Goal: Transaction & Acquisition: Purchase product/service

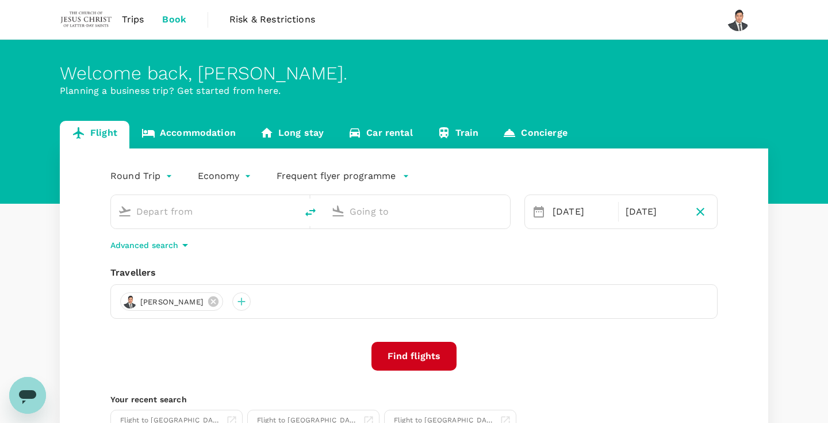
type input "Kuching Intl (KCH)"
type input "Kota Kinabalu Intl (BKI)"
click at [212, 141] on link "Accommodation" at bounding box center [188, 135] width 118 height 28
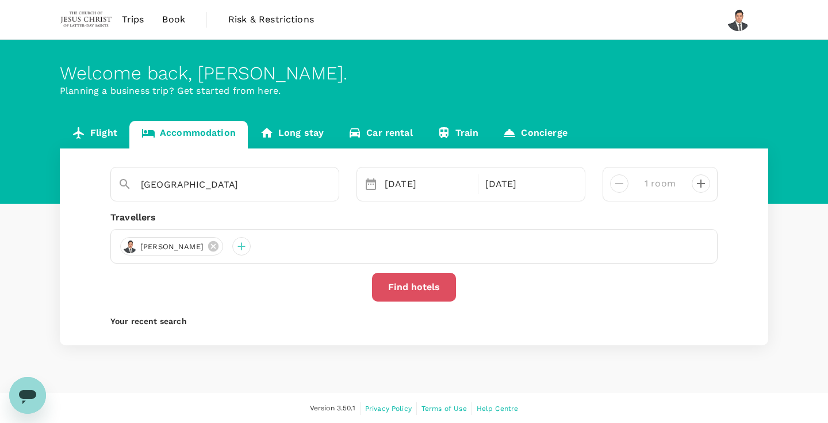
click at [412, 285] on button "Find hotels" at bounding box center [414, 287] width 84 height 29
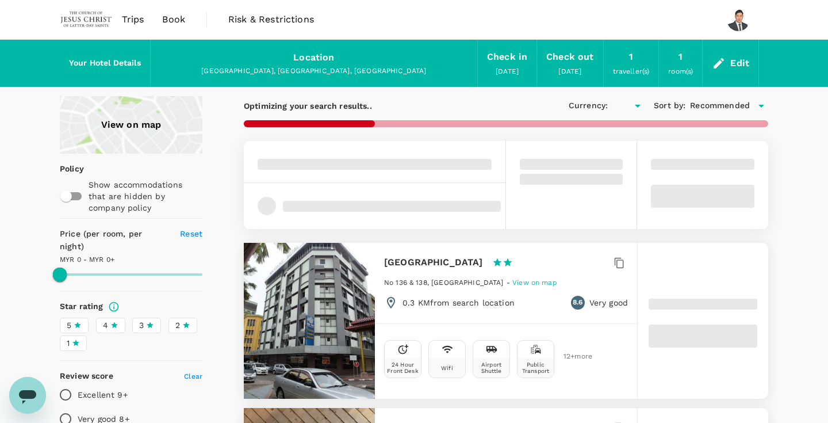
type input "1664.12"
type input "MYR"
type input "1664.12"
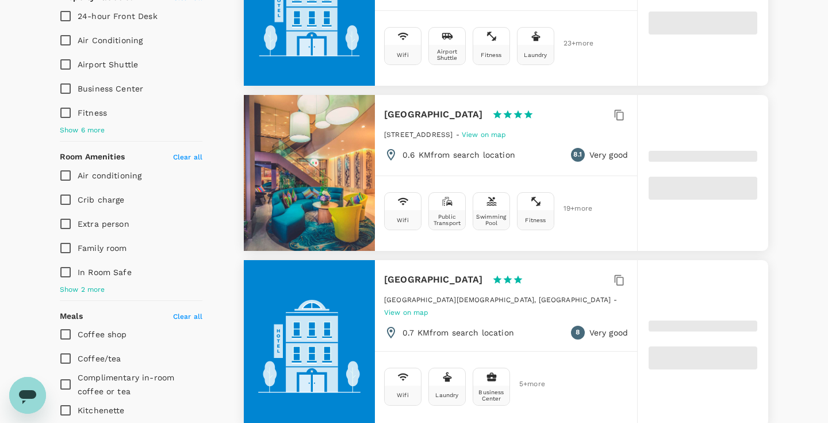
type input "53.14"
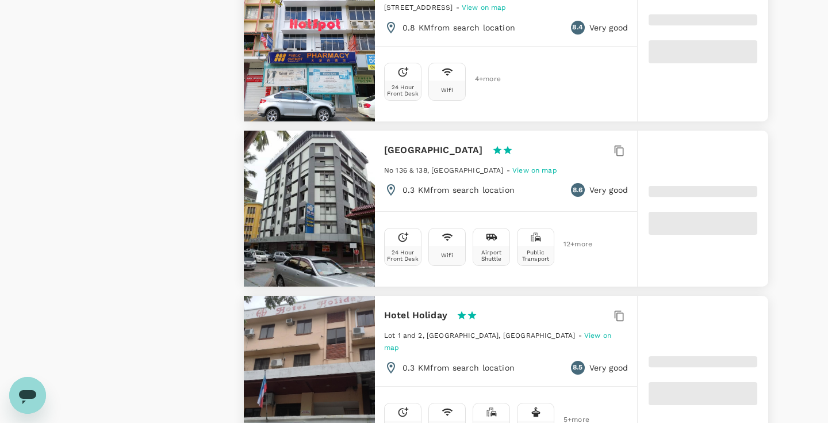
type input "1664.14"
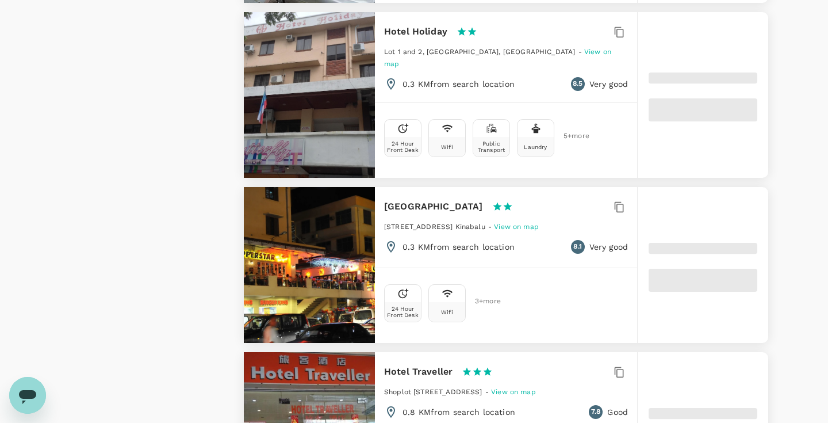
type input "50.09"
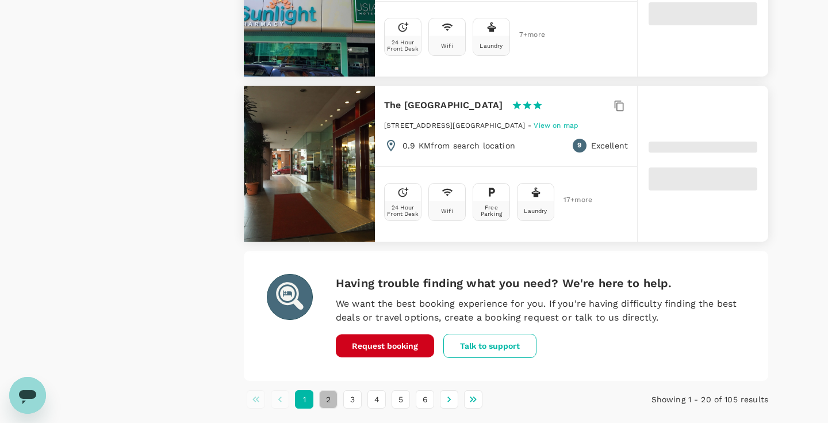
click at [330, 390] on button "2" at bounding box center [328, 399] width 18 height 18
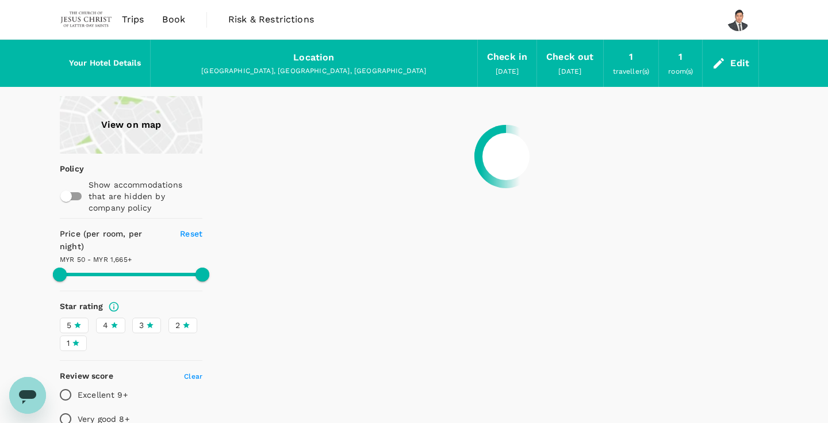
type input "1664.09"
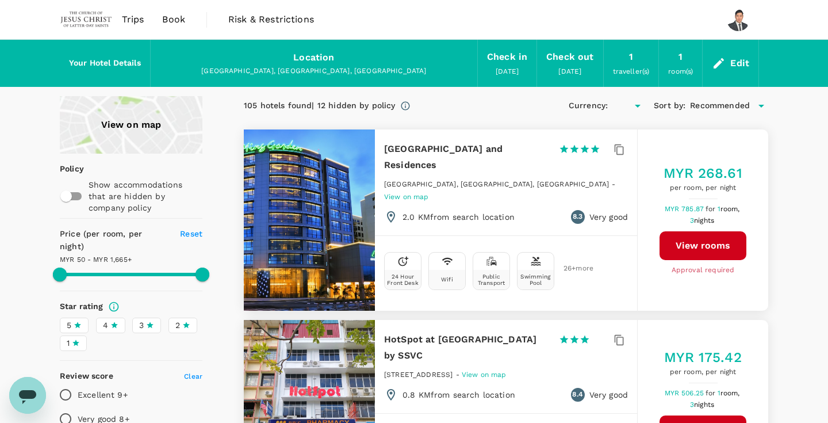
type input "MYR"
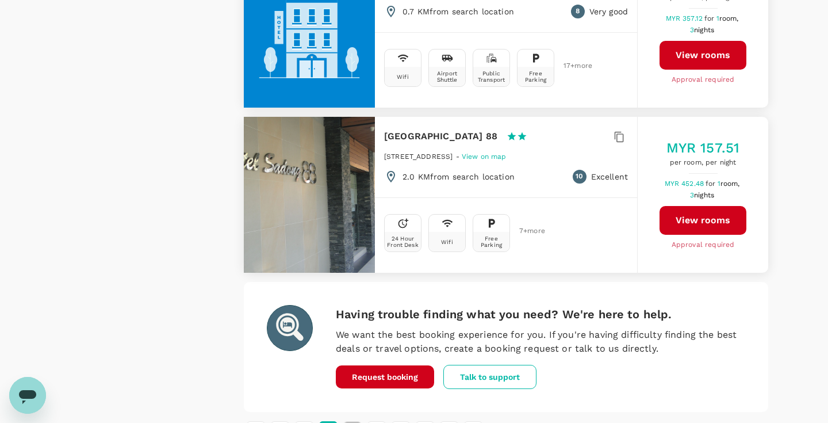
click at [357, 421] on button "3" at bounding box center [352, 430] width 18 height 18
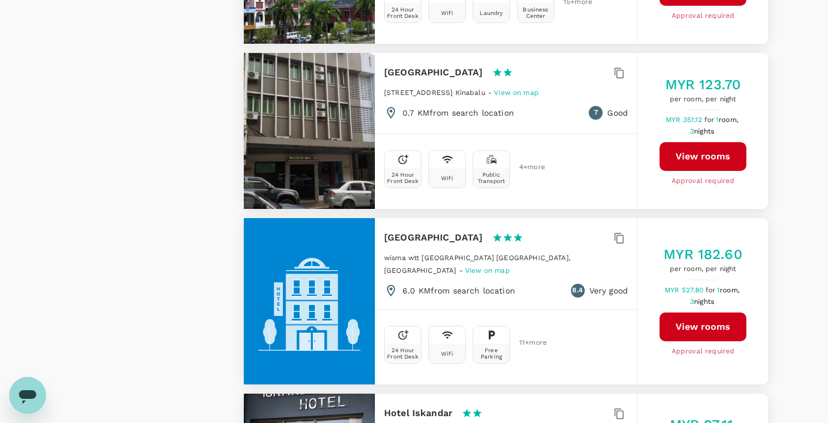
scroll to position [2796, 1]
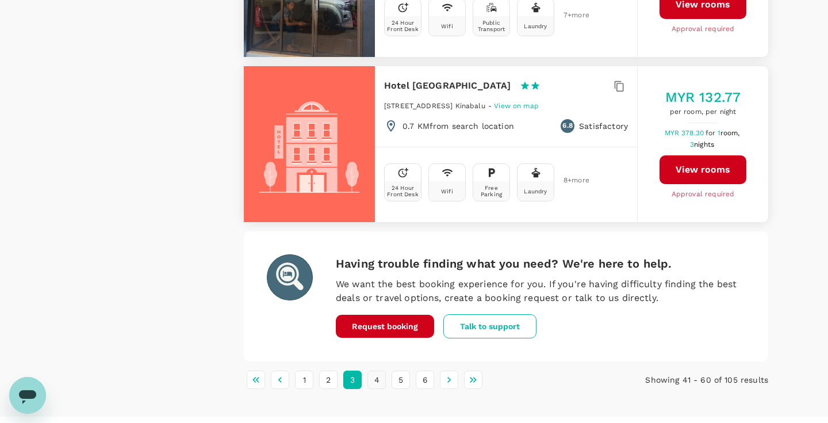
click at [372, 370] on button "4" at bounding box center [377, 379] width 18 height 18
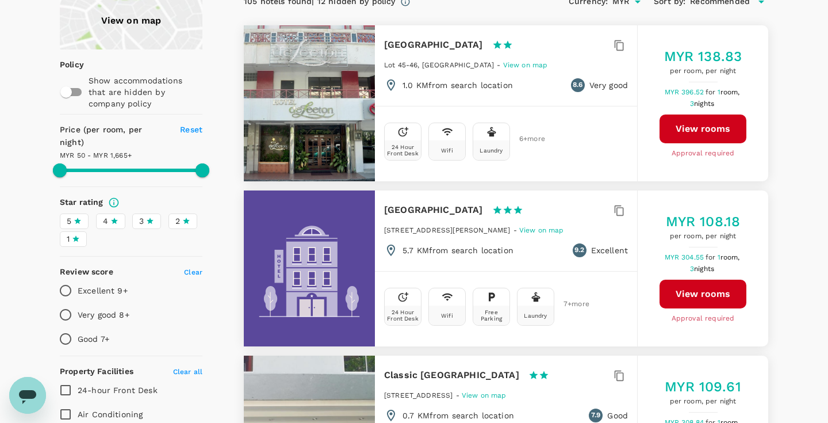
scroll to position [0, 0]
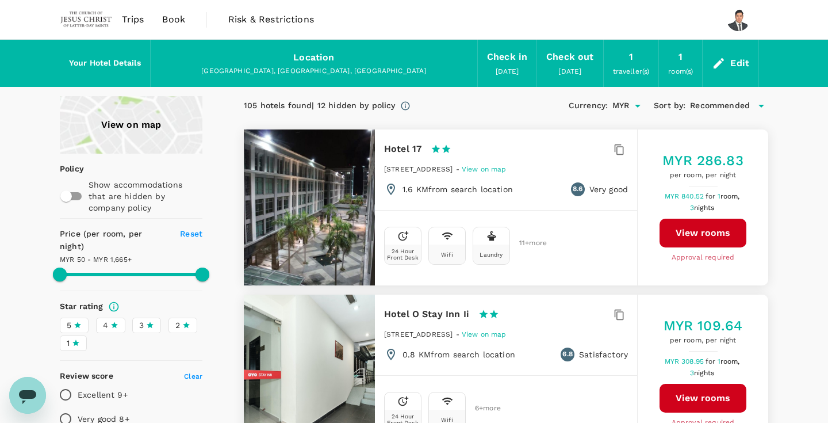
type input "1664.09"
type input "135.09"
type input "1664.09"
type input "141.09"
type input "1664.09"
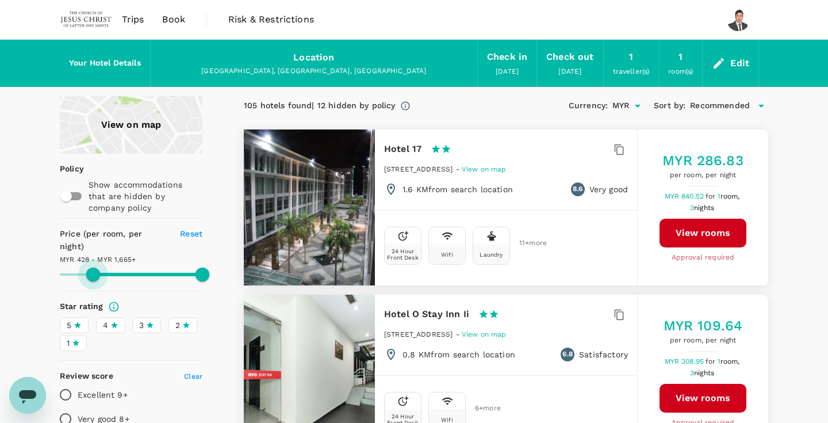
type input "428.09"
type input "1664.09"
type input "506.09"
type input "1664.09"
type input "506.09"
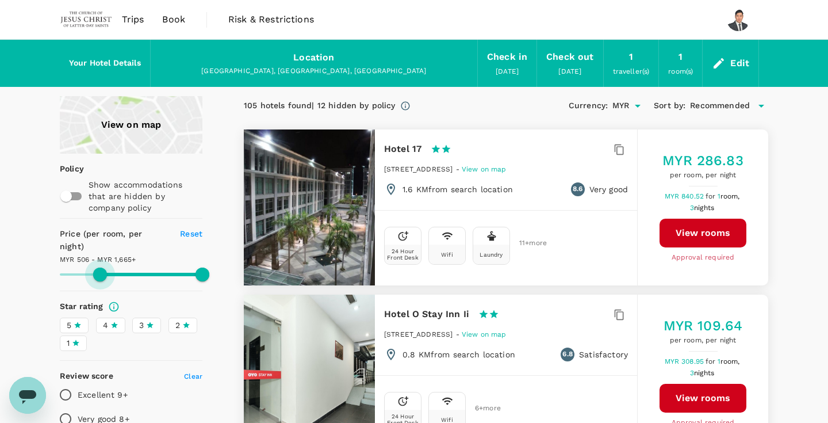
type input "1664.09"
type input "512.09"
type input "1664.09"
type input "545.09"
type input "1664.09"
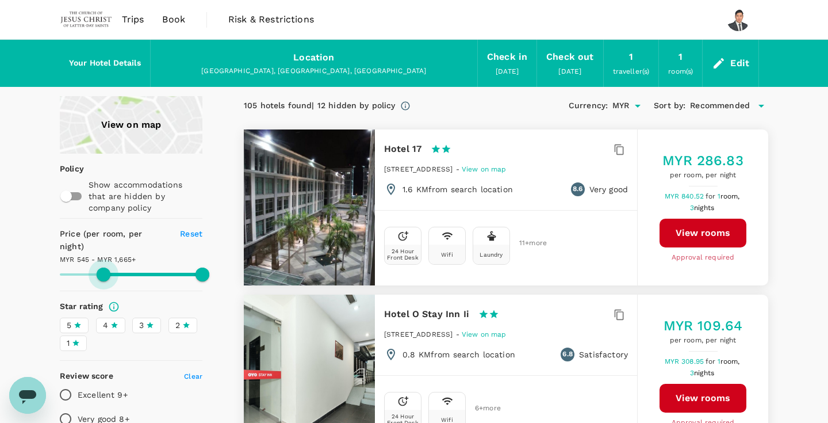
type input "545.09"
type input "1664.09"
type input "434.09"
type input "1664.09"
type input "349.09"
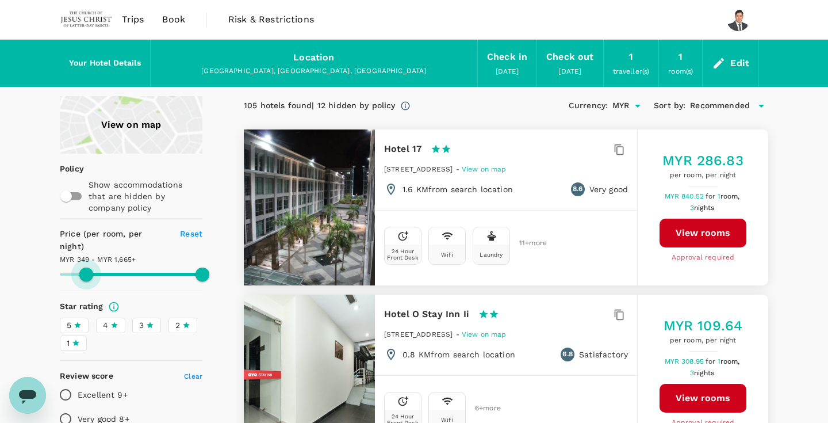
type input "1664.09"
type input "349.09"
type input "1664.09"
type input "343.09"
type input "1664.09"
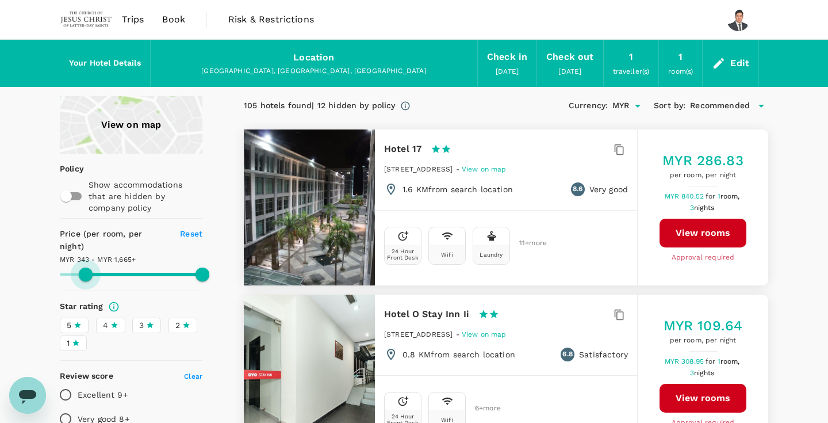
type input "343.09"
type input "1664.09"
drag, startPoint x: 67, startPoint y: 263, endPoint x: 86, endPoint y: 262, distance: 19.0
click at [86, 267] on span at bounding box center [86, 274] width 14 height 14
type input "349.09"
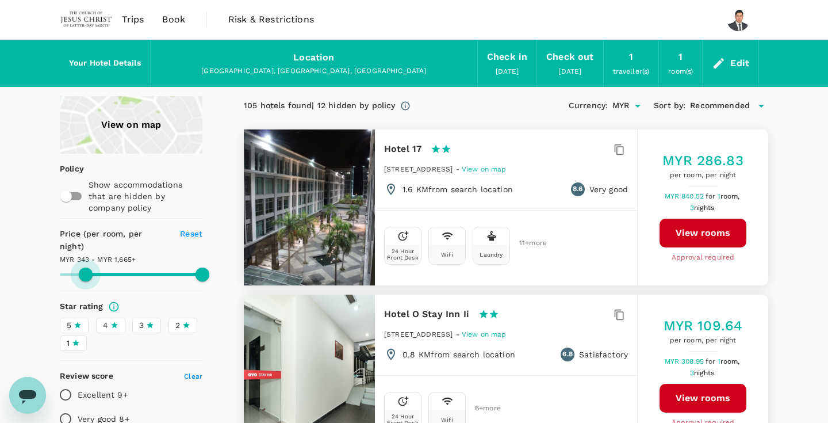
type input "1664.09"
type input "349.09"
type input "1664.09"
type input "349.09"
type input "1664.09"
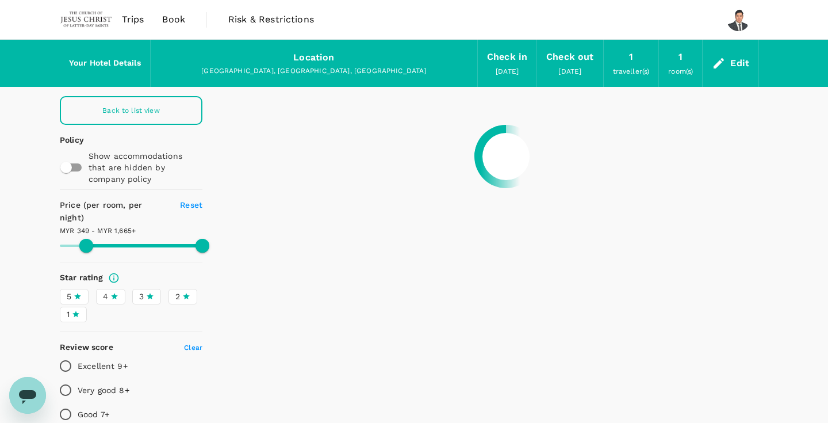
type input "349.09"
type input "1664.09"
type input "349.09"
type input "1664.09"
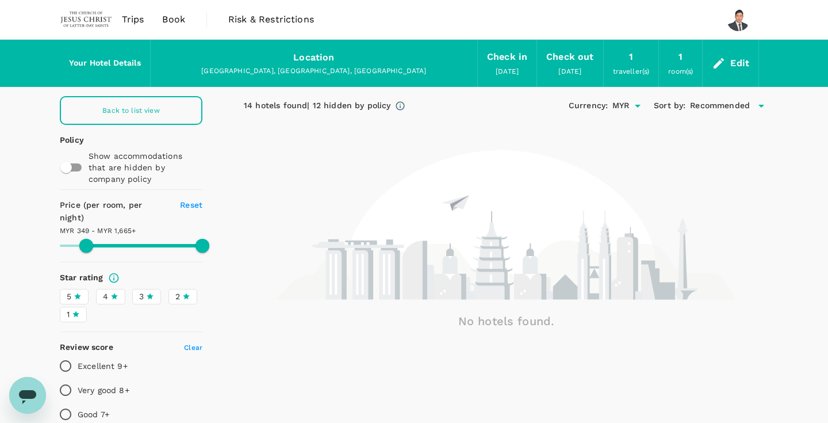
type input "349.09"
type input "1664.09"
type input "349.09"
type input "1664.09"
type input "349.09"
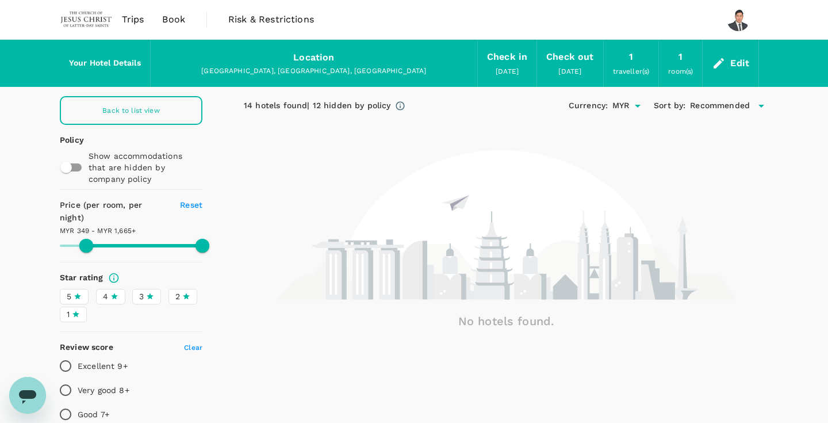
type input "1664.09"
type input "330.09"
type input "1664.09"
type input "330.09"
type input "1664.09"
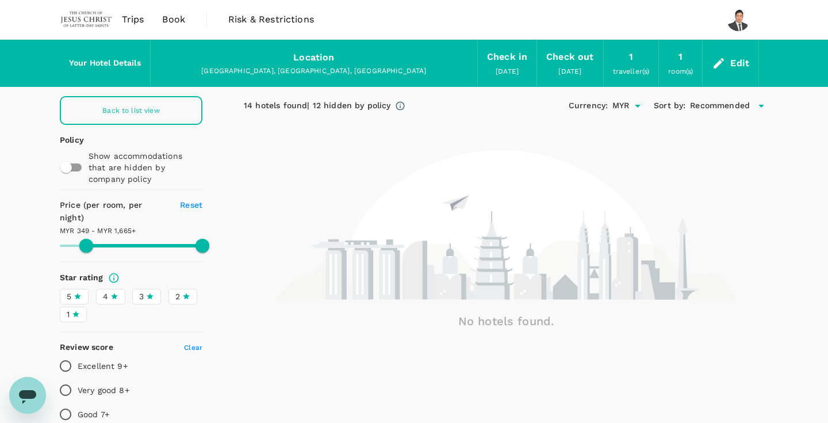
type input "265.09"
type input "1664.09"
type input "50.09"
drag, startPoint x: 85, startPoint y: 234, endPoint x: 22, endPoint y: 234, distance: 62.7
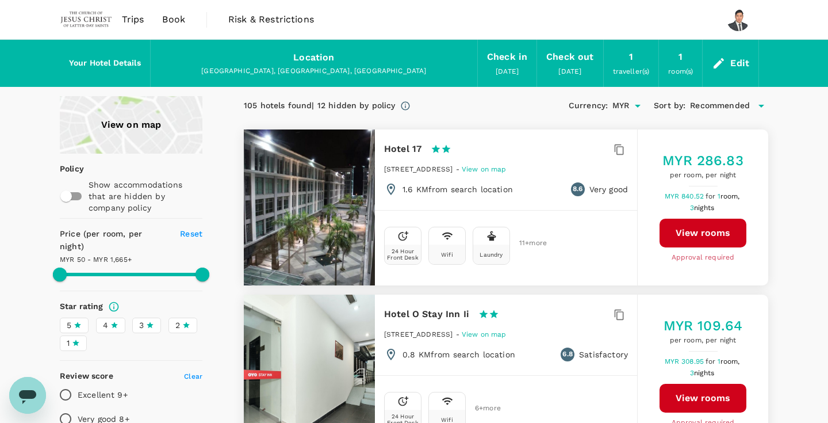
click at [113, 321] on icon at bounding box center [114, 325] width 8 height 8
click at [0, 0] on input "4" at bounding box center [0, 0] width 0 height 0
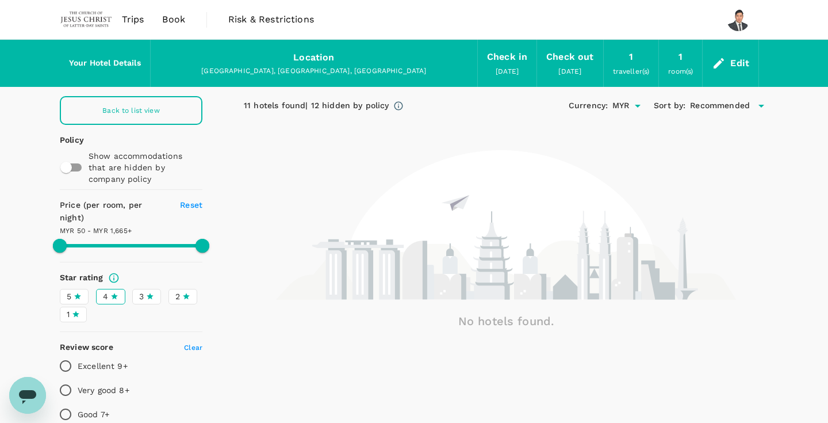
click at [147, 292] on icon at bounding box center [150, 296] width 8 height 8
click at [0, 0] on input "3" at bounding box center [0, 0] width 0 height 0
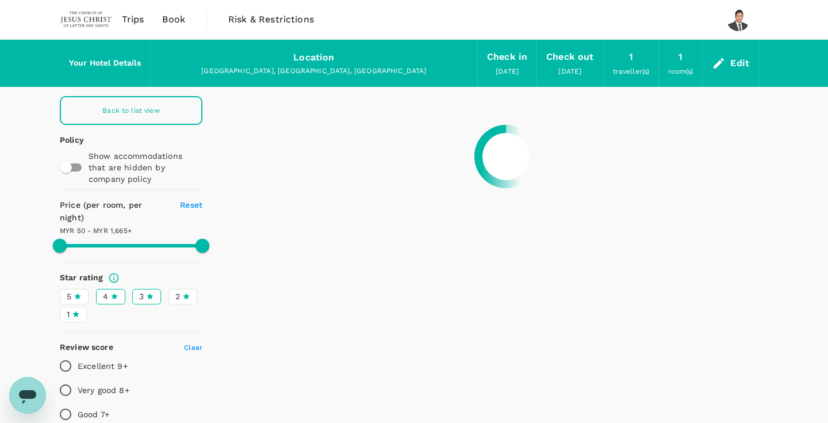
type input "1664.09"
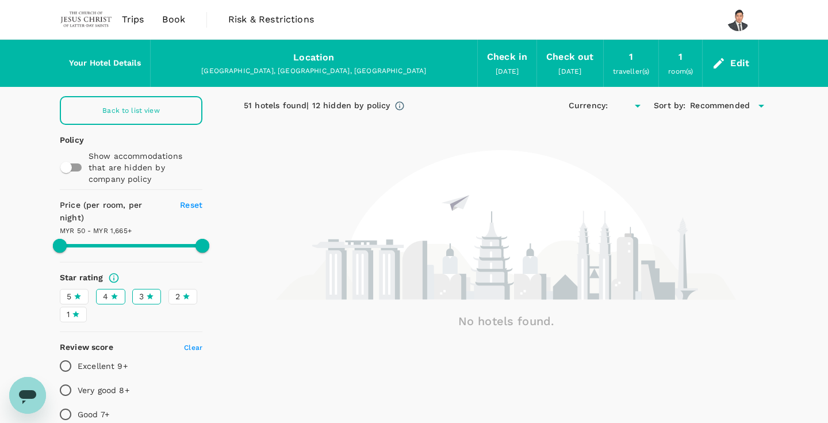
type input "MYR"
click at [70, 290] on span "5" at bounding box center [69, 296] width 5 height 12
click at [0, 0] on input "5" at bounding box center [0, 0] width 0 height 0
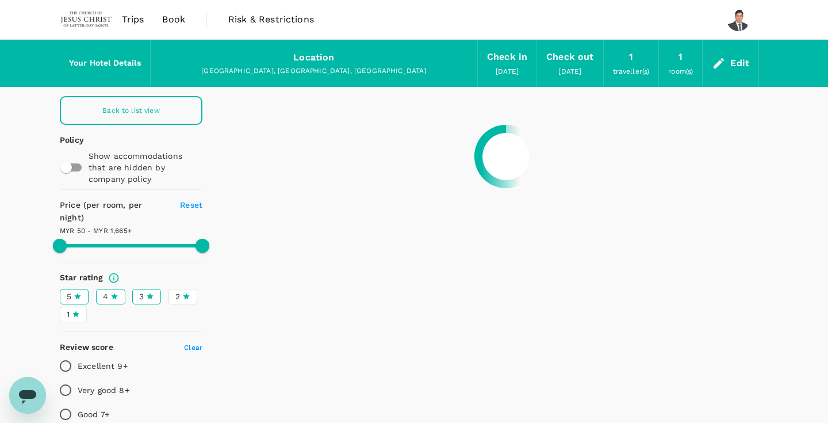
type input "1664.09"
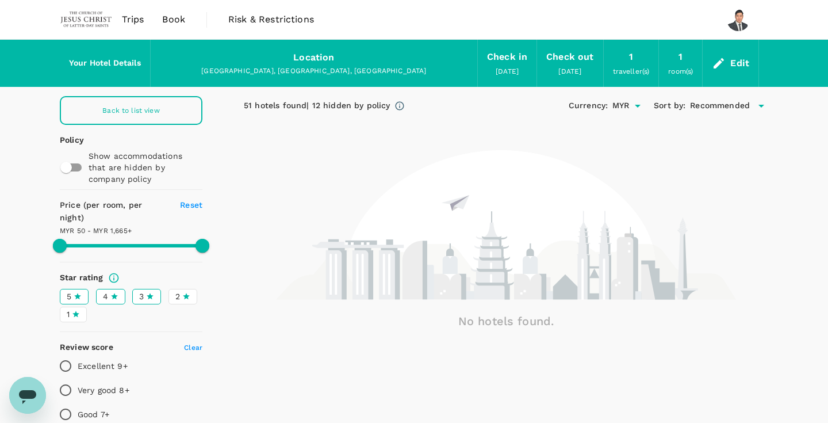
click at [174, 22] on span "Book" at bounding box center [173, 20] width 23 height 14
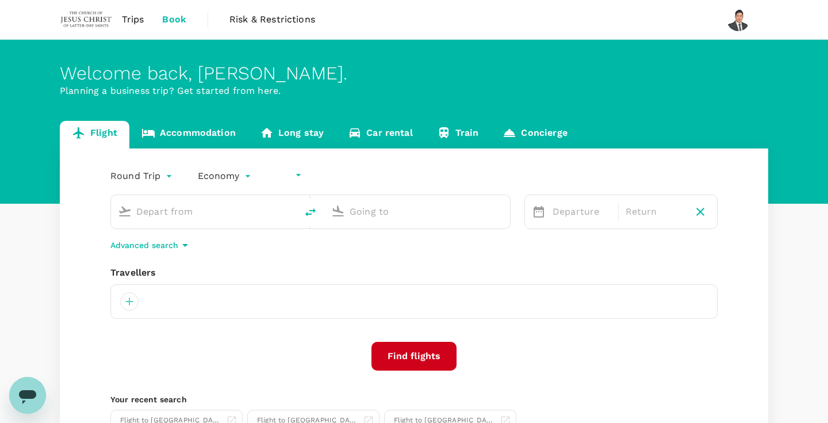
type input "undefined, undefined (any)"
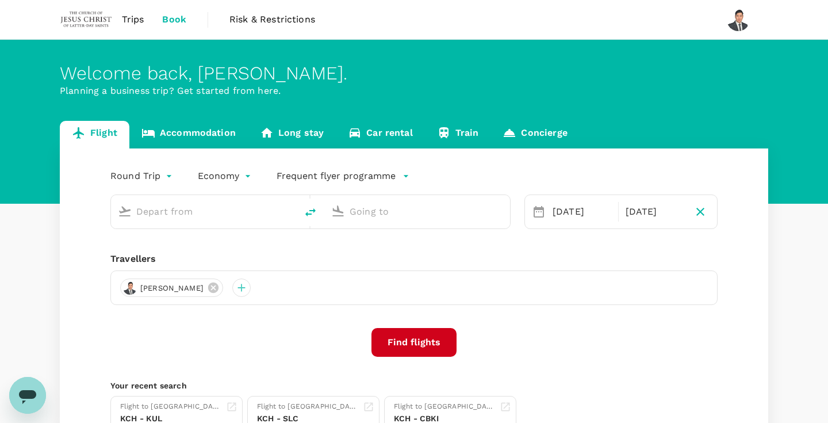
type input "Kuching Intl (KCH)"
type input "Kota Kinabalu Intl (BKI)"
type input "Kuching Intl (KCH)"
type input "Kota Kinabalu Intl (BKI)"
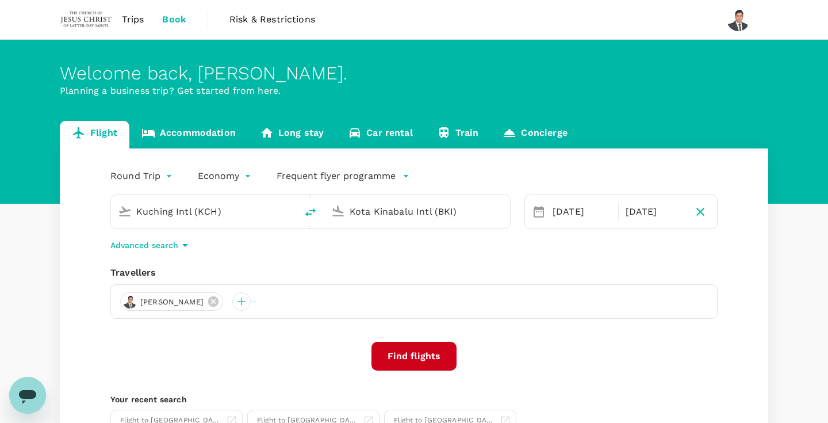
click at [202, 135] on link "Accommodation" at bounding box center [188, 135] width 118 height 28
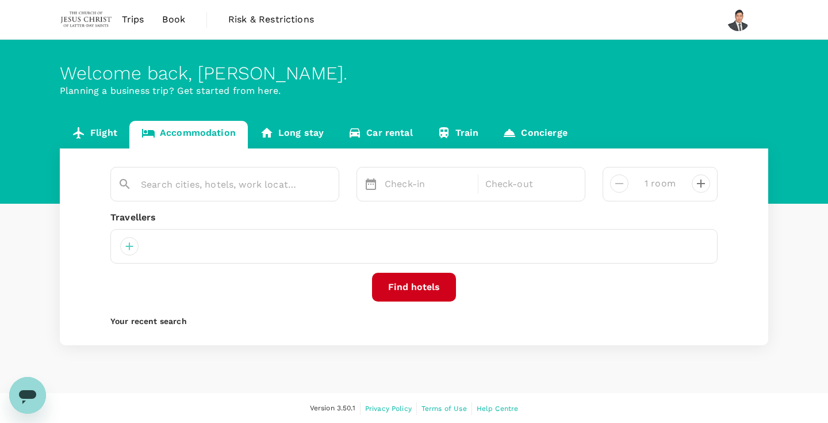
type input "Kota Kinabalu"
click at [413, 289] on button "Find hotels" at bounding box center [414, 287] width 84 height 29
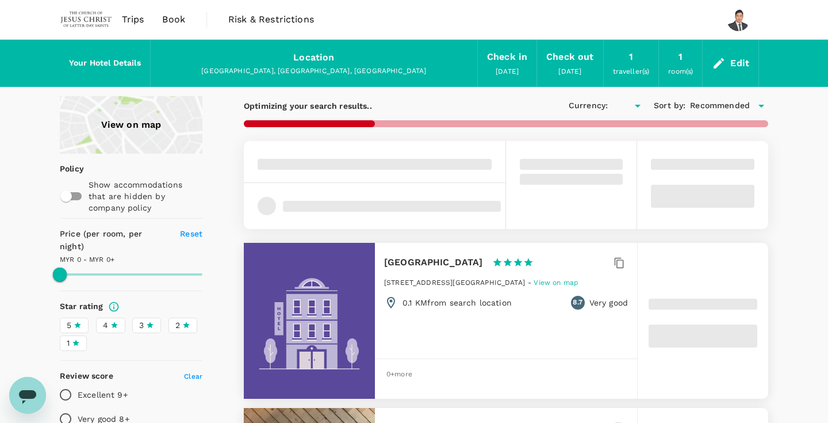
type input "1664.14"
type input "MYR"
type input "1664.14"
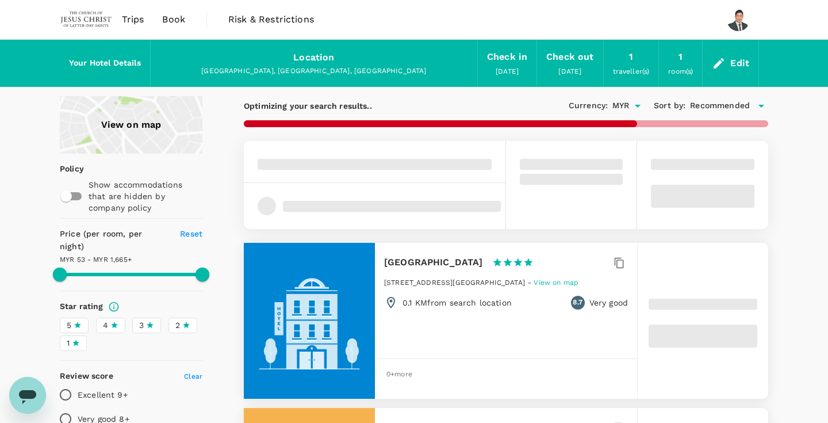
type input "50.09"
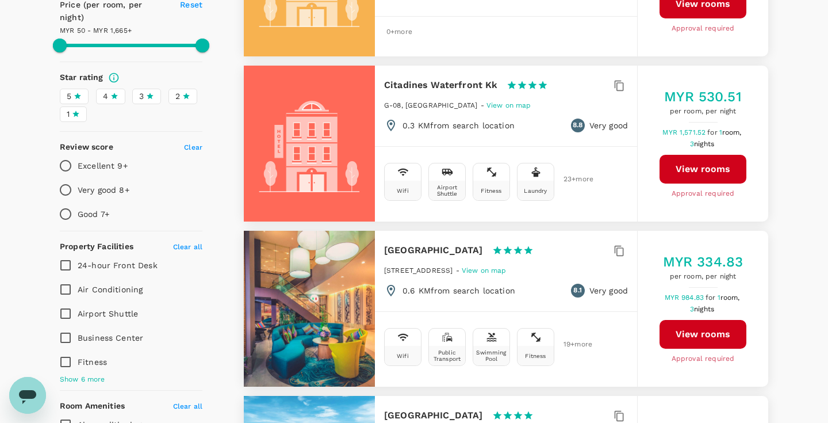
scroll to position [229, 0]
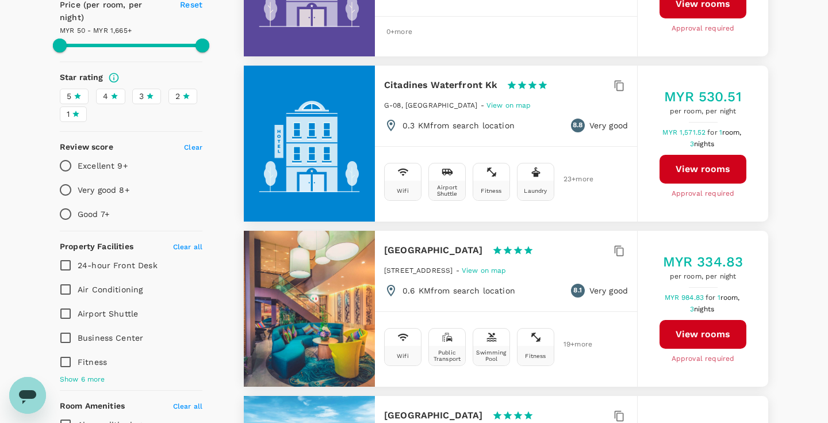
type input "1664.09"
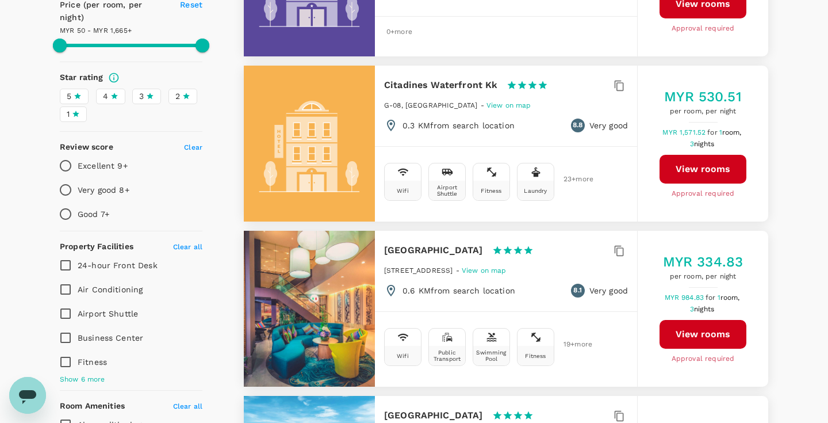
click at [34, 392] on icon "Open messaging window" at bounding box center [27, 397] width 17 height 14
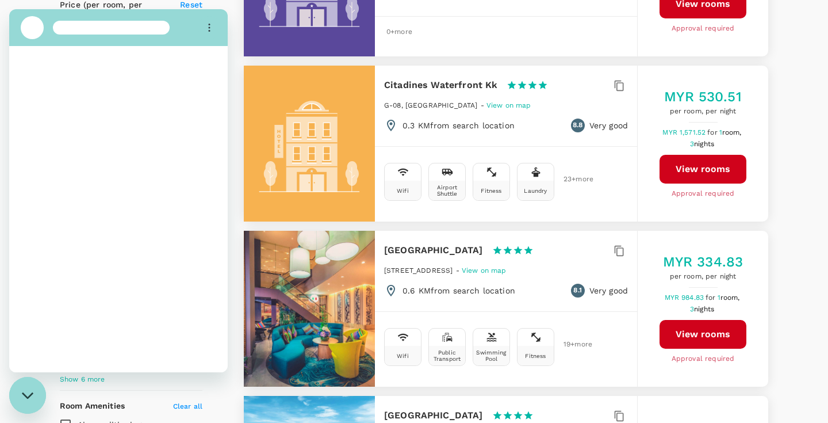
scroll to position [0, 0]
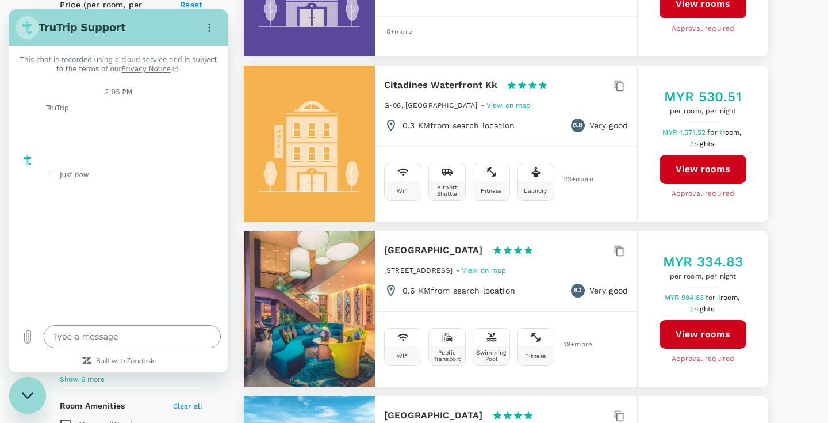
type textarea "x"
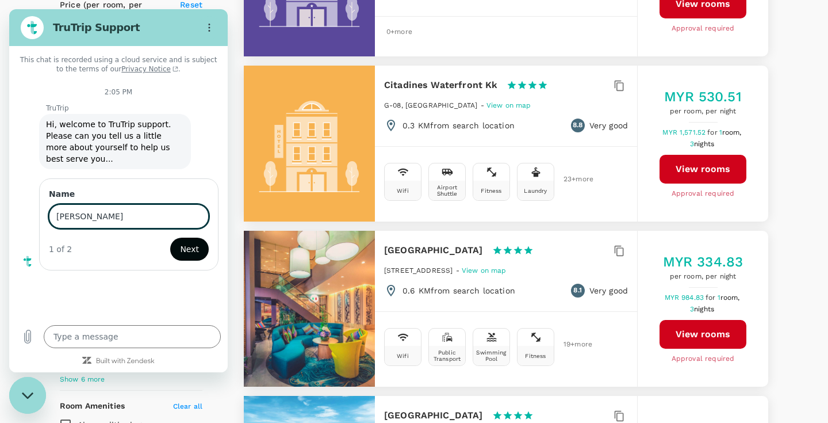
type input "[PERSON_NAME]"
click at [195, 251] on span "Next" at bounding box center [189, 249] width 19 height 14
type textarea "x"
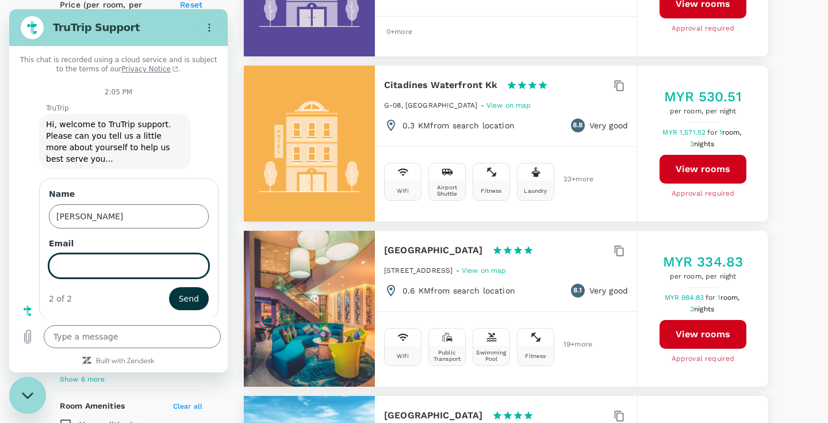
scroll to position [2, 0]
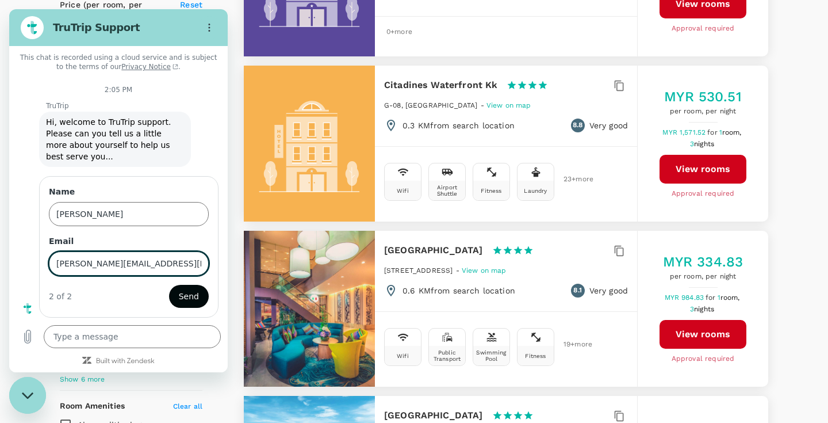
type input "[PERSON_NAME][EMAIL_ADDRESS][DOMAIN_NAME]"
click at [189, 290] on span "Send" at bounding box center [189, 296] width 20 height 14
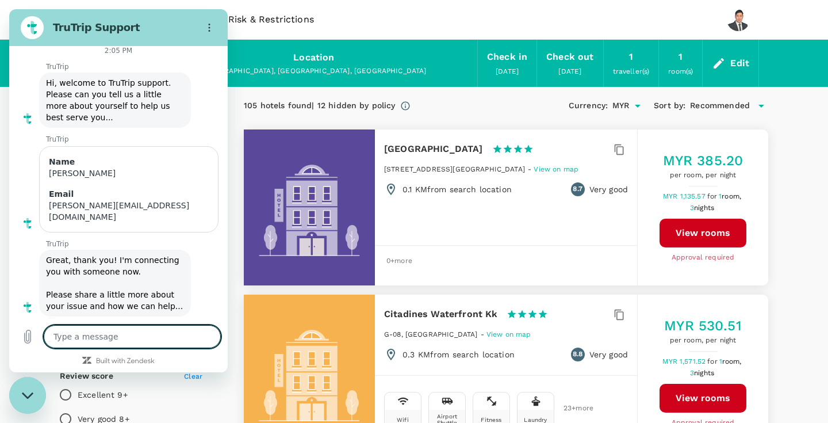
scroll to position [0, 0]
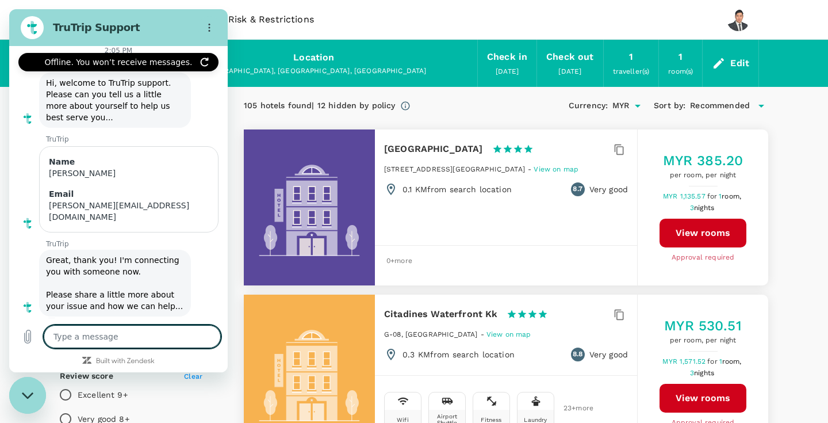
type textarea "x"
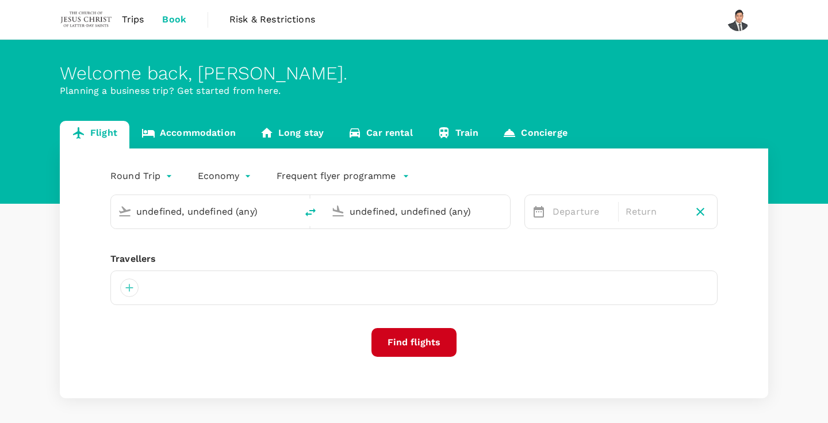
type input "Kuching Intl (KCH)"
type input "Kota Kinabalu Intl (BKI)"
type input "Kuching Intl (KCH)"
type input "Kota Kinabalu Intl (BKI)"
type input "Kuching Intl (KCH)"
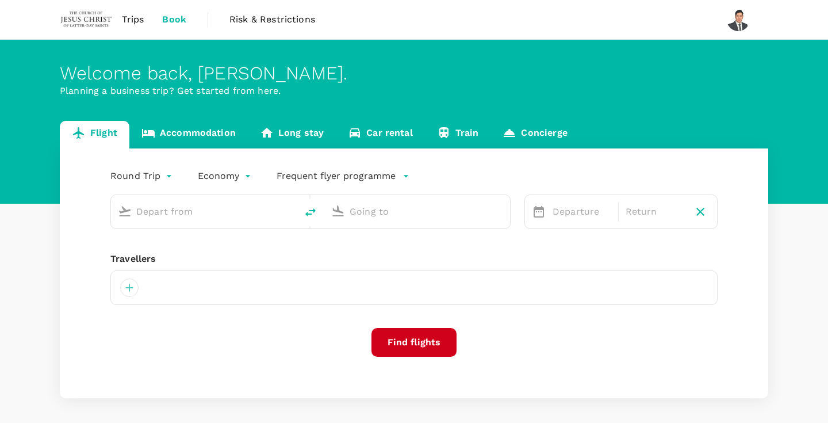
type input "Kota Kinabalu Intl (BKI)"
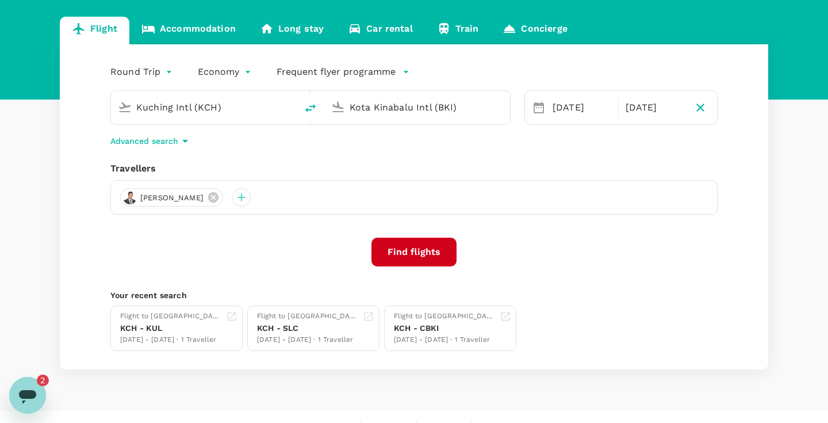
scroll to position [119, 0]
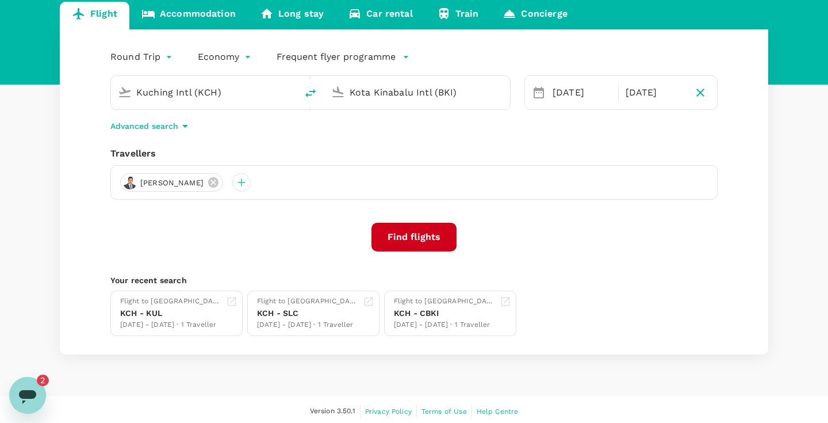
click at [30, 389] on icon "Open messaging window, 2 unread messages" at bounding box center [27, 395] width 21 height 21
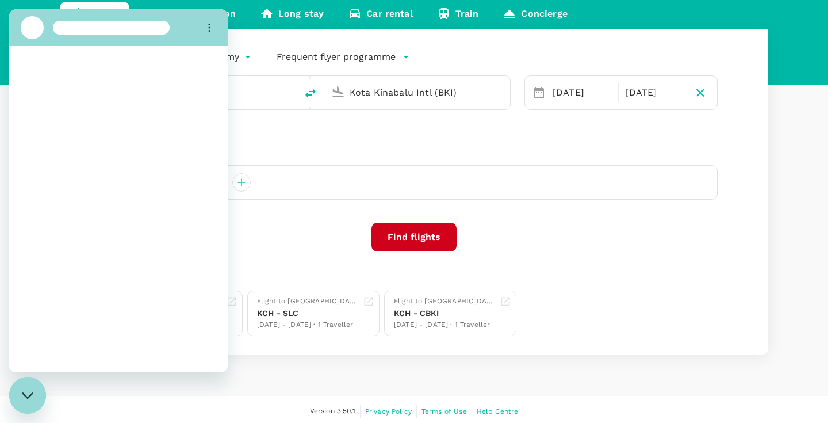
scroll to position [0, 0]
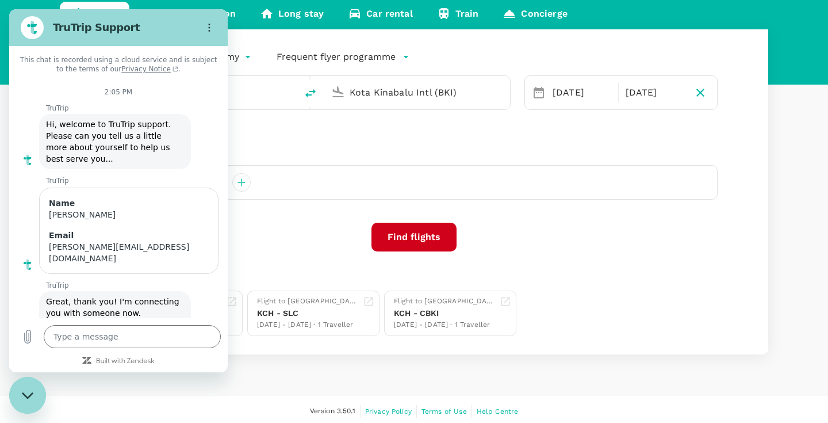
type textarea "x"
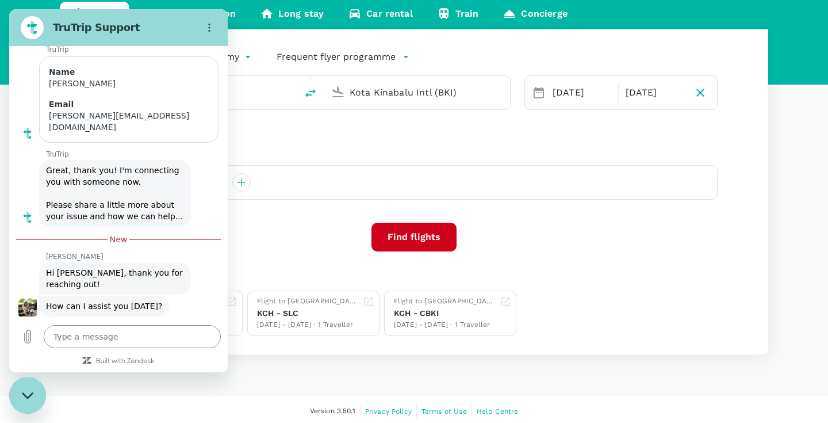
click at [85, 334] on textarea at bounding box center [132, 336] width 177 height 23
type textarea "H"
type textarea "x"
type textarea "Hi"
type textarea "x"
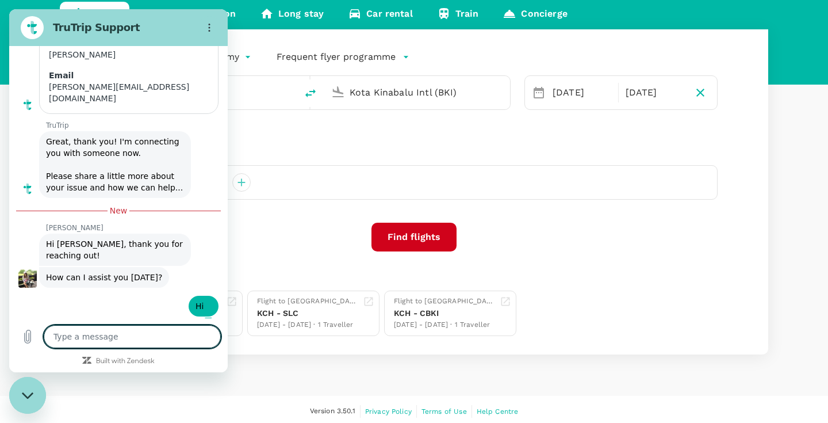
type textarea "x"
type textarea "K"
type textarea "x"
type textarea "Ku"
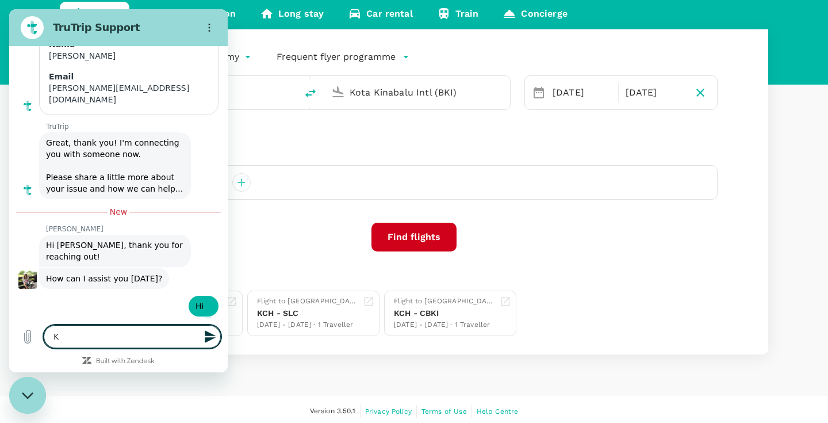
type textarea "x"
type textarea "Kua"
type textarea "x"
type textarea "Kual"
type textarea "x"
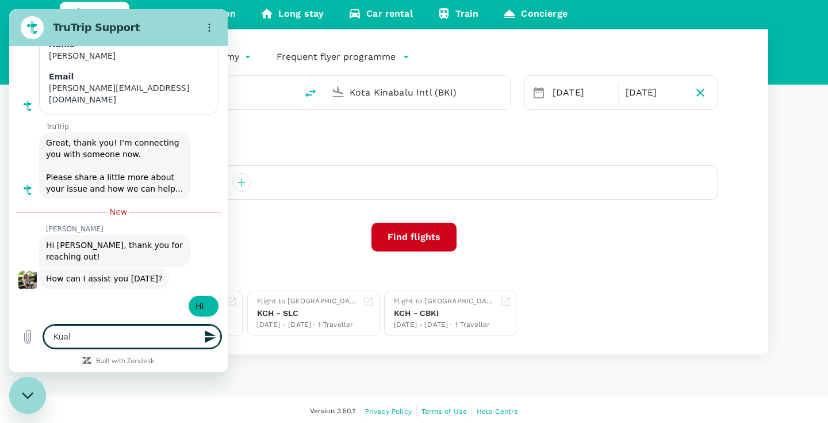
type textarea "Kua"
type textarea "x"
type textarea "Ku"
type textarea "x"
type textarea "K"
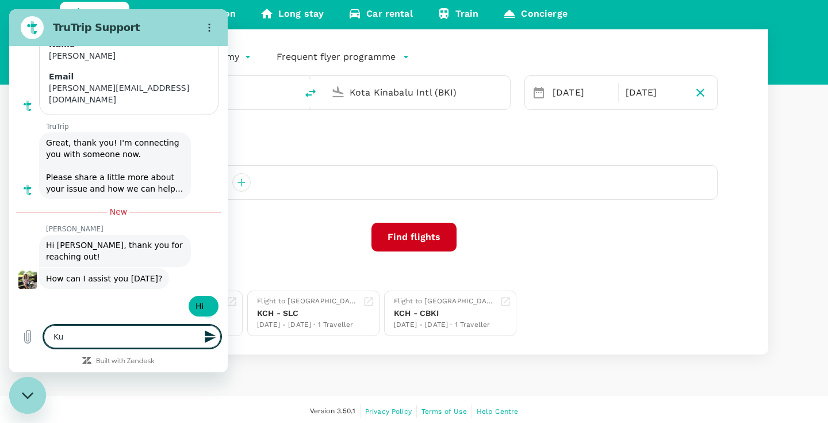
type textarea "x"
type textarea "Ko"
type textarea "x"
type textarea "Kot"
type textarea "x"
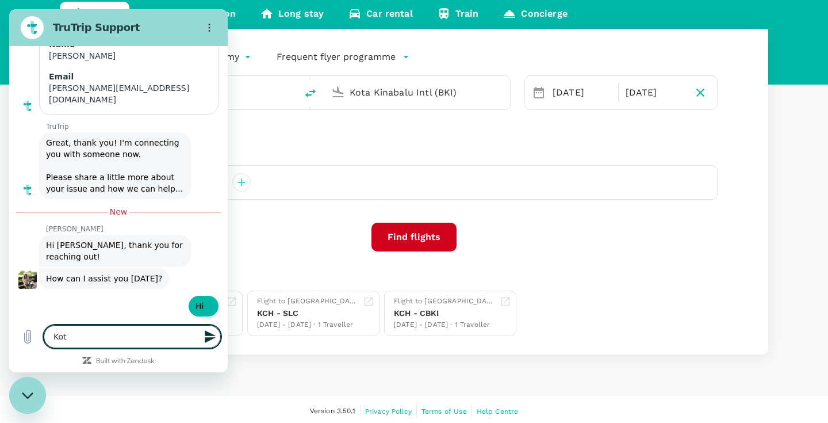
type textarea "Kota"
type textarea "x"
type textarea "Kota"
type textarea "x"
type textarea "Kota K"
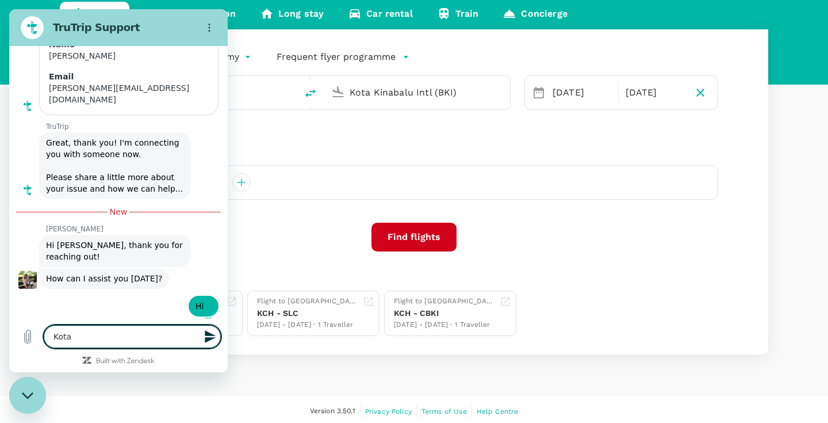
type textarea "x"
type textarea "Kota Ki"
type textarea "x"
type textarea "Kota Kin"
type textarea "x"
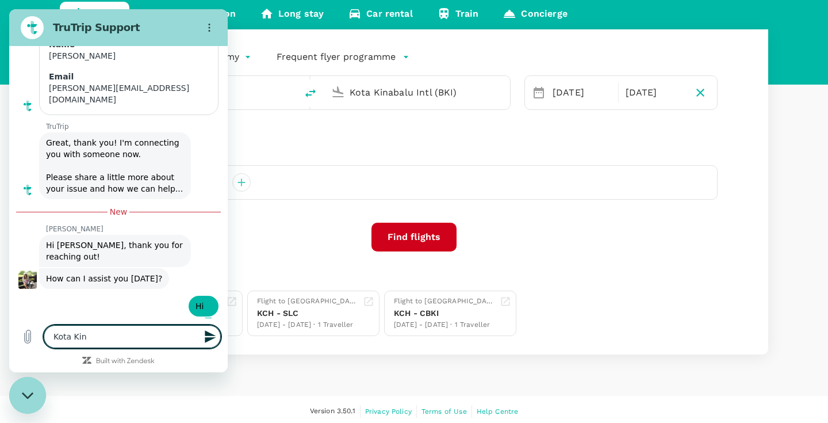
type textarea "Kota Kina"
type textarea "x"
type textarea "Kota Kinab"
type textarea "x"
type textarea "Kota Kinaba"
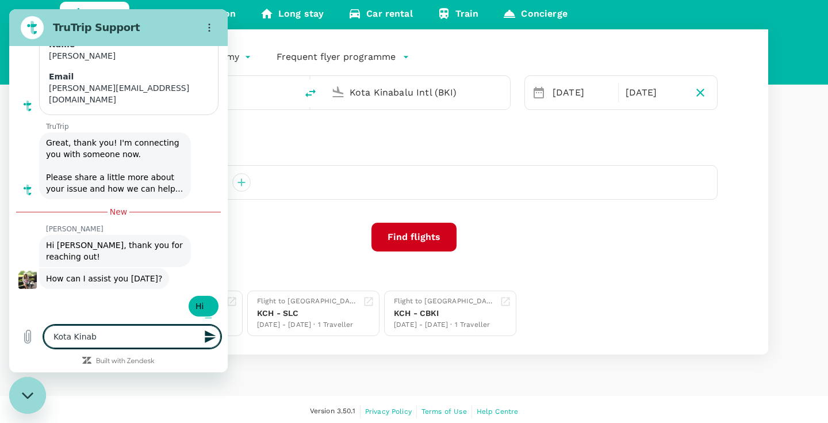
type textarea "x"
type textarea "Kota Kinabal"
type textarea "x"
type textarea "Kota Kinabalu"
type textarea "x"
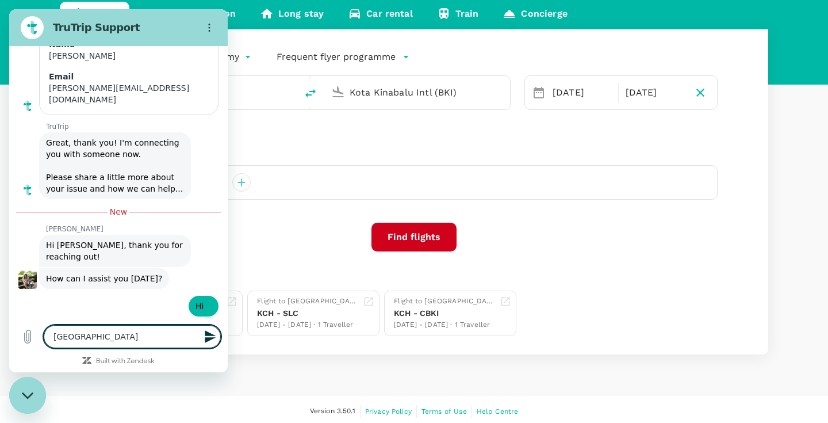
type textarea "Kota Kinabalu"
type textarea "x"
type textarea "Kota Kinabalu 3"
type textarea "x"
type textarea "Kota Kinabalu 3-"
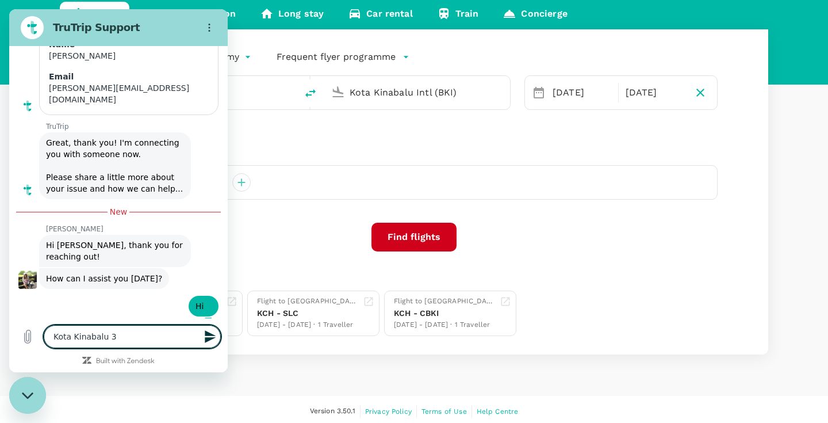
type textarea "x"
type textarea "Kota Kinabalu 3-6"
type textarea "x"
type textarea "Kota Kinabalu 3-6"
type textarea "x"
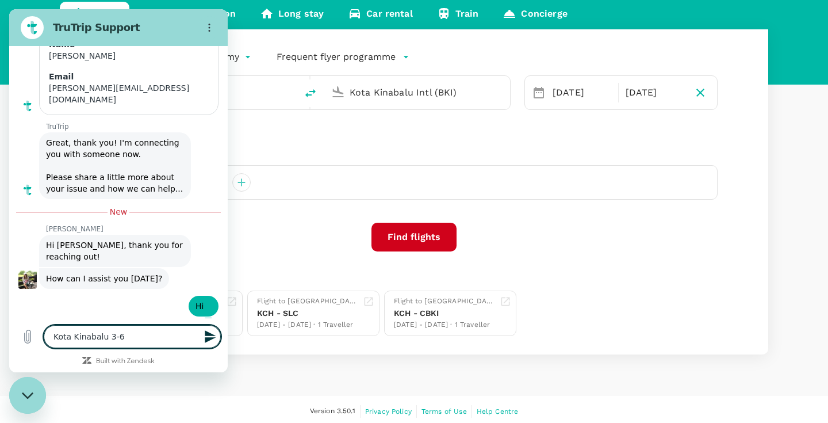
type textarea "Kota Kinabalu 3-6 S"
type textarea "x"
type textarea "Kota Kinabalu 3-6 Se"
type textarea "x"
type textarea "Kota Kinabalu 3-6 Sep"
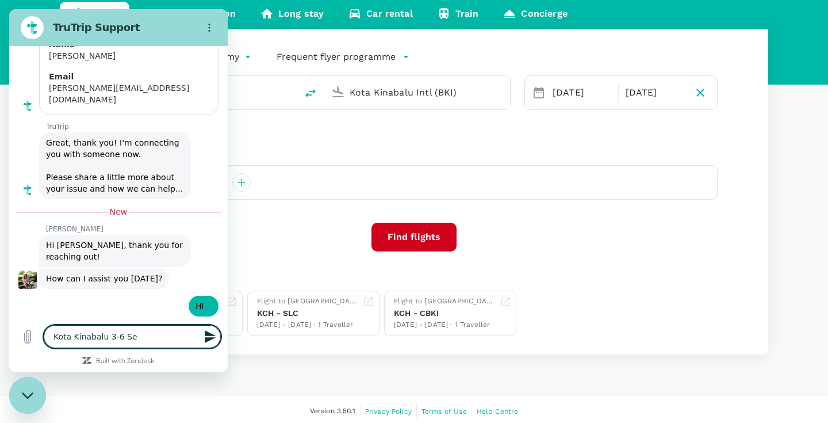
type textarea "x"
type textarea "Kota Kinabalu 3-6 Sept"
type textarea "x"
type textarea "Kota Kinabalu 3-6 Sept"
type textarea "x"
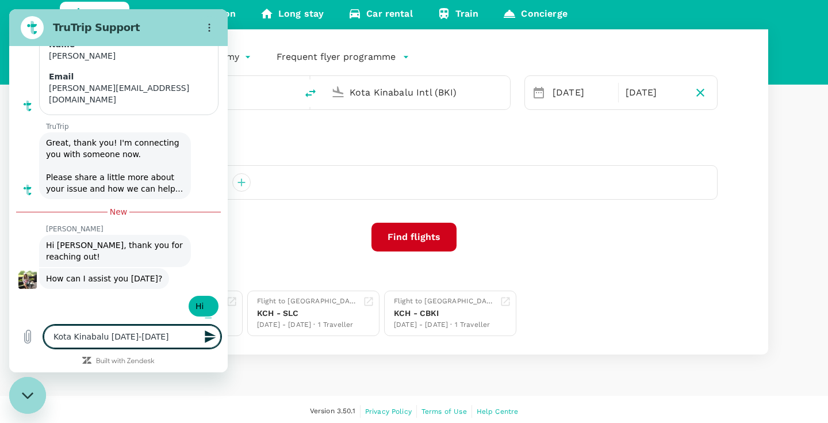
type textarea "Kota Kinabalu 3-6 Sept 2"
type textarea "x"
type textarea "Kota Kinabalu 3-6 Sept 20"
type textarea "x"
type textarea "Kota Kinabalu 3-6 Sept 202"
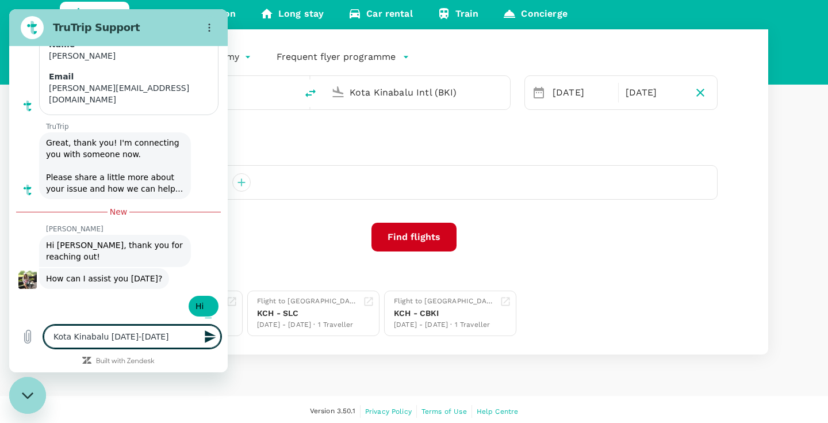
type textarea "x"
type textarea "Kota Kinabalu [DATE]-[DATE]"
type textarea "x"
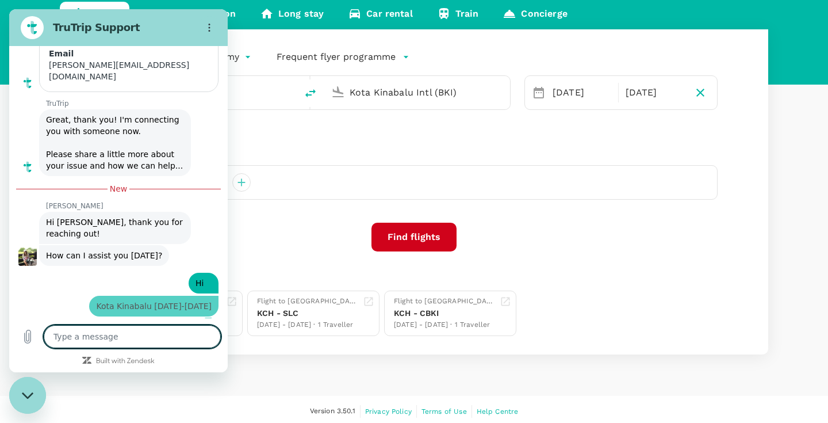
type textarea "x"
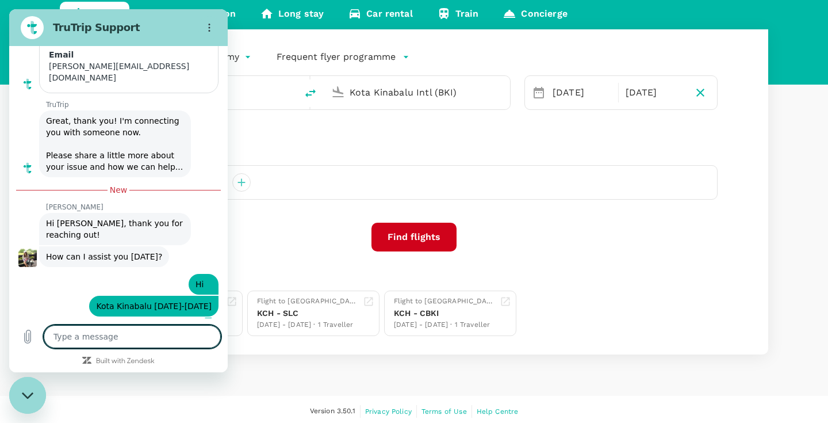
type textarea "C"
type textarea "x"
type textarea "Ci"
type textarea "x"
type textarea "Cit"
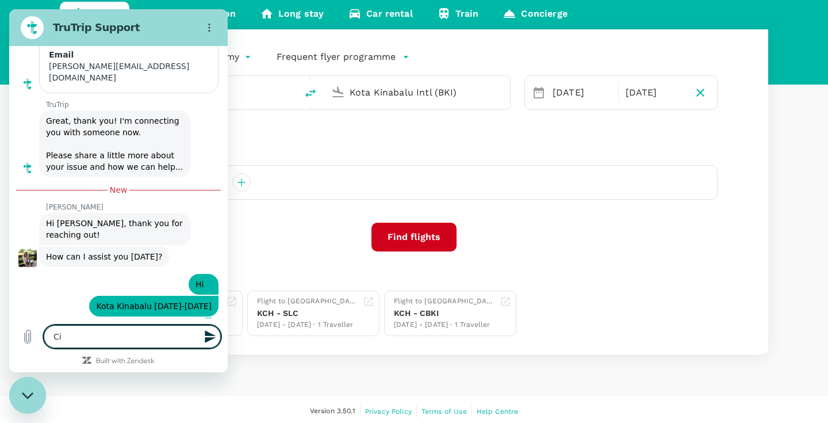
type textarea "x"
type textarea "Cita"
type textarea "x"
type textarea "Citad"
type textarea "x"
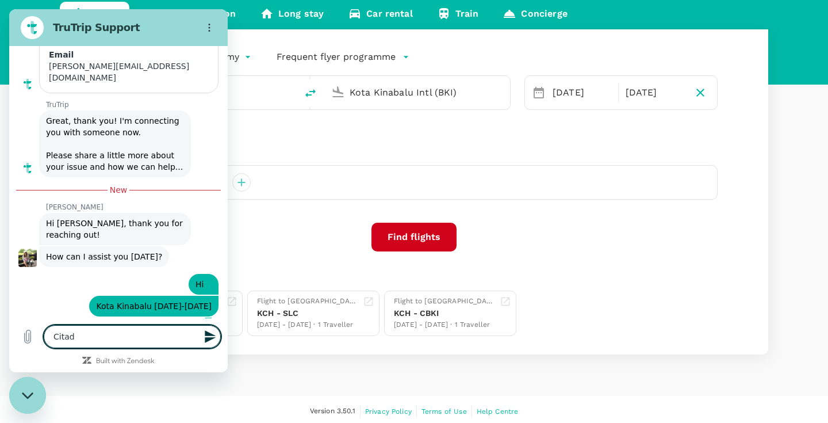
type textarea "Citado"
type textarea "x"
type textarea "Citadon"
type textarea "x"
type textarea "Citadone"
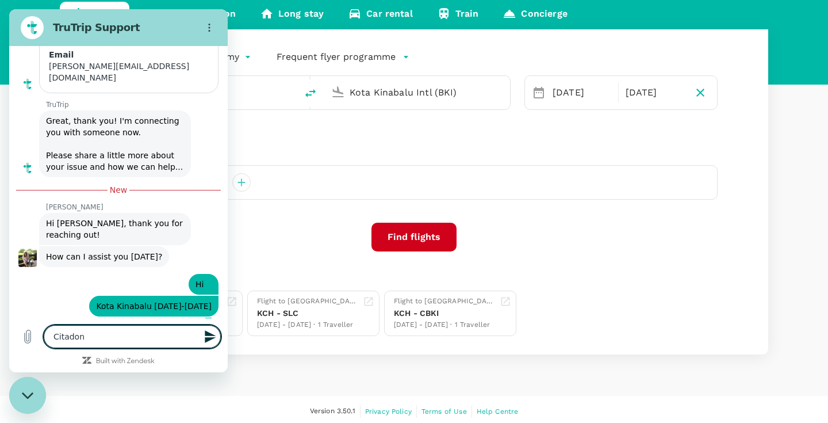
type textarea "x"
type textarea "Citadon"
type textarea "x"
type textarea "Citado"
type textarea "x"
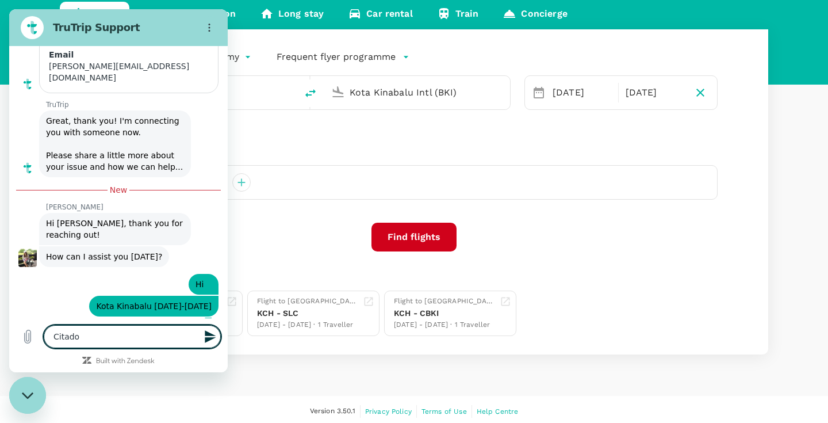
type textarea "Citad"
type textarea "x"
type textarea "Citadi"
type textarea "x"
type textarea "Citadin"
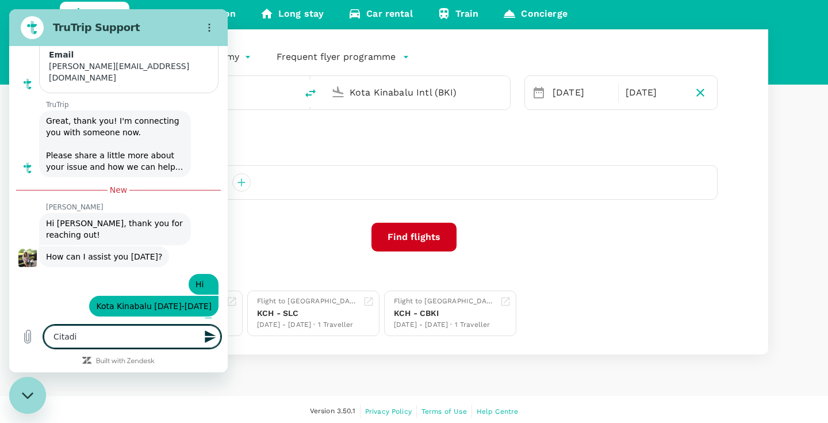
type textarea "x"
type textarea "Citadine"
type textarea "x"
type textarea "Citadine"
type textarea "x"
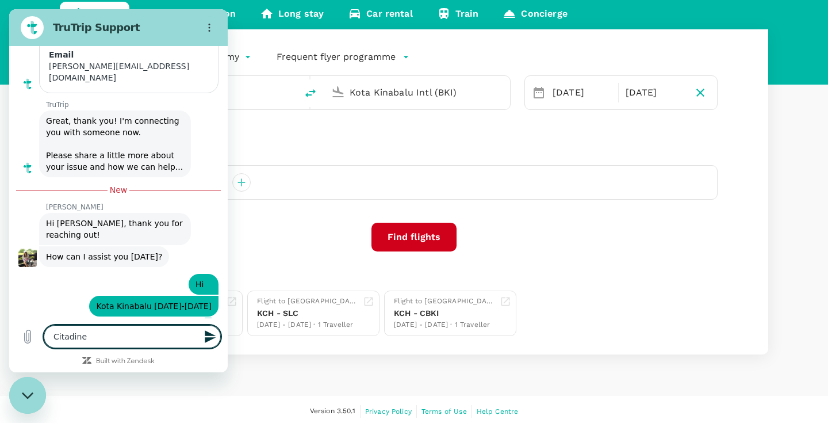
type textarea "Citadine A"
type textarea "x"
type textarea "Citadine Ap"
type textarea "x"
type textarea "Citadine Apr"
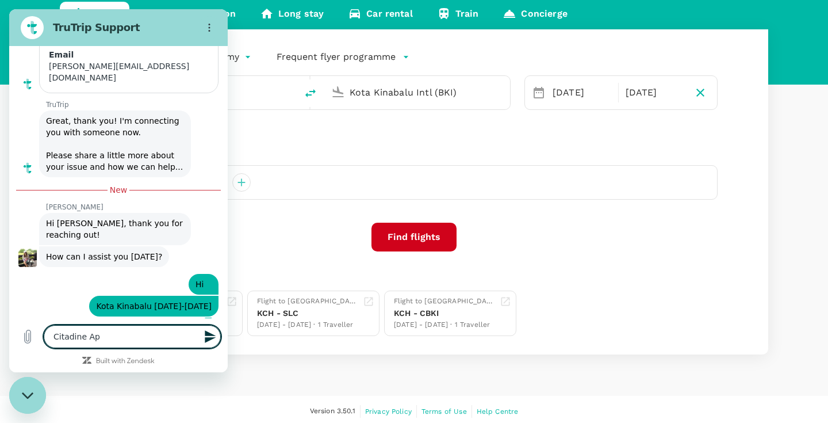
type textarea "x"
type textarea "Citadine Ap"
type textarea "x"
type textarea "Citadine A"
type textarea "x"
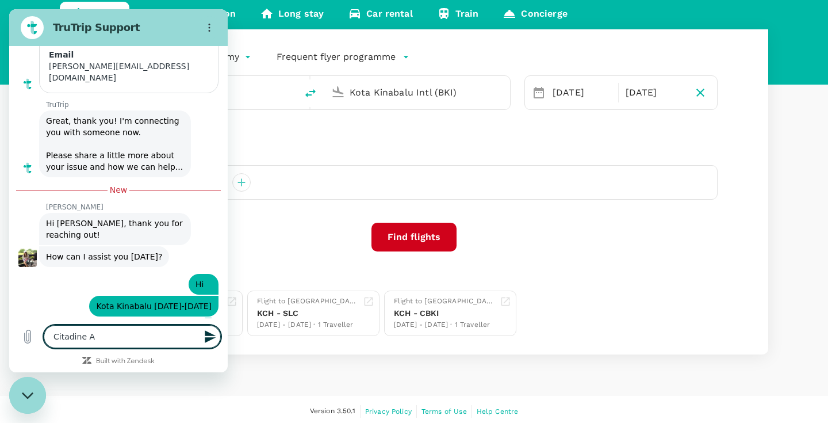
type textarea "Citadine"
type textarea "x"
type textarea "Citadine S"
type textarea "x"
type textarea "Citadine Se"
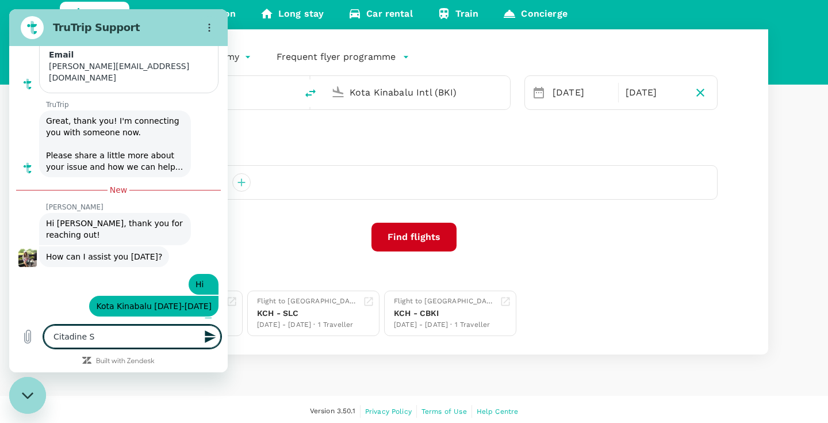
type textarea "x"
type textarea "Citadine Ser"
type textarea "x"
type textarea "Citadine Serv"
type textarea "x"
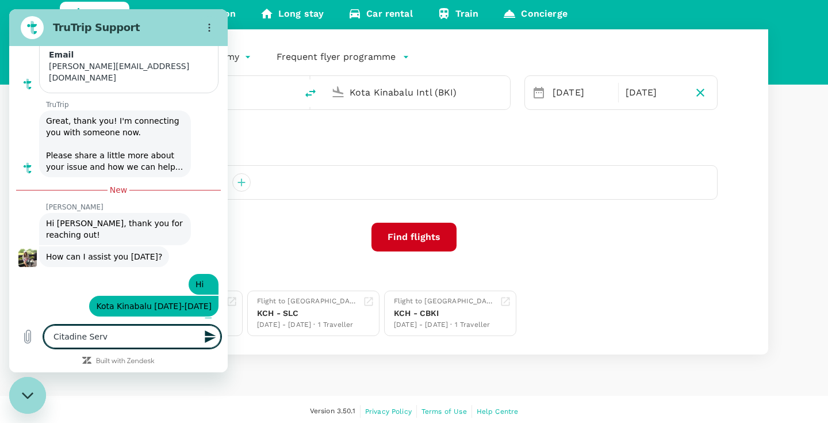
type textarea "Citadine Servi"
type textarea "x"
type textarea "Citadine Servic"
type textarea "x"
type textarea "Citadine Service"
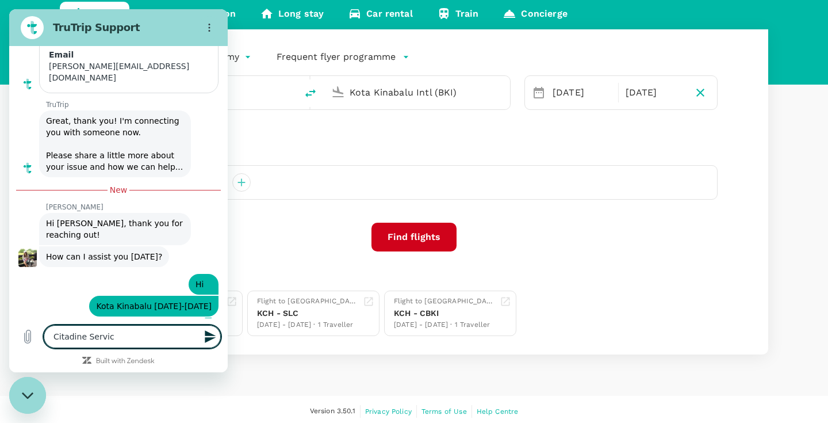
type textarea "x"
type textarea "Citadine Serviced"
type textarea "x"
type textarea "Citadine Serviced"
type textarea "x"
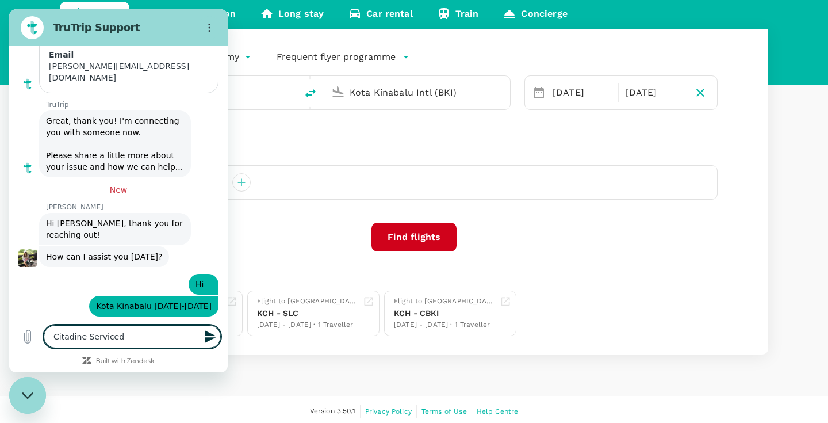
type textarea "Citadine Serviced A"
type textarea "x"
type textarea "Citadine Serviced Ap"
type textarea "x"
type textarea "Citadine Serviced Apt"
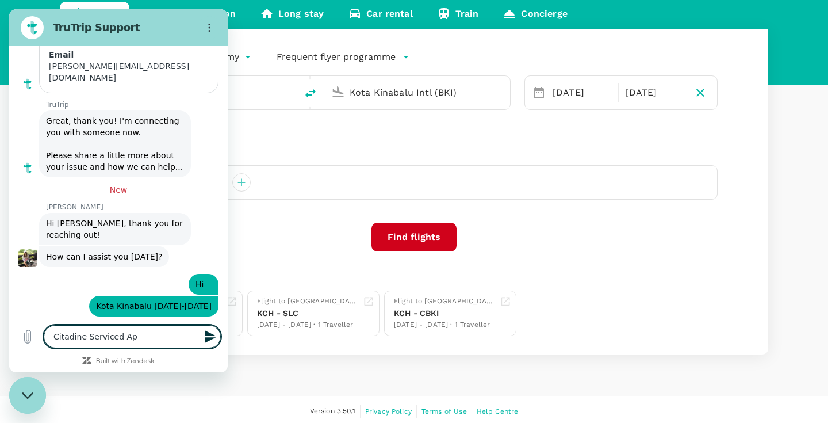
type textarea "x"
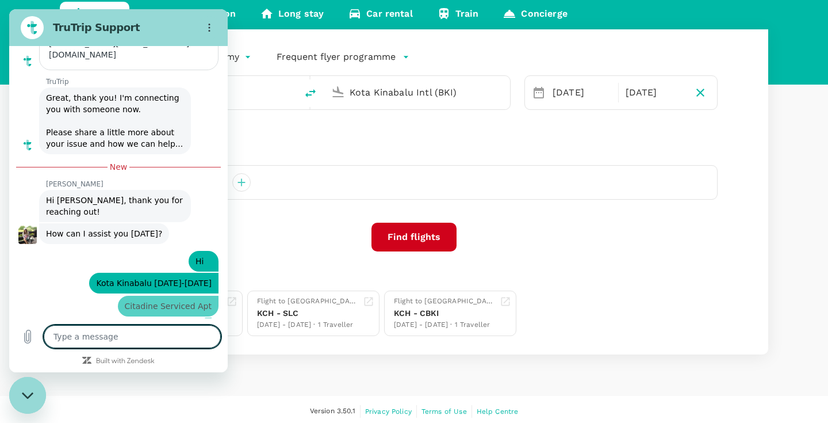
type textarea "x"
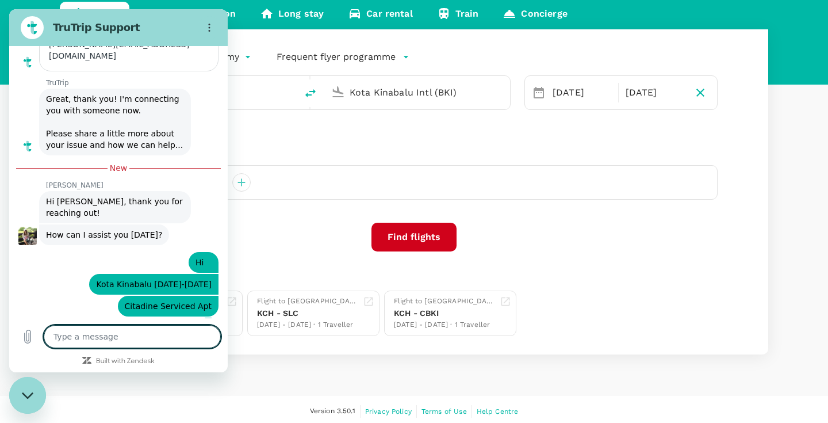
type textarea "p"
type textarea "x"
type textarea "pl"
type textarea "x"
type textarea "pls"
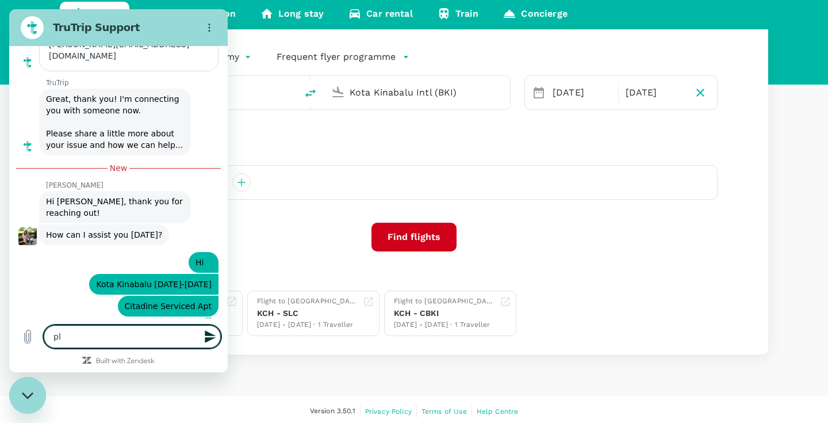
type textarea "x"
type textarea "pls"
type textarea "x"
type textarea "pls h"
type textarea "x"
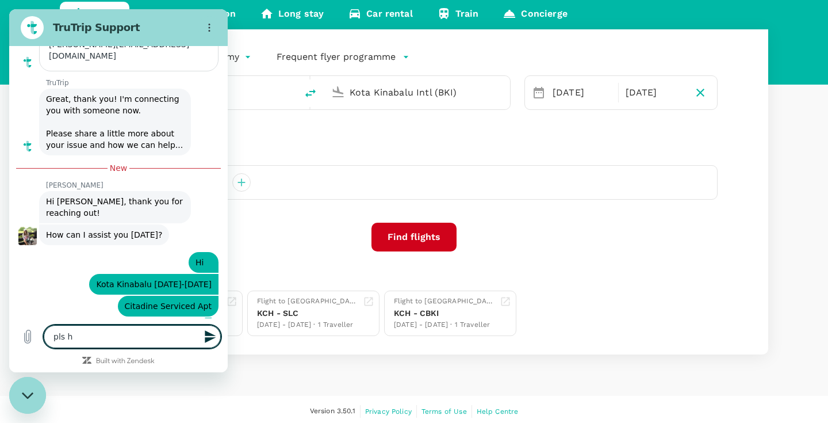
type textarea "pls he"
type textarea "x"
type textarea "pls hel"
type textarea "x"
type textarea "pls help"
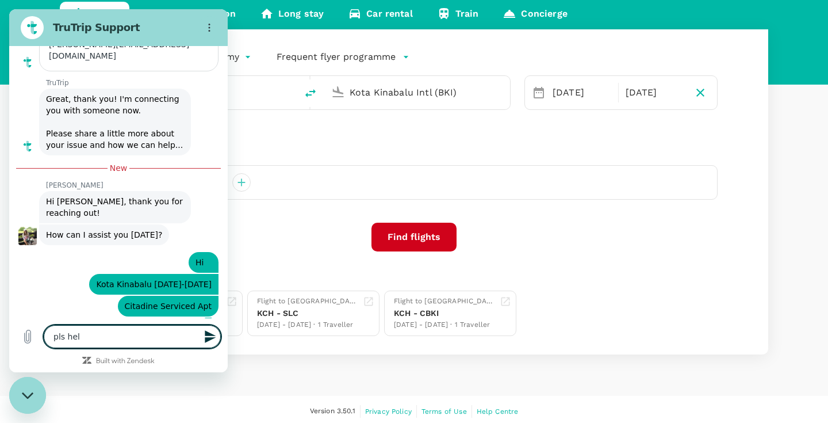
type textarea "x"
type textarea "pls help"
type textarea "x"
type textarea "pls help t"
type textarea "x"
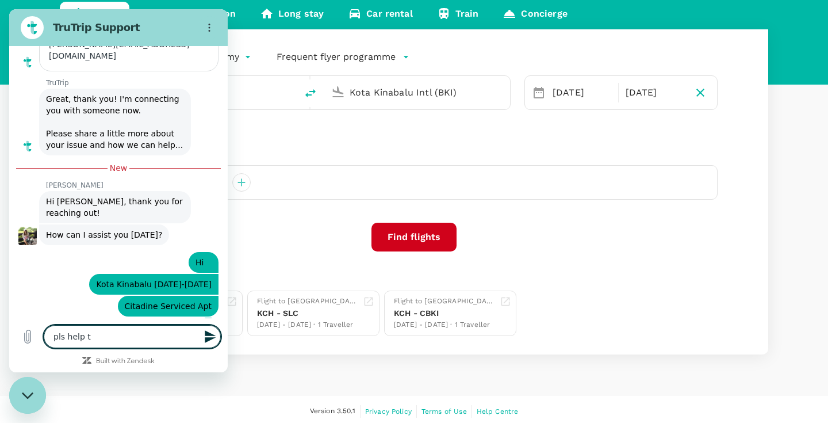
type textarea "pls help tp"
type textarea "x"
type textarea "pls help tp"
type textarea "x"
type textarea "pls help tp"
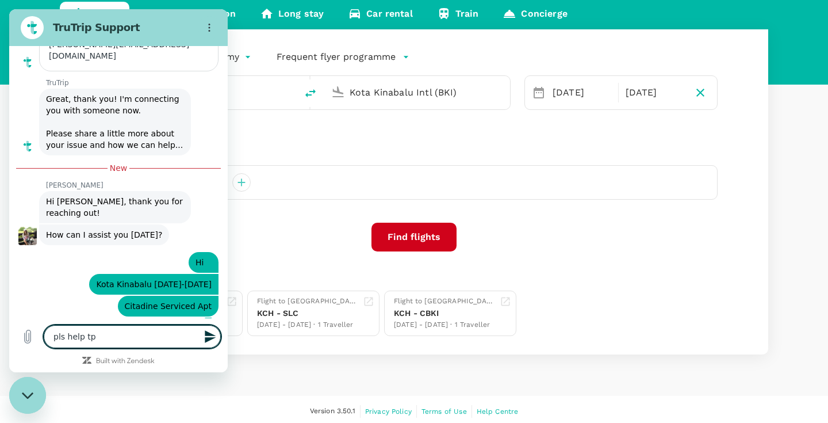
type textarea "x"
type textarea "pls help t"
type textarea "x"
type textarea "pls help to"
type textarea "x"
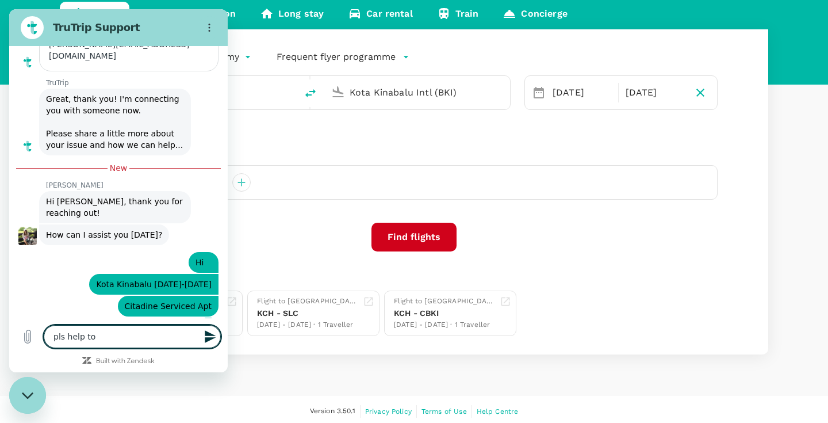
type textarea "pls help to"
type textarea "x"
type textarea "pls help to m"
type textarea "x"
type textarea "pls help to ma"
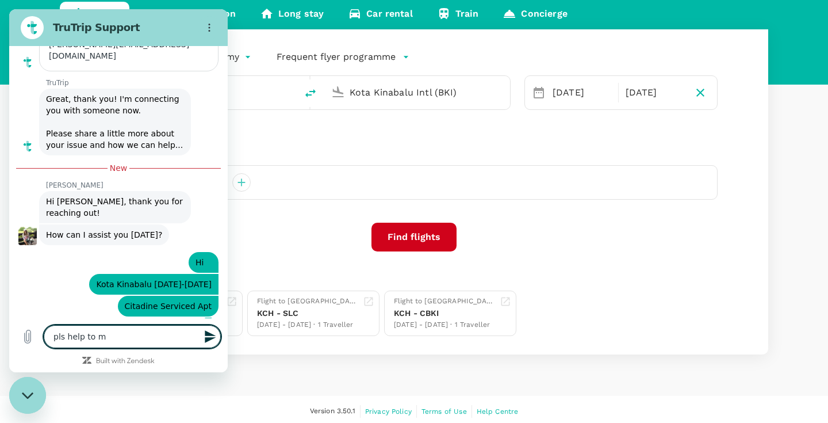
type textarea "x"
type textarea "pls help to mat"
type textarea "x"
type textarea "pls help to matc"
type textarea "x"
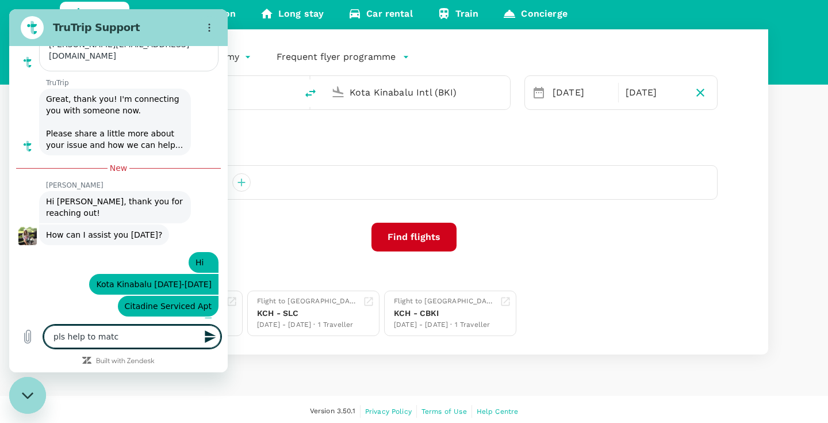
type textarea "pls help to match"
type textarea "x"
type textarea "pls help to match"
type textarea "x"
type textarea "pls help to match A"
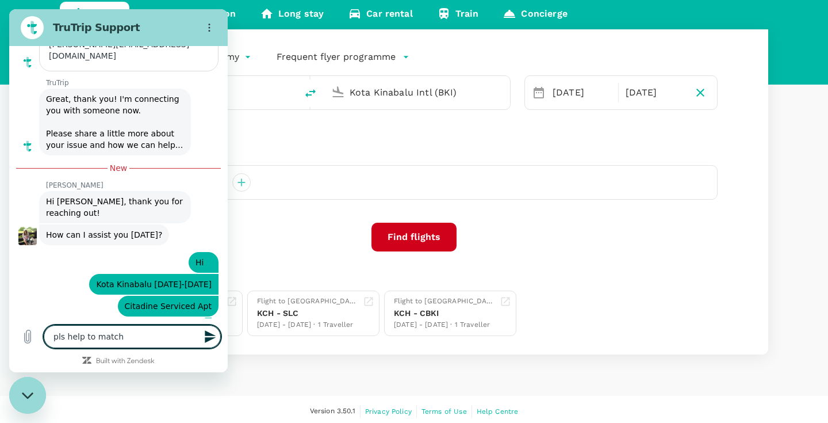
type textarea "x"
type textarea "pls help to match Ag"
type textarea "x"
type textarea "pls help to match Ago"
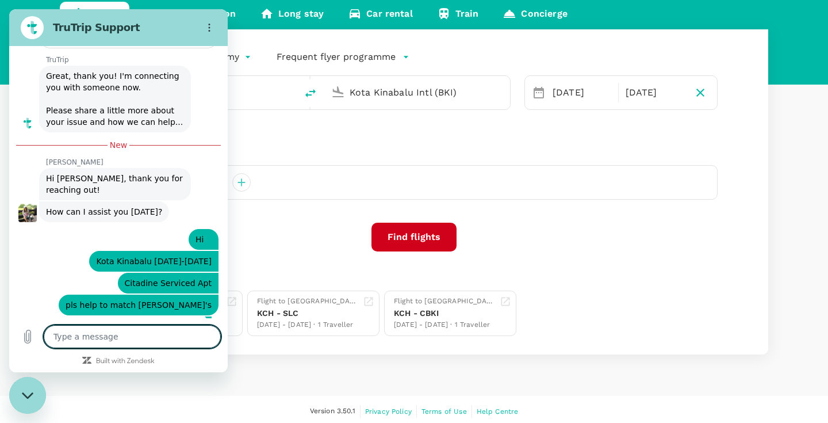
scroll to position [224, 0]
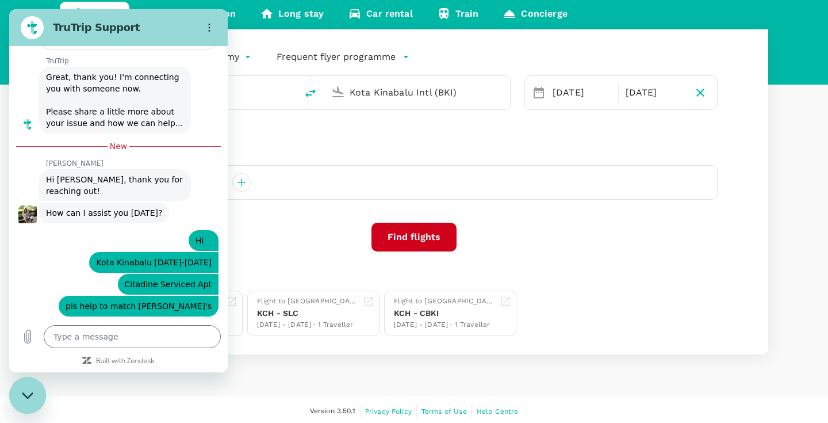
drag, startPoint x: 118, startPoint y: 90, endPoint x: 152, endPoint y: 120, distance: 45.7
click at [152, 120] on div "TruTrip says: Great, thank you! I'm connecting you with someone now. Please sha…" at bounding box center [115, 100] width 152 height 67
click at [113, 227] on div "says: Hi" at bounding box center [113, 237] width 209 height 28
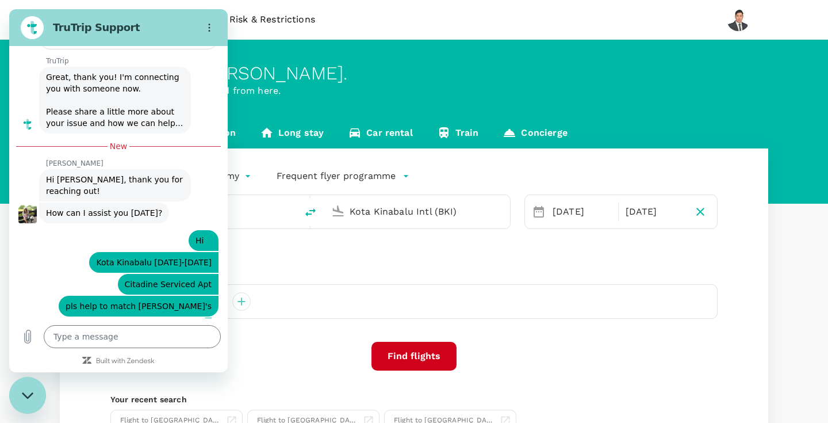
scroll to position [0, 0]
click at [263, 289] on div "[PERSON_NAME]" at bounding box center [413, 301] width 607 height 35
click at [158, 334] on textarea at bounding box center [132, 336] width 177 height 23
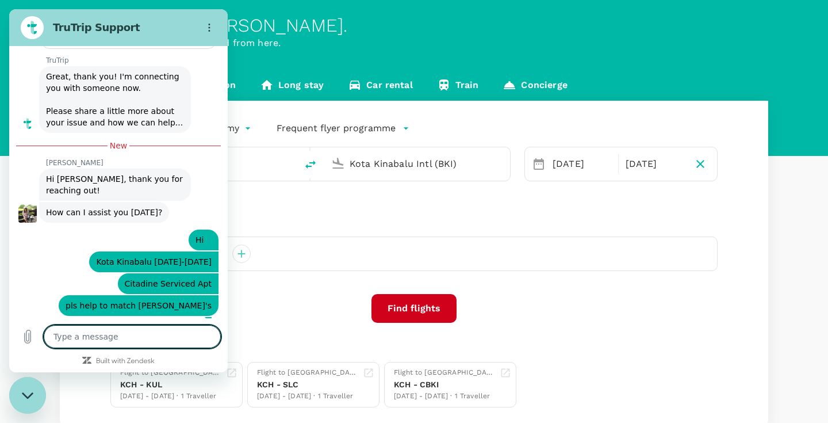
scroll to position [224, 0]
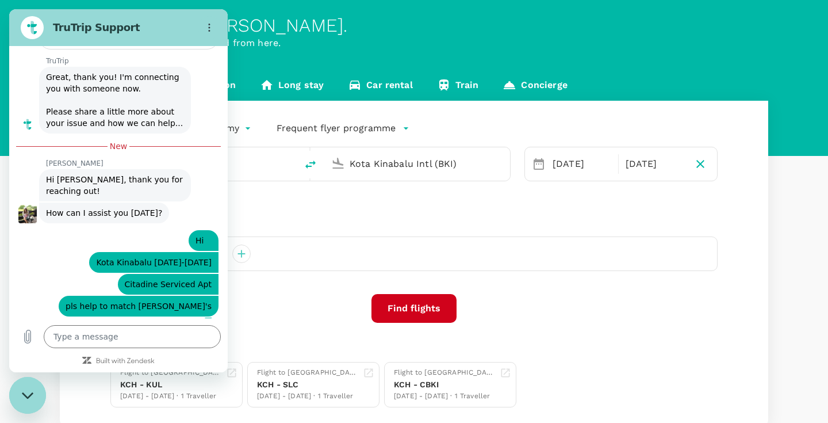
click at [28, 392] on icon "Close messaging window" at bounding box center [28, 395] width 12 height 7
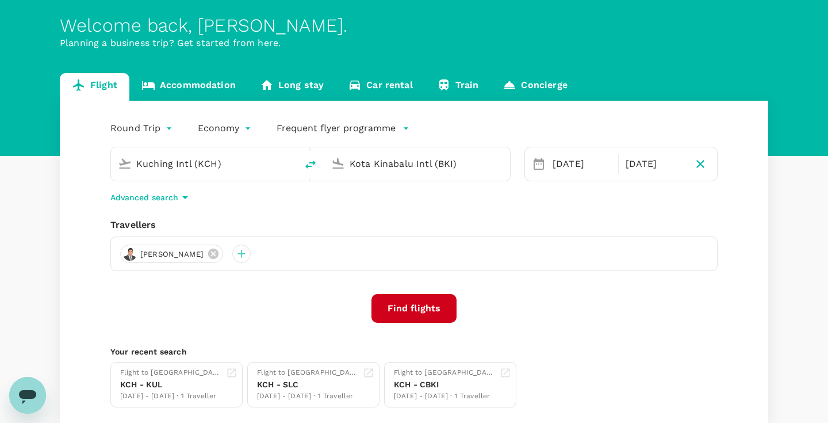
click at [26, 401] on icon "Open messaging window" at bounding box center [27, 395] width 21 height 21
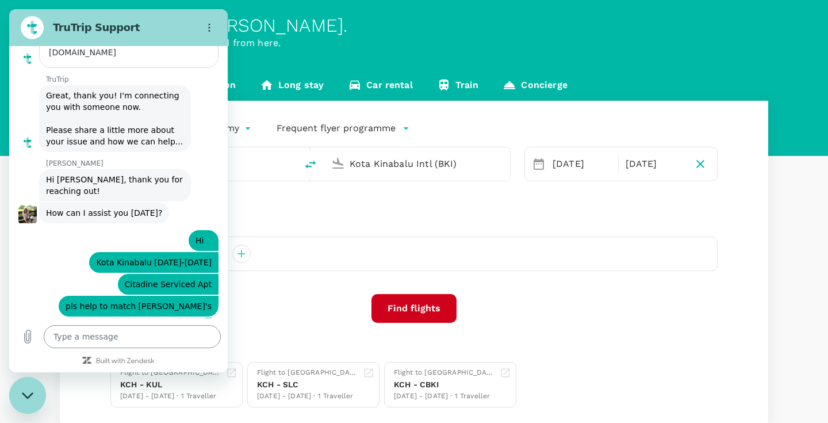
click at [97, 332] on textarea at bounding box center [132, 336] width 177 height 23
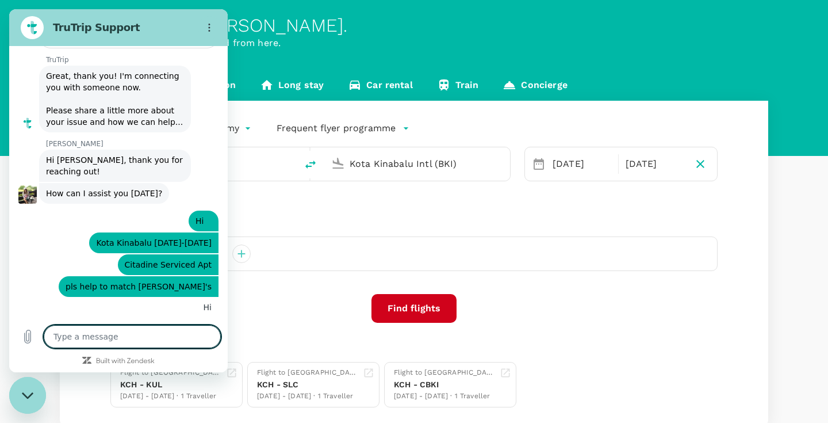
scroll to position [228, 0]
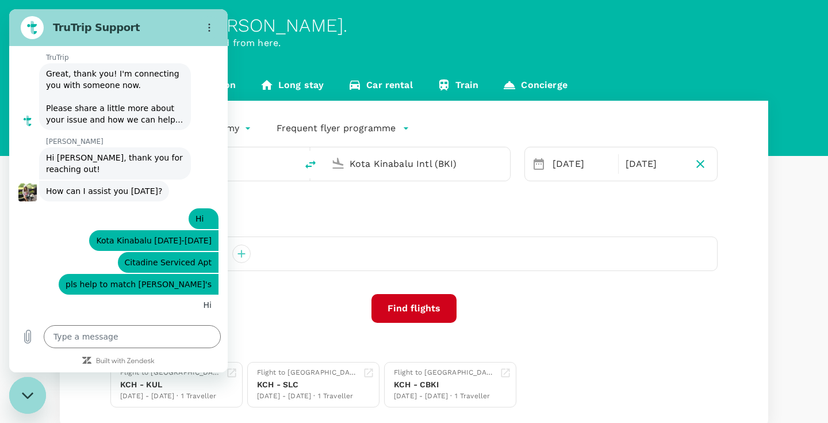
click at [29, 188] on figure at bounding box center [27, 192] width 18 height 18
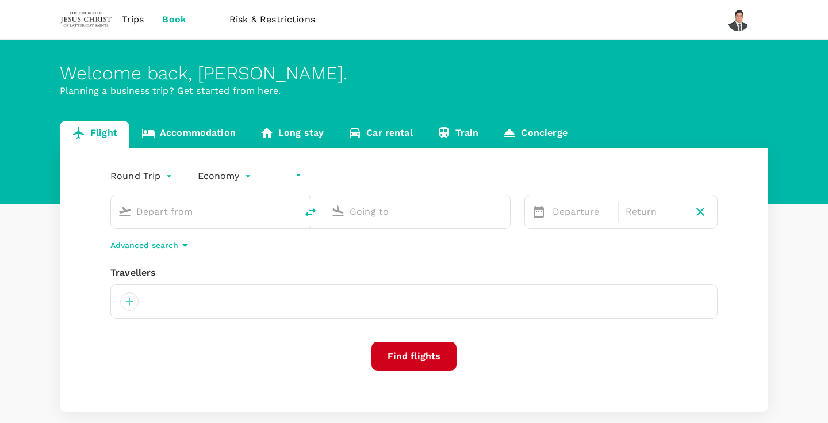
type input "undefined, undefined (any)"
type input "Kuching Intl (KCH)"
type input "Kota Kinabalu Intl (BKI)"
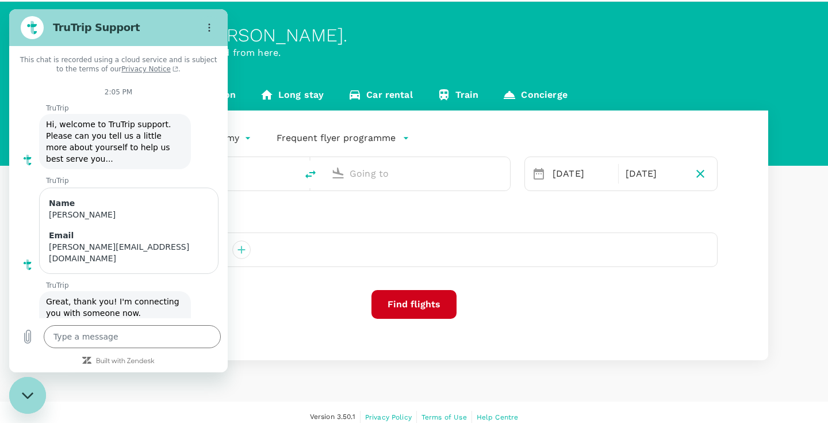
type input "Kuching Intl (KCH)"
type input "Kota Kinabalu Intl (BKI)"
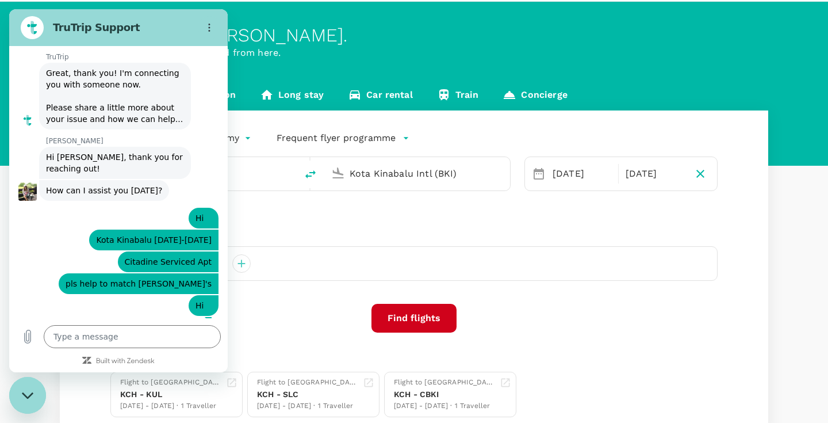
scroll to position [228, 0]
click at [85, 346] on textarea at bounding box center [132, 336] width 177 height 23
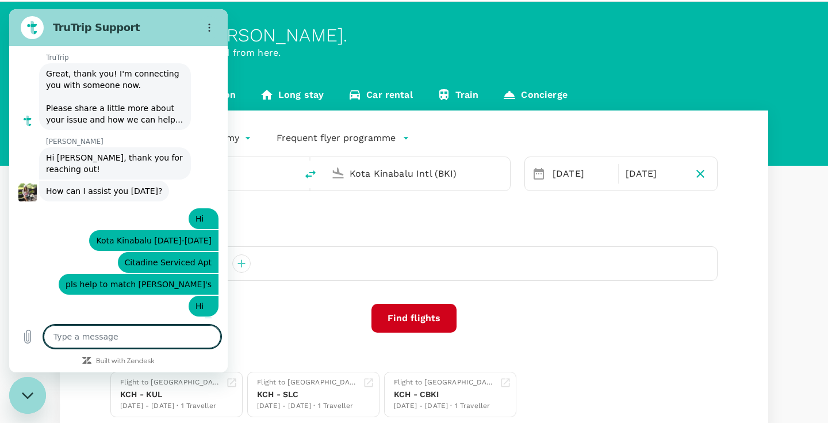
type textarea "a"
type textarea "x"
type textarea "a"
type textarea "x"
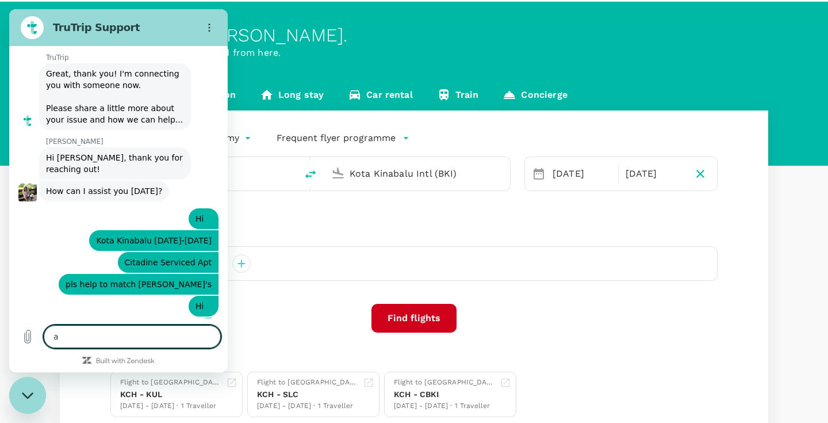
type textarea "an"
type textarea "x"
type textarea "any"
type textarea "x"
type textarea "anyo"
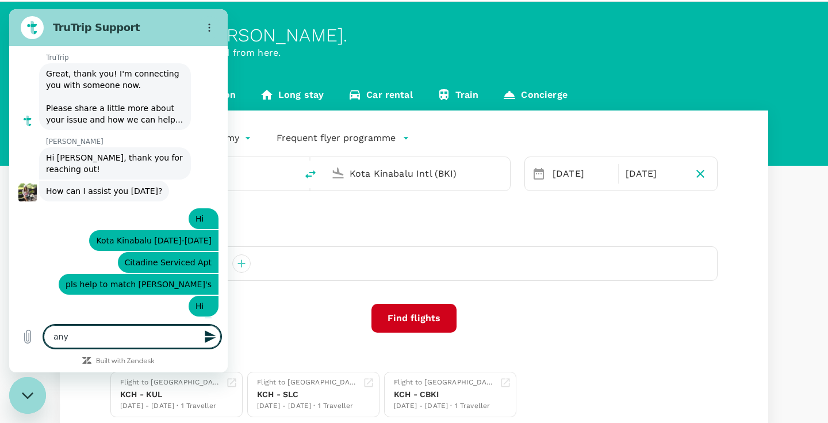
type textarea "x"
type textarea "anyon"
type textarea "x"
type textarea "anyone"
type textarea "x"
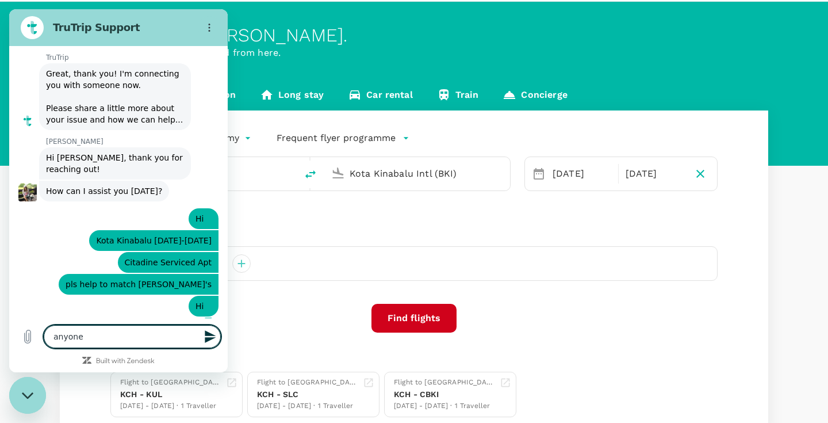
type textarea "anyone"
type textarea "x"
type textarea "anyone t"
type textarea "x"
type textarea "anyone th"
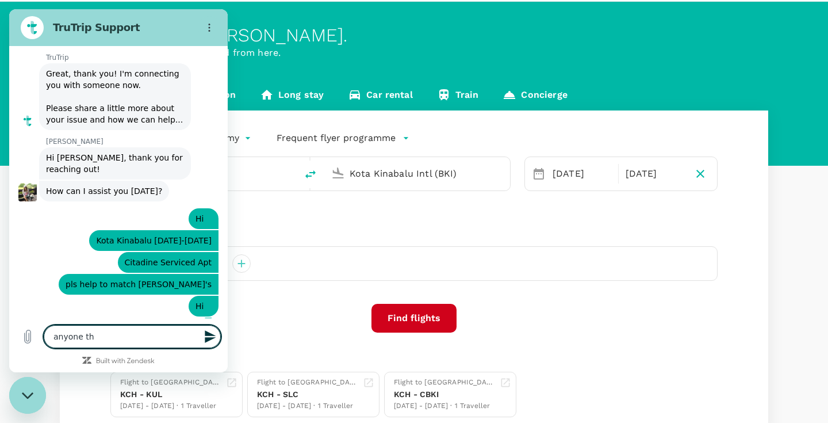
type textarea "x"
type textarea "anyone the"
type textarea "x"
type textarea "anyone ther"
type textarea "x"
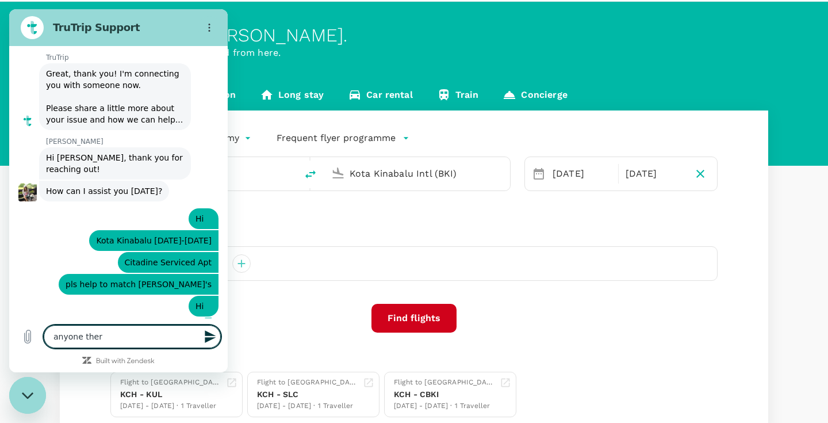
type textarea "anyone there"
type textarea "x"
type textarea "anyone there?"
type textarea "x"
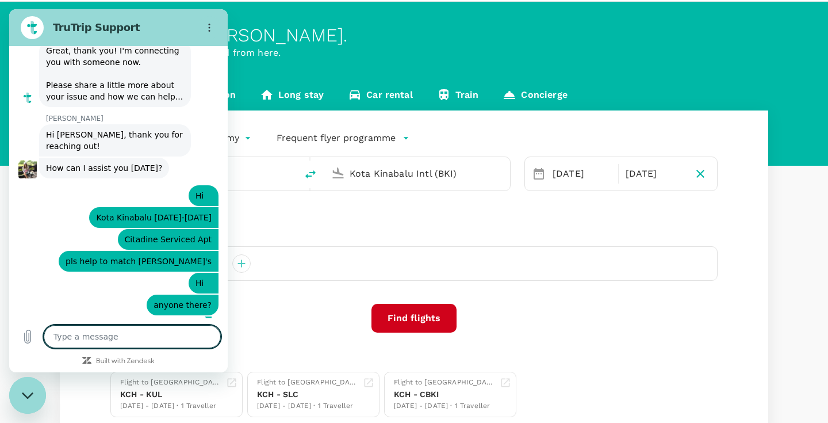
scroll to position [250, 0]
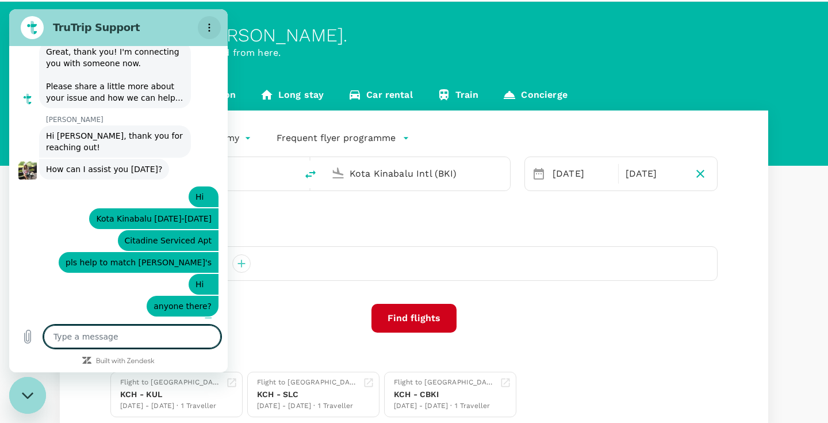
click at [209, 21] on button "Options menu" at bounding box center [209, 27] width 23 height 23
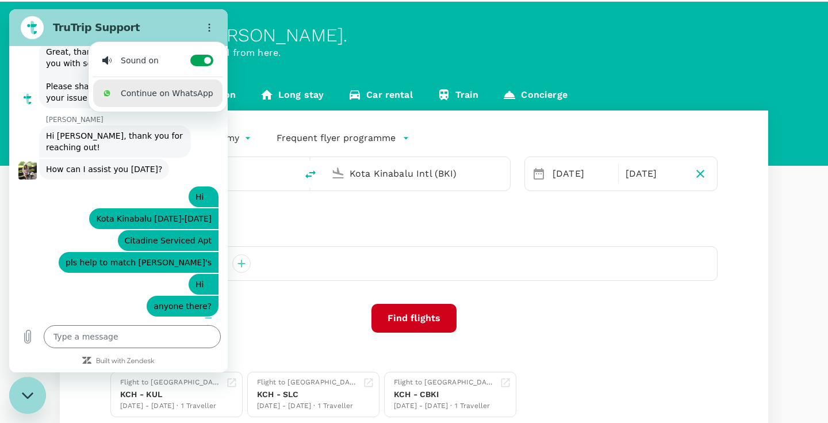
click at [201, 158] on div "Shobe says: How can I assist you today?" at bounding box center [122, 169] width 209 height 22
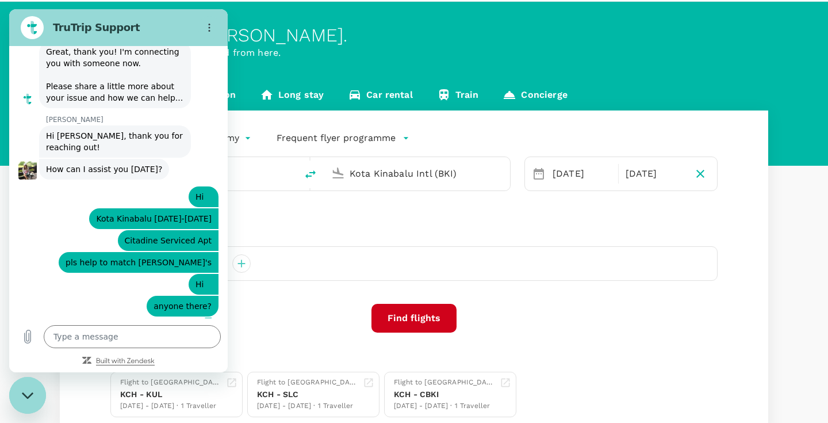
click at [123, 364] on icon "Built with Zendesk: Visit the Zendesk website in a new tab" at bounding box center [125, 361] width 59 height 7
type textarea "x"
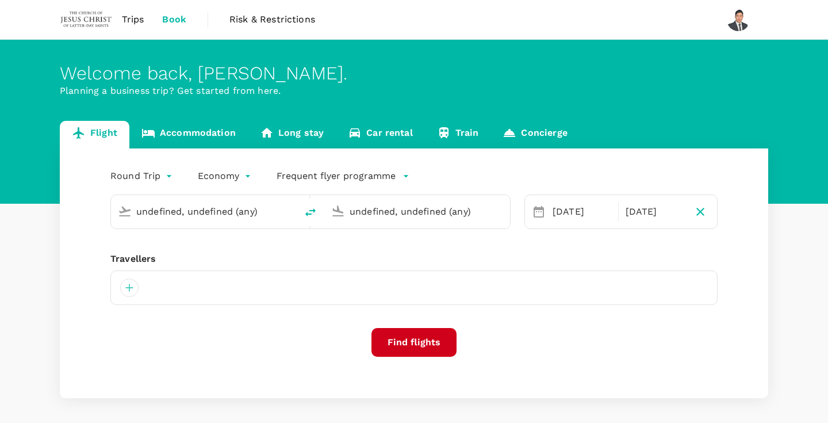
type input "Kuching Intl (KCH)"
type input "Kota Kinabalu Intl (BKI)"
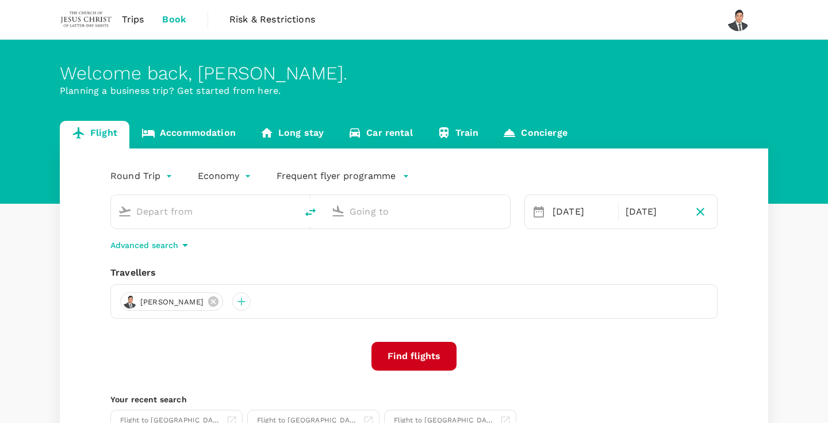
type input "Kuching Intl (KCH)"
type input "Kota Kinabalu Intl (BKI)"
click at [25, 402] on icon "Open messaging window" at bounding box center [27, 395] width 21 height 21
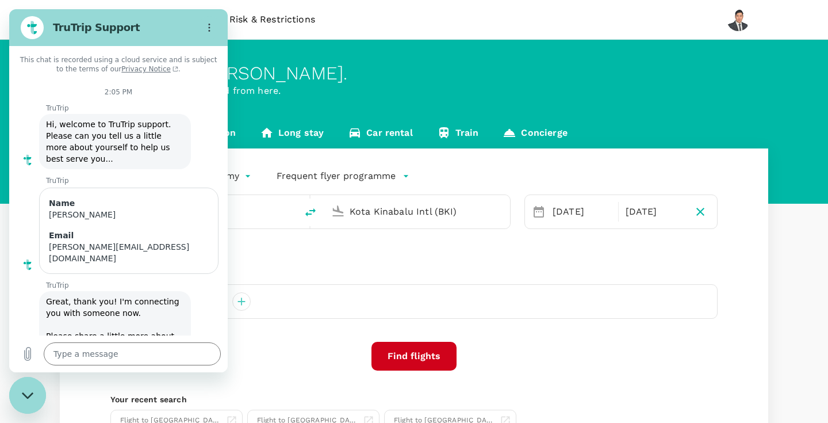
scroll to position [250, 0]
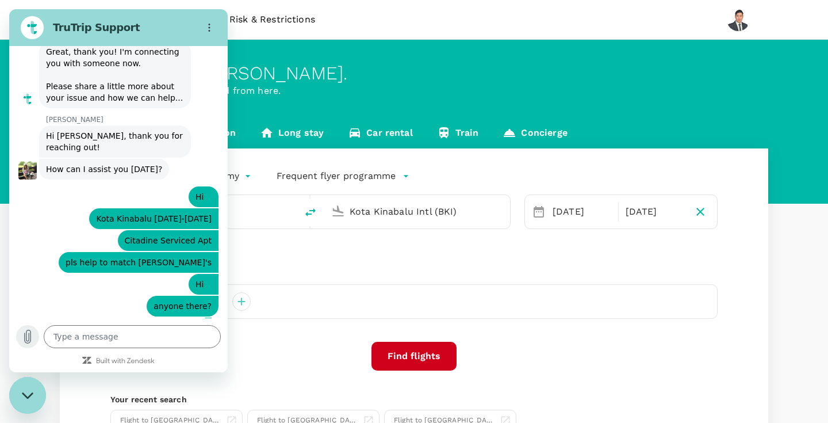
click at [35, 335] on button "Upload file" at bounding box center [27, 336] width 23 height 23
type textarea "H"
type textarea "x"
type textarea "Hi"
type textarea "x"
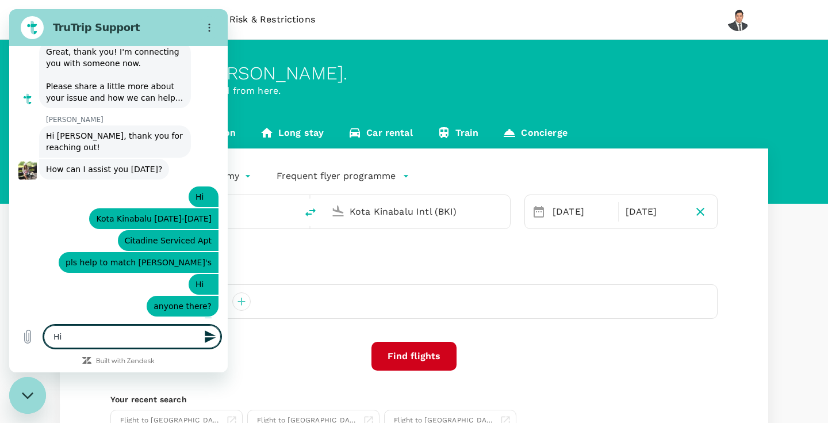
type textarea "Hi]"
type textarea "x"
type textarea "Hi"
type textarea "x"
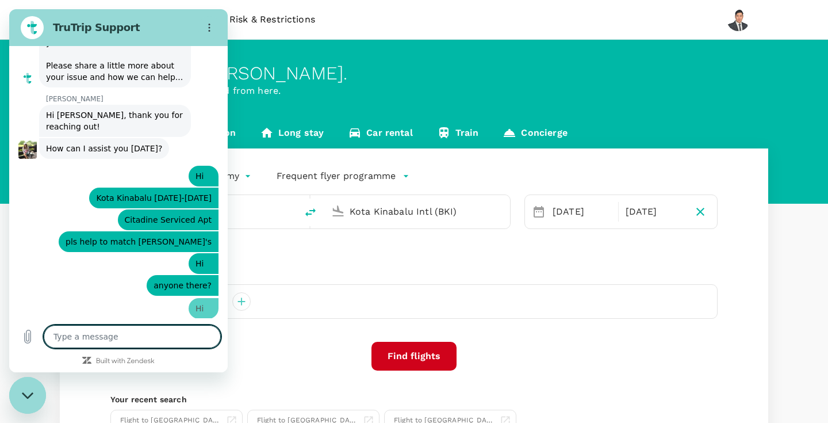
type textarea "x"
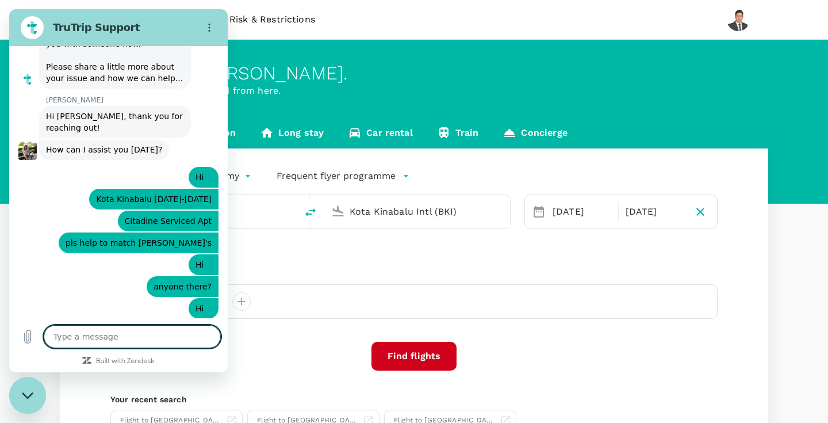
scroll to position [271, 0]
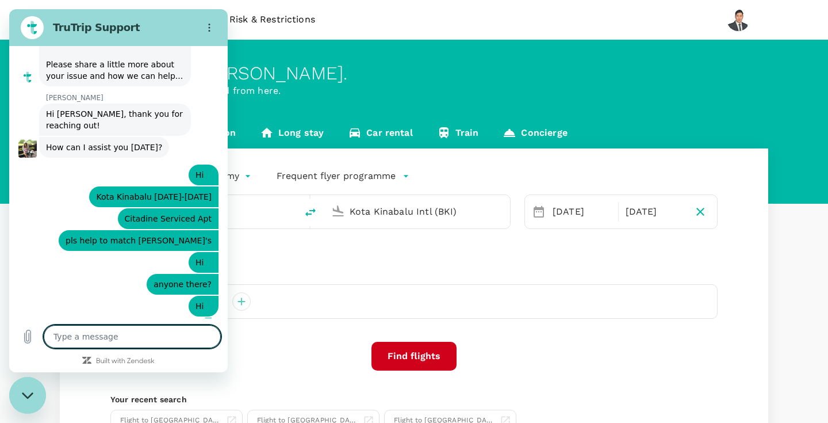
type textarea "v"
type textarea "x"
type textarea "ve"
type textarea "x"
type textarea "ver"
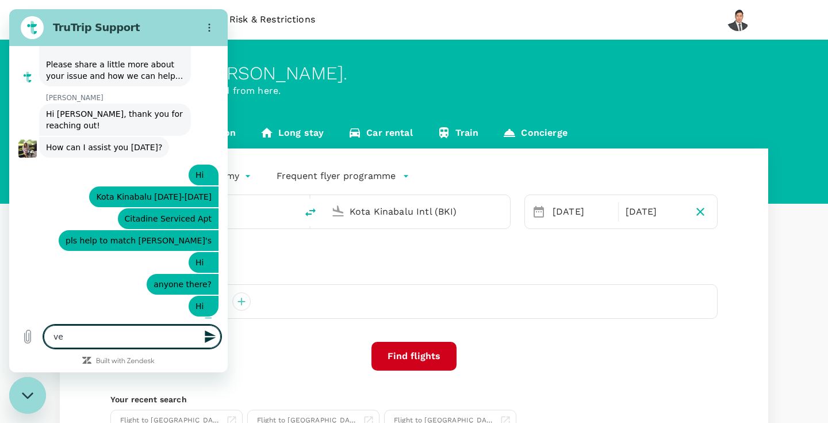
type textarea "x"
type textarea "very"
type textarea "x"
type textarea "very"
type textarea "x"
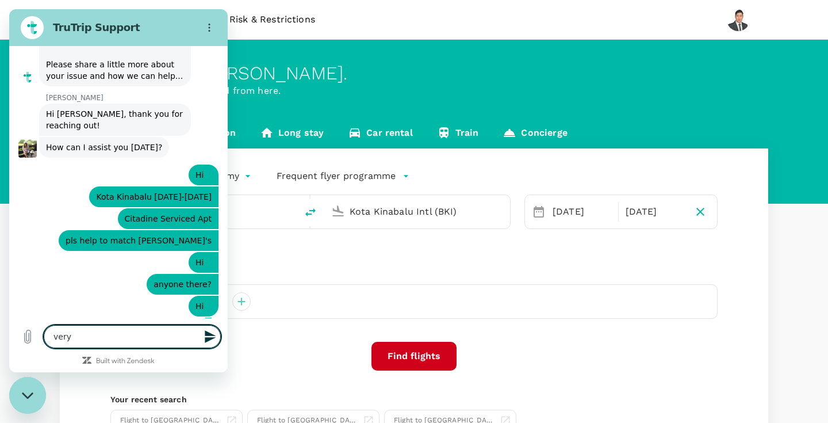
type textarea "very f"
type textarea "x"
type textarea "very fr"
type textarea "x"
type textarea "very fru"
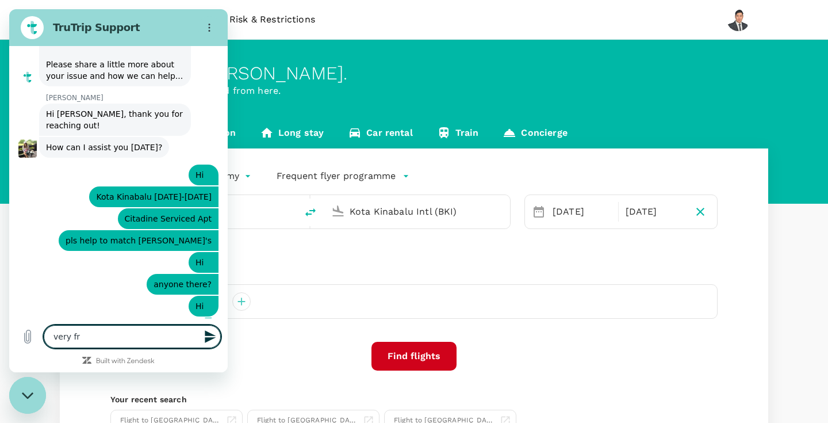
type textarea "x"
type textarea "very fr"
type textarea "x"
type textarea "very f"
type textarea "x"
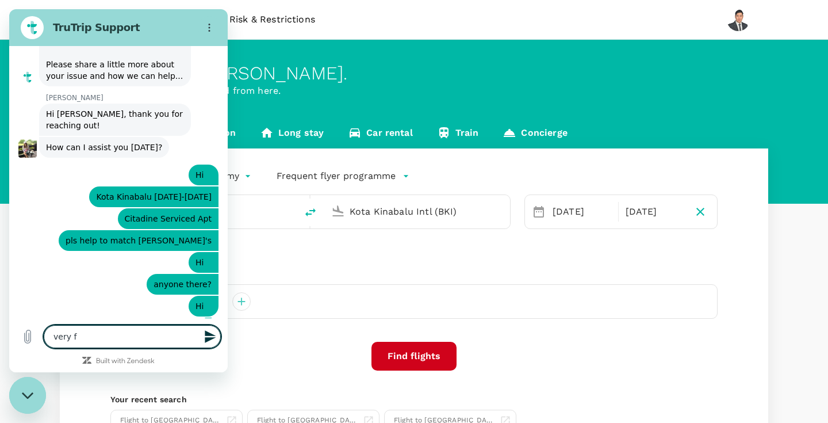
type textarea "very"
type textarea "x"
type textarea "very"
type textarea "x"
type textarea "ver"
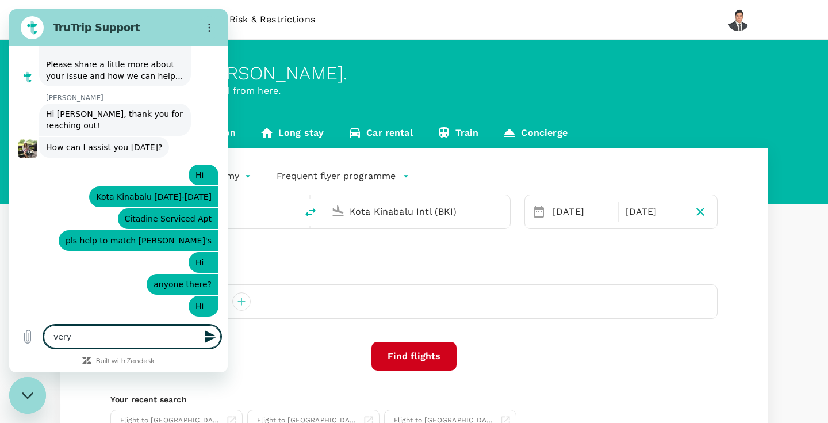
type textarea "x"
type textarea "ve"
type textarea "x"
type textarea "v"
type textarea "x"
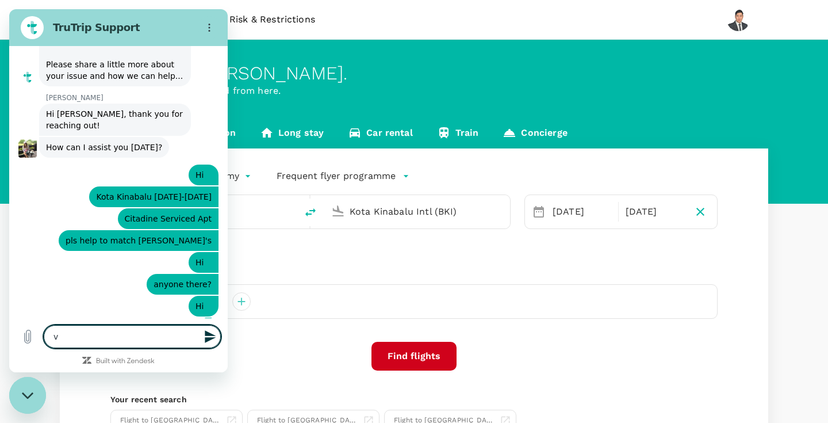
type textarea "x"
type textarea "?"
type textarea "x"
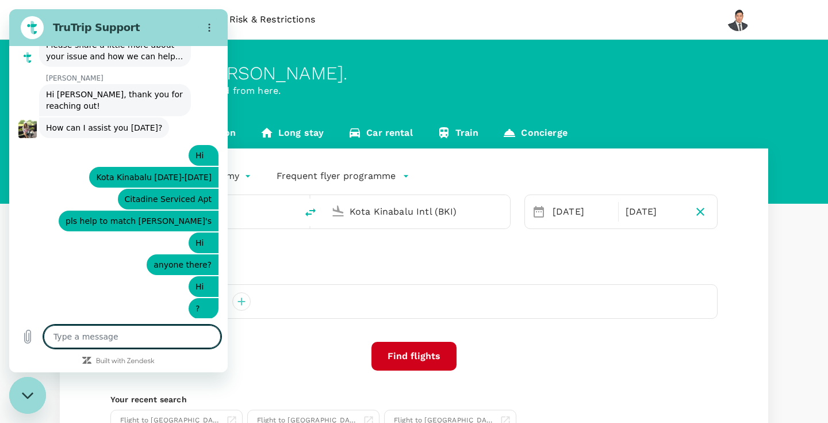
scroll to position [293, 0]
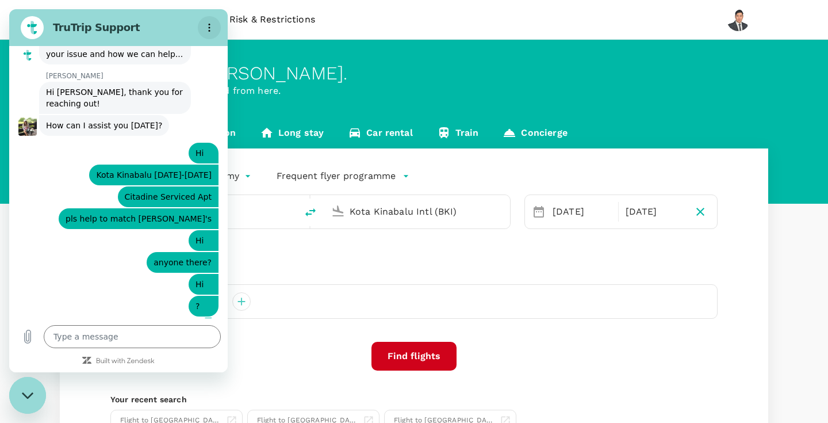
click at [212, 28] on icon "Options menu" at bounding box center [209, 27] width 9 height 9
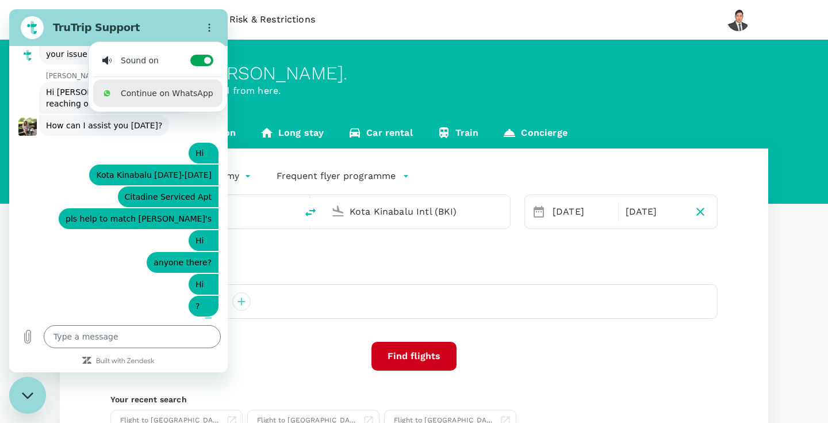
click at [83, 294] on div "says: ?" at bounding box center [113, 305] width 209 height 22
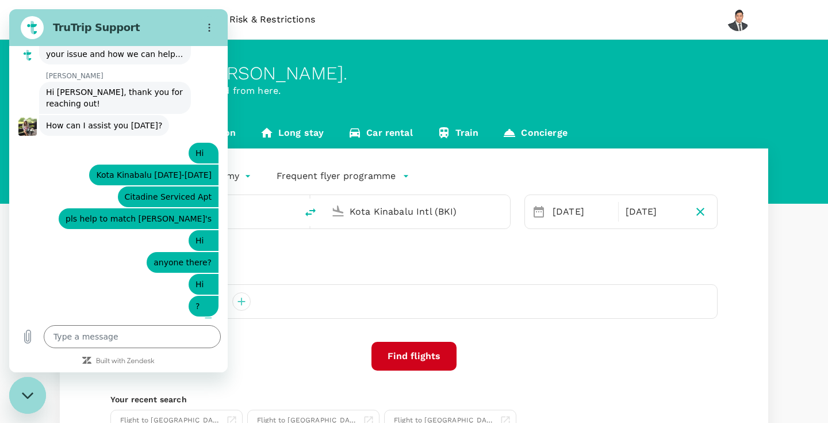
click at [21, 118] on figure at bounding box center [27, 126] width 18 height 18
click at [29, 118] on figure at bounding box center [27, 126] width 18 height 18
click at [175, 317] on p "Sent · 2:35 PM" at bounding box center [176, 321] width 48 height 9
click at [118, 359] on icon "Built with Zendesk: Visit the Zendesk website in a new tab" at bounding box center [125, 361] width 59 height 7
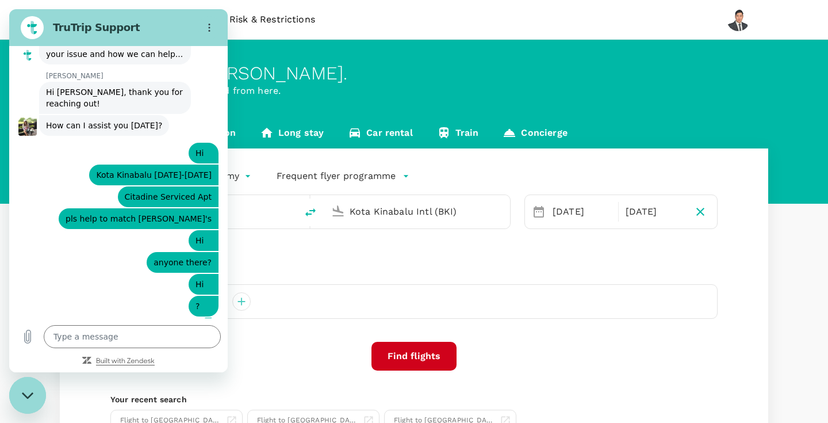
type textarea "x"
click at [95, 340] on textarea at bounding box center [132, 336] width 177 height 23
type textarea "H"
type textarea "x"
type textarea "Hi"
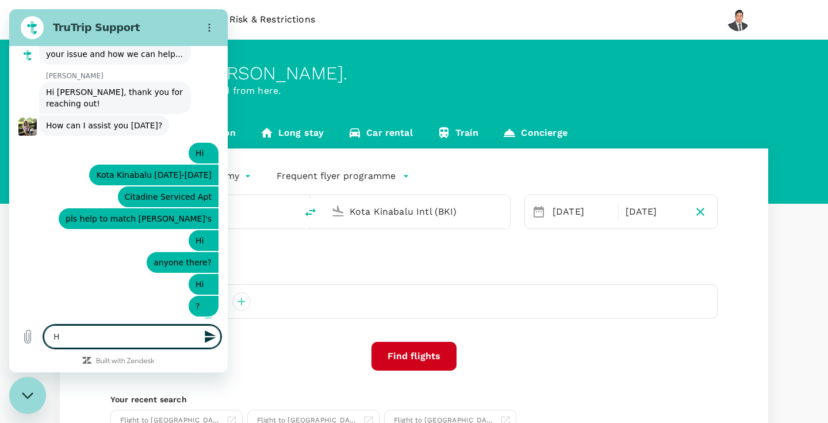
type textarea "x"
type textarea "Hi"
type textarea "x"
type textarea "Hi S"
type textarea "x"
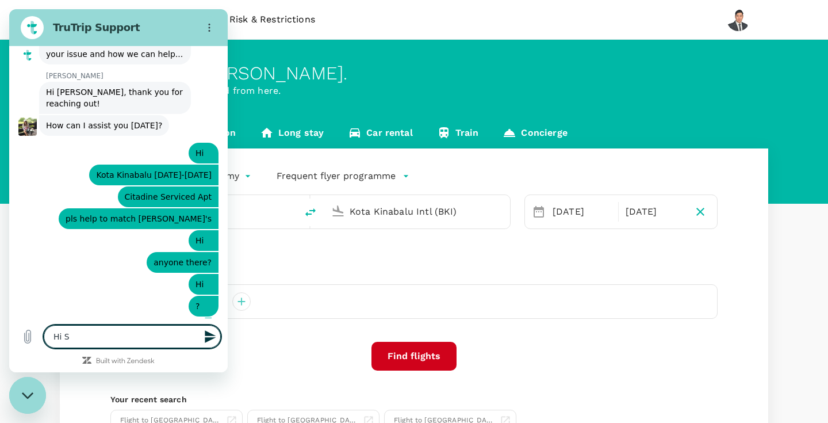
type textarea "Hi Sh"
type textarea "x"
type textarea "Hi Sho"
type textarea "x"
type textarea "Hi Shob"
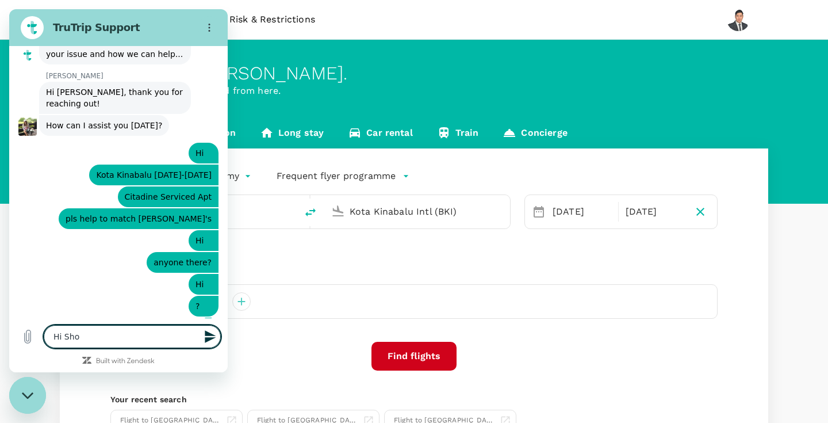
type textarea "x"
type textarea "Hi Shobw"
type textarea "x"
type textarea "Hi Shob"
type textarea "x"
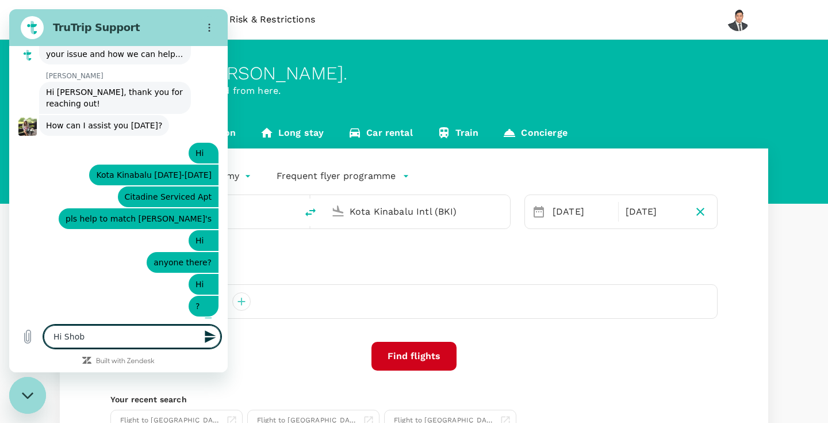
type textarea "Hi Shobe"
type textarea "x"
type textarea "Hi [PERSON_NAME]~"
type textarea "x"
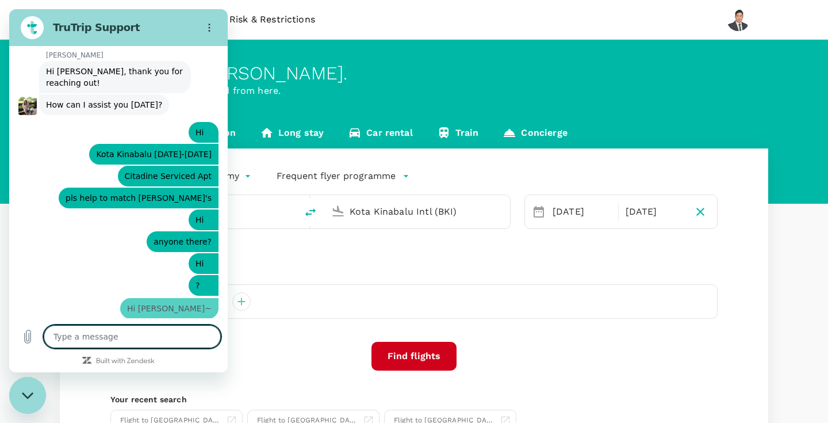
type textarea "x"
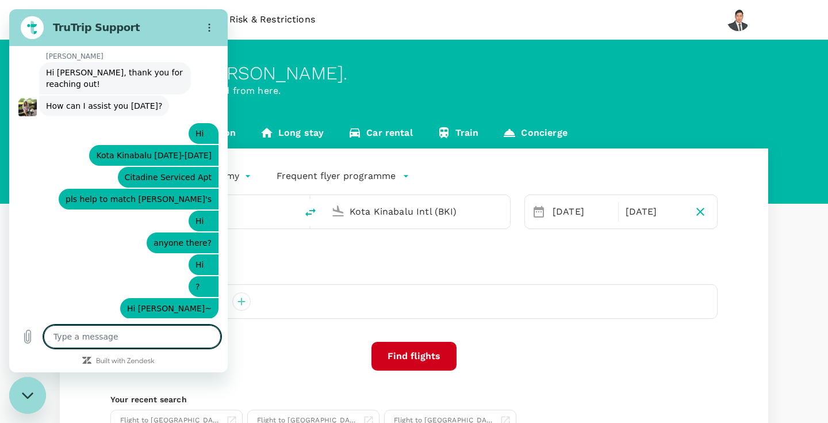
scroll to position [315, 0]
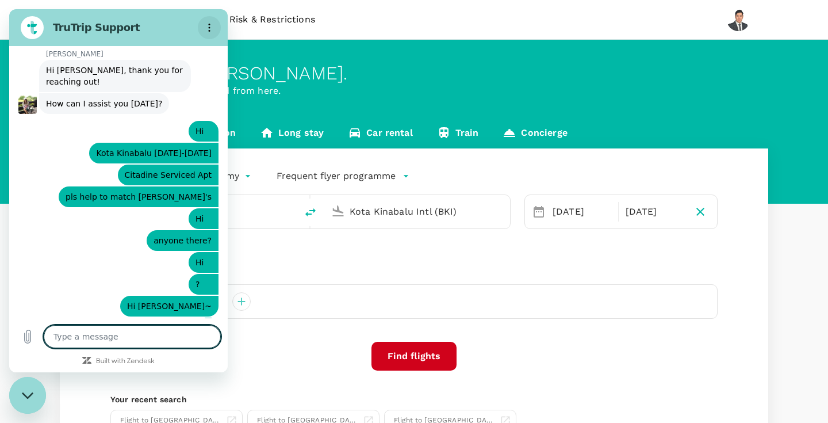
click at [211, 25] on icon "Options menu" at bounding box center [209, 27] width 9 height 9
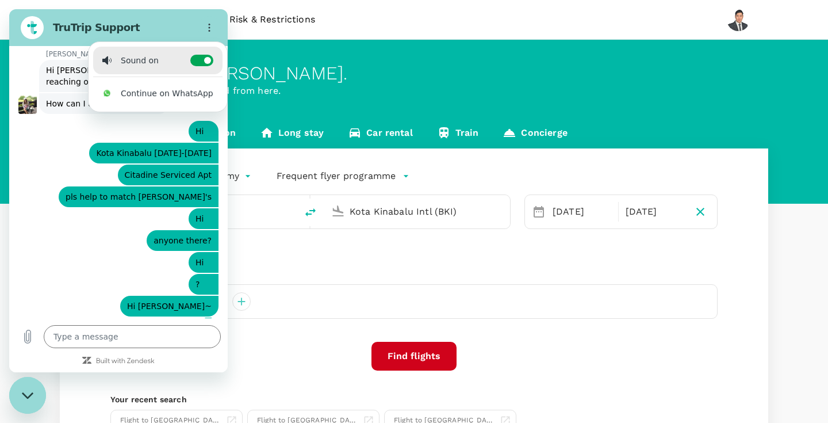
click at [126, 80] on li "Continue on WhatsApp" at bounding box center [157, 93] width 129 height 28
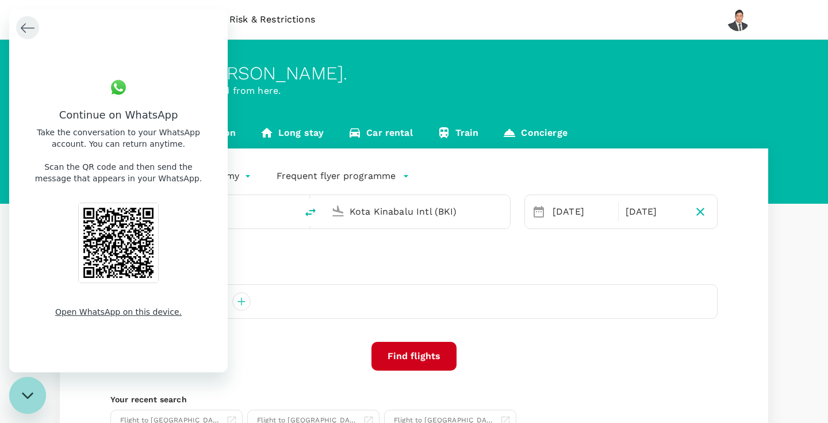
click at [28, 25] on icon "Back to conversation" at bounding box center [28, 28] width 14 height 14
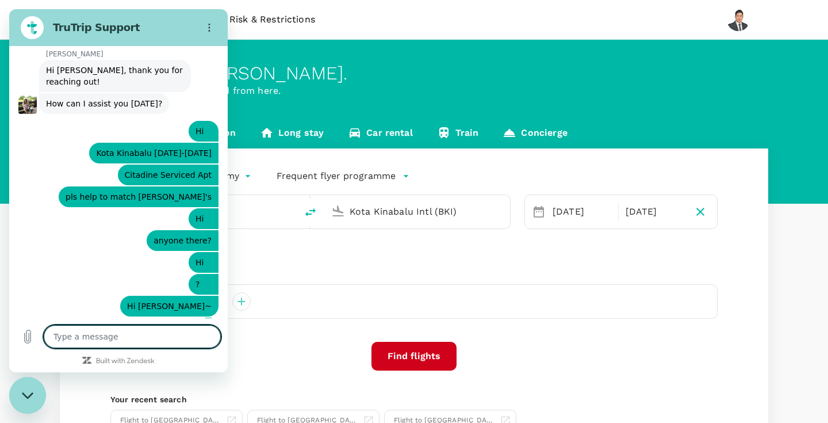
type textarea "x"
click at [522, 168] on div "Round Trip roundtrip Economy economy Frequent flyer programme" at bounding box center [402, 173] width 630 height 23
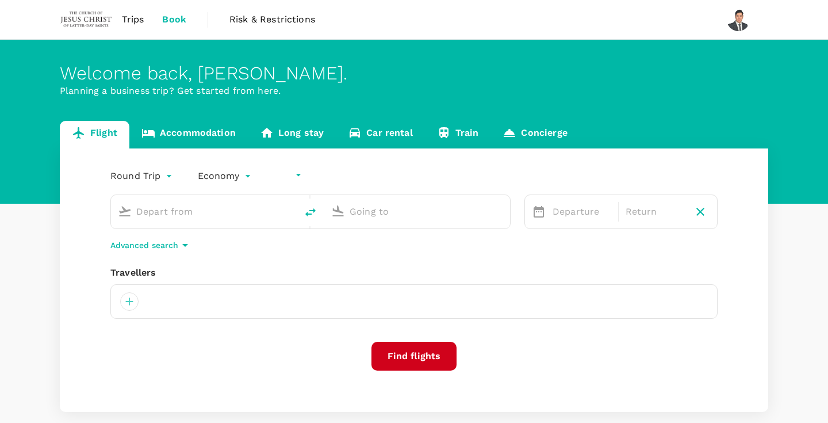
type input "undefined, undefined (any)"
type input "Kuching Intl (KCH)"
type input "Kota Kinabalu Intl (BKI)"
type input "Kuching Intl (KCH)"
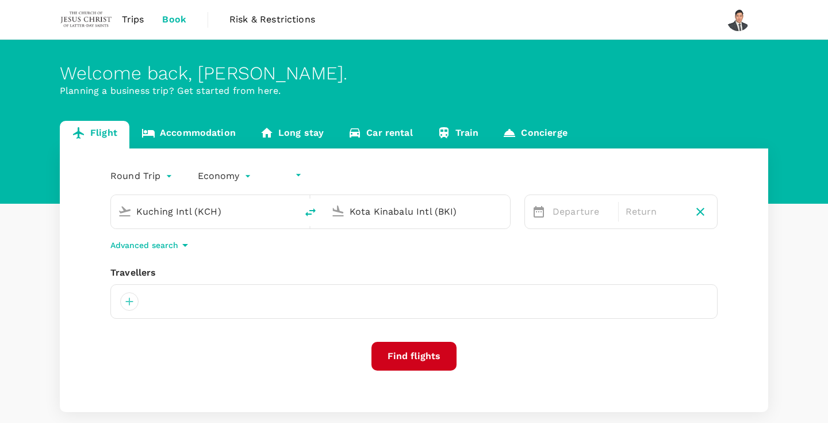
type input "Kota Kinabalu Intl (BKI)"
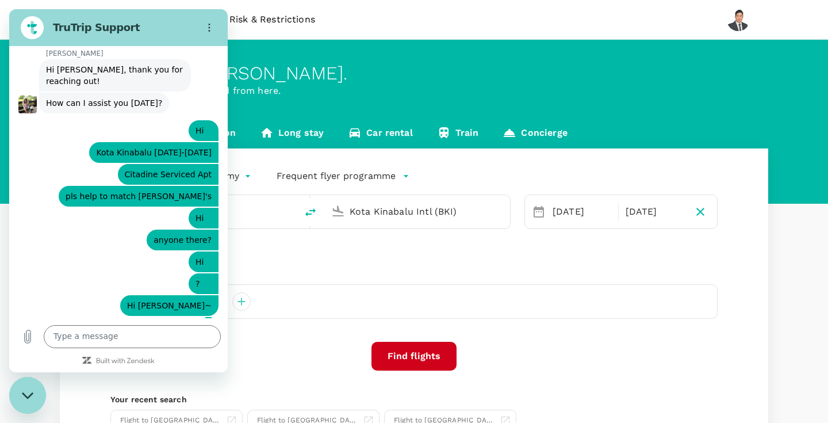
scroll to position [315, 0]
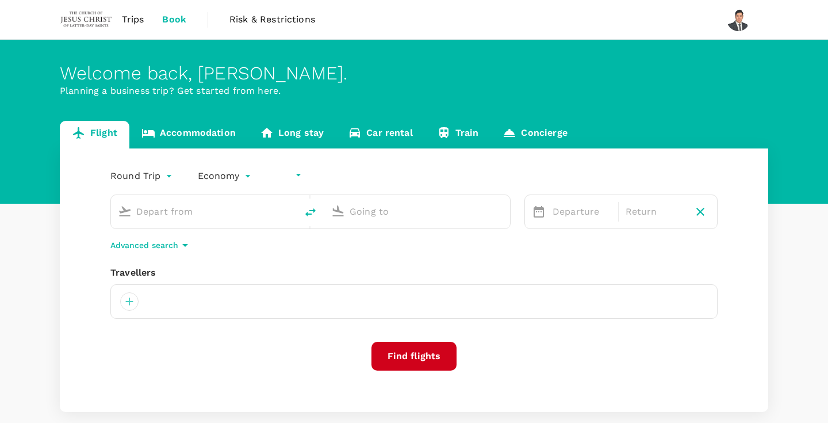
type input "undefined, undefined (any)"
type input "Kuching Intl (KCH)"
type input "Kota Kinabalu Intl (BKI)"
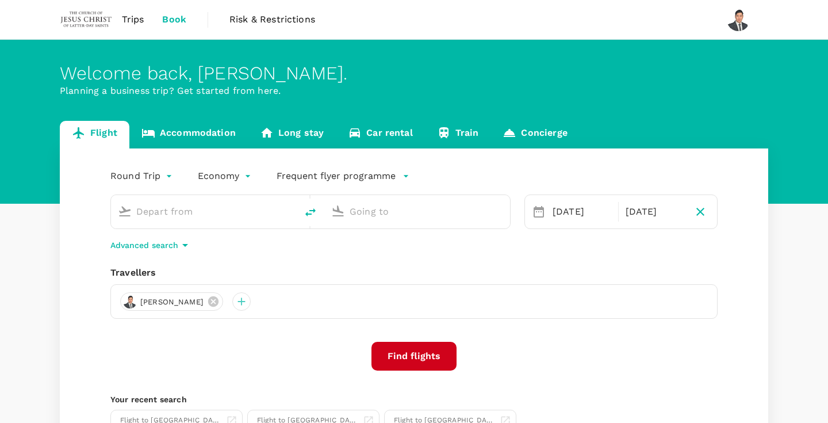
type input "Kuching Intl (KCH)"
type input "Kota Kinabalu Intl (BKI)"
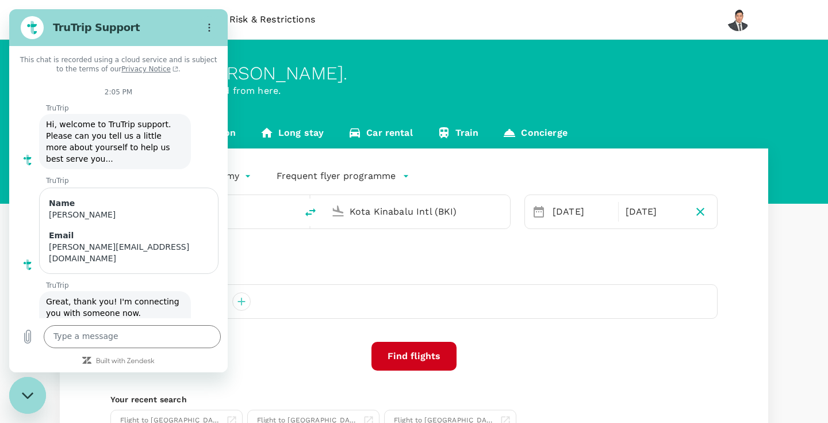
scroll to position [315, 0]
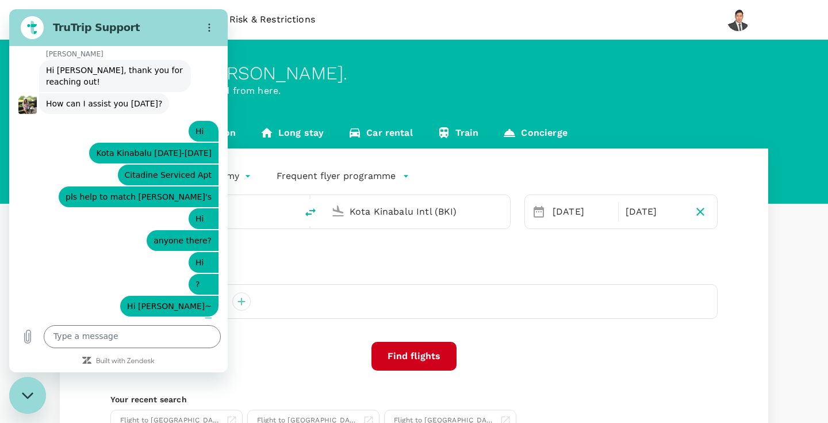
click at [576, 132] on div "Flight Accommodation Long stay Car rental Train Concierge" at bounding box center [414, 135] width 709 height 28
click at [545, 133] on link "Concierge" at bounding box center [535, 135] width 89 height 28
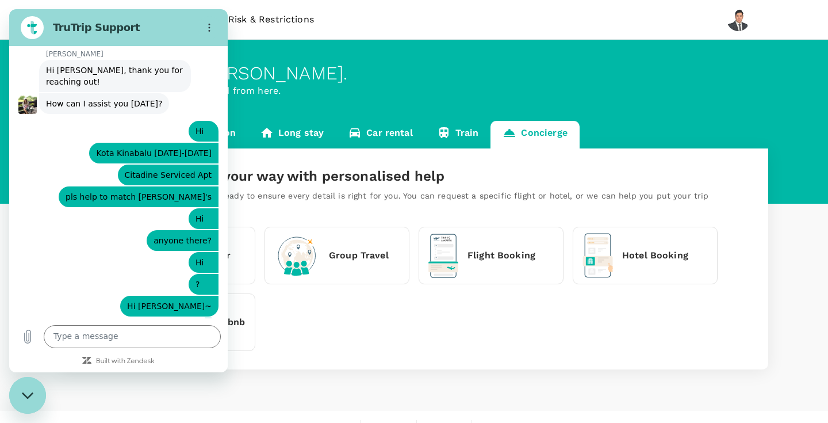
click at [292, 350] on div "Trip Planner Group Travel Flight Booking Hotel Booking Request airbnb" at bounding box center [409, 283] width 617 height 133
click at [36, 389] on div "Close messaging window" at bounding box center [27, 395] width 35 height 35
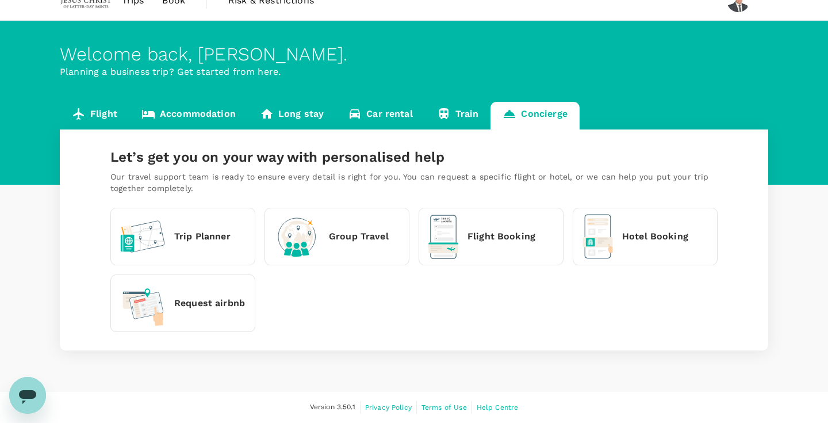
scroll to position [18, 0]
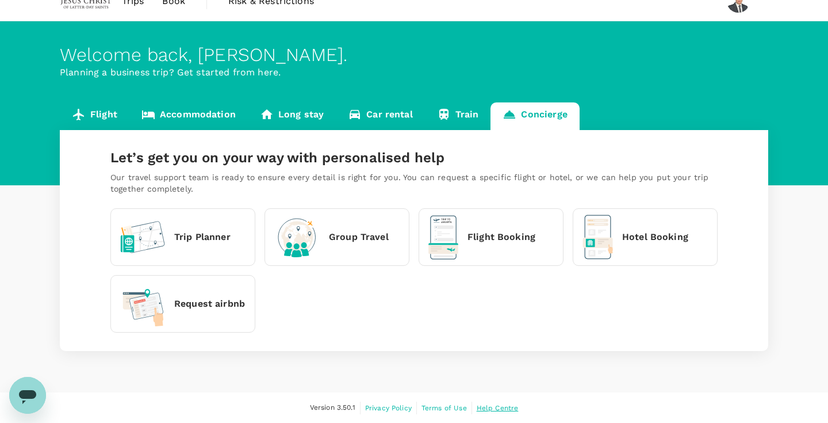
click at [491, 407] on span "Help Centre" at bounding box center [498, 408] width 42 height 8
click at [25, 392] on icon "Open messaging window, 1 unread message" at bounding box center [27, 397] width 17 height 14
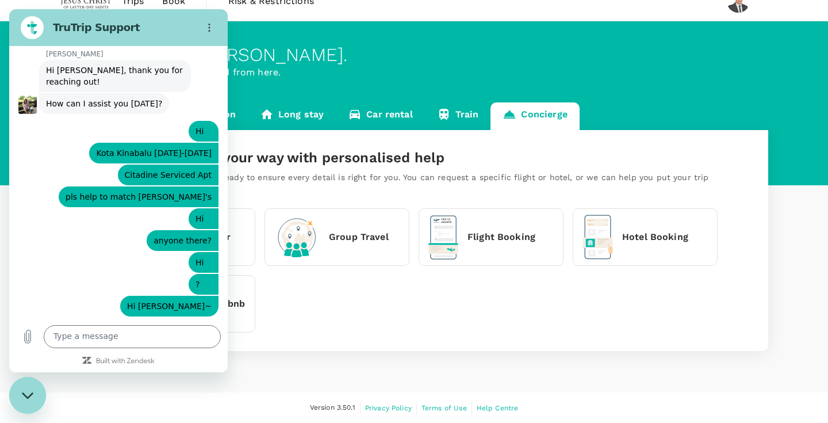
scroll to position [372, 0]
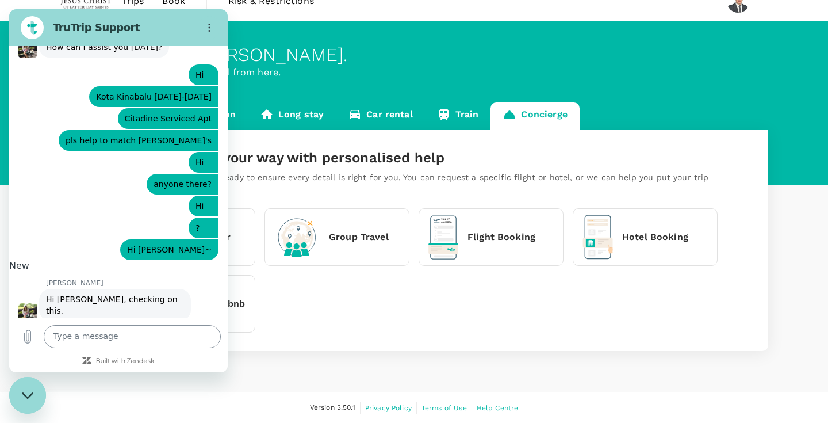
click at [94, 343] on textarea at bounding box center [132, 336] width 177 height 23
click at [100, 336] on textarea at bounding box center [132, 336] width 177 height 23
type textarea "Hi another agent is helping me out"
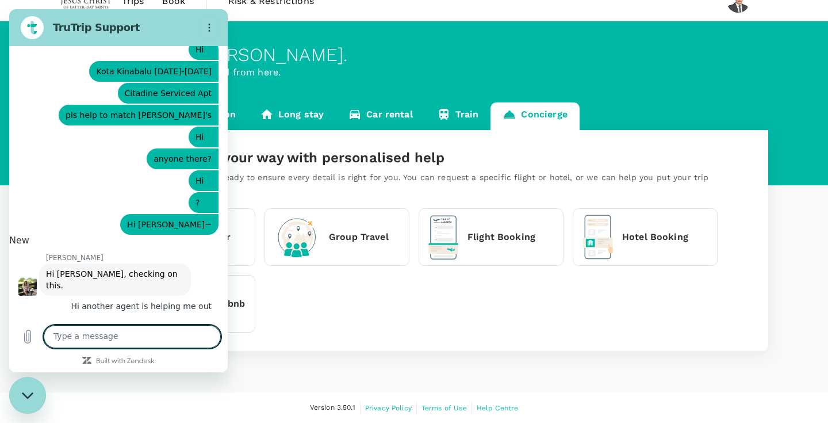
scroll to position [399, 0]
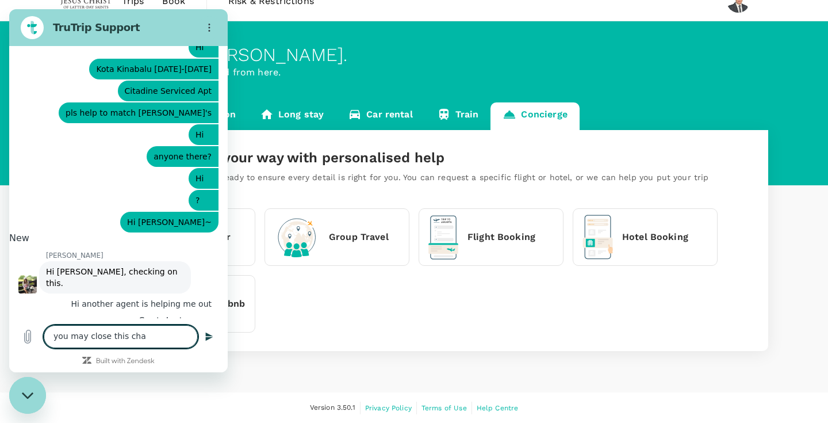
type textarea "you may close this chat"
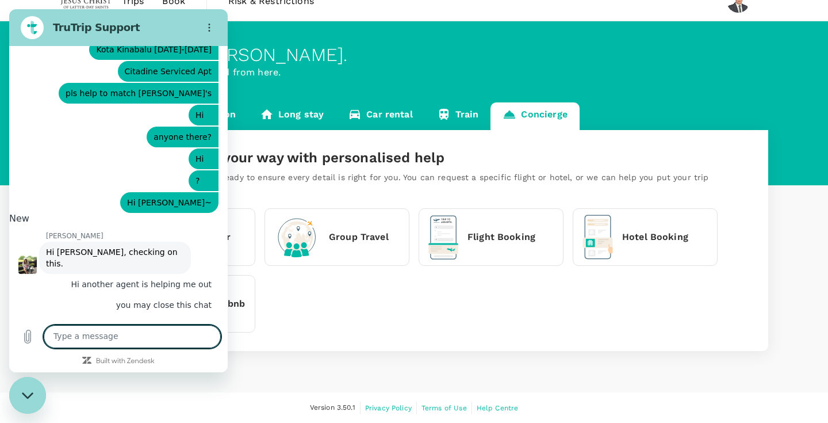
scroll to position [421, 0]
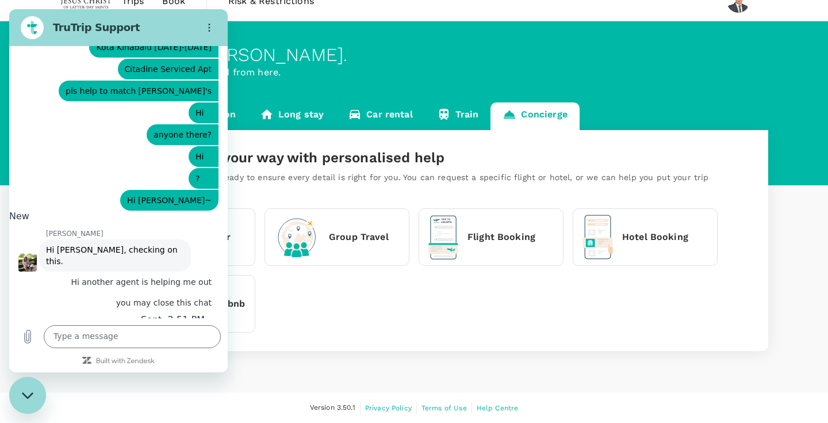
click at [33, 388] on div "Close messaging window" at bounding box center [27, 395] width 35 height 35
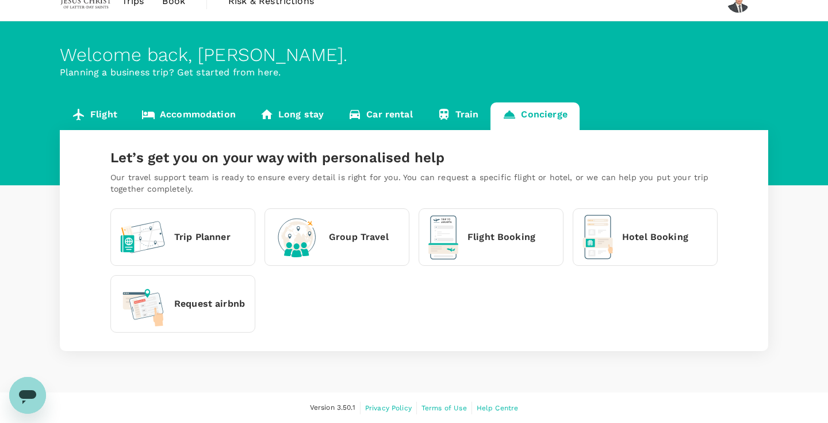
click at [102, 110] on link "Flight" at bounding box center [95, 116] width 70 height 28
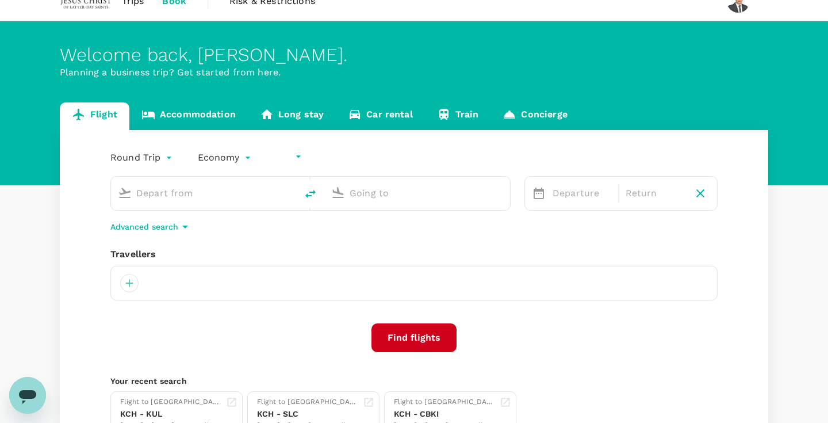
type input "undefined, undefined (any)"
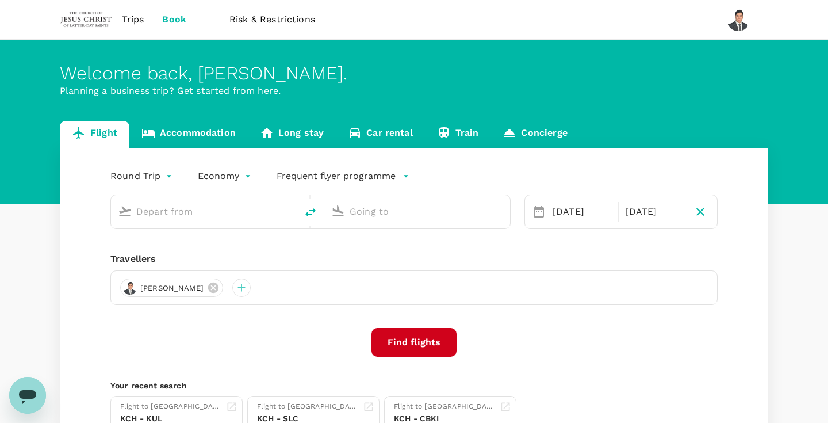
type input "Kuching Intl (KCH)"
type input "Kota Kinabalu Intl (BKI)"
type input "Kuching Intl (KCH)"
type input "Kota Kinabalu Intl (BKI)"
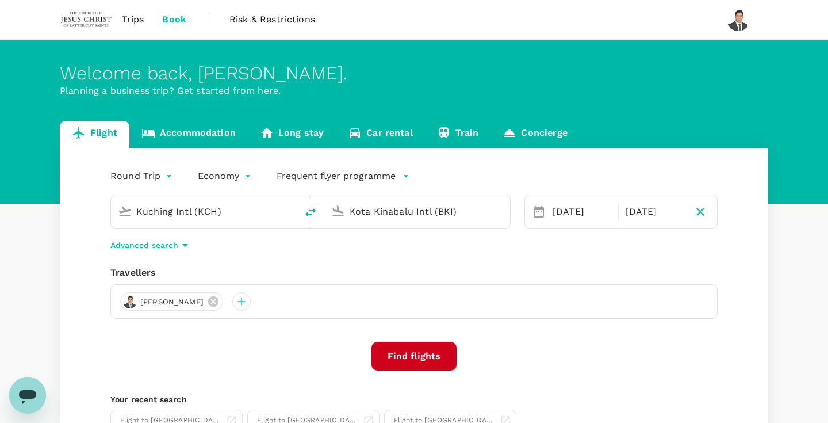
click at [405, 354] on button "Find flights" at bounding box center [414, 356] width 85 height 29
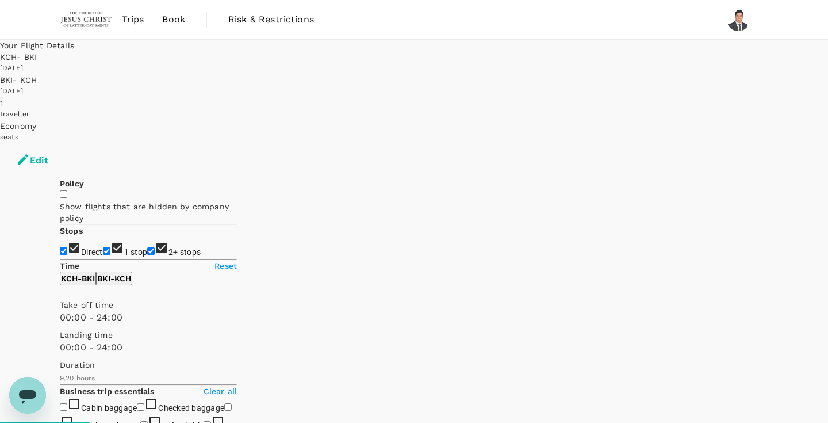
type input "MYR"
type input "1440"
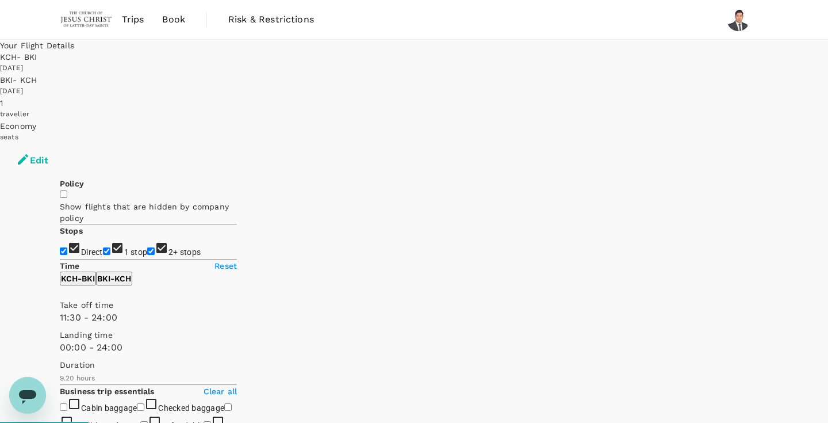
type input "750"
type input "700"
checkbox input "false"
drag, startPoint x: 66, startPoint y: 341, endPoint x: 154, endPoint y: 346, distance: 88.1
click at [60, 324] on span at bounding box center [60, 324] width 0 height 0
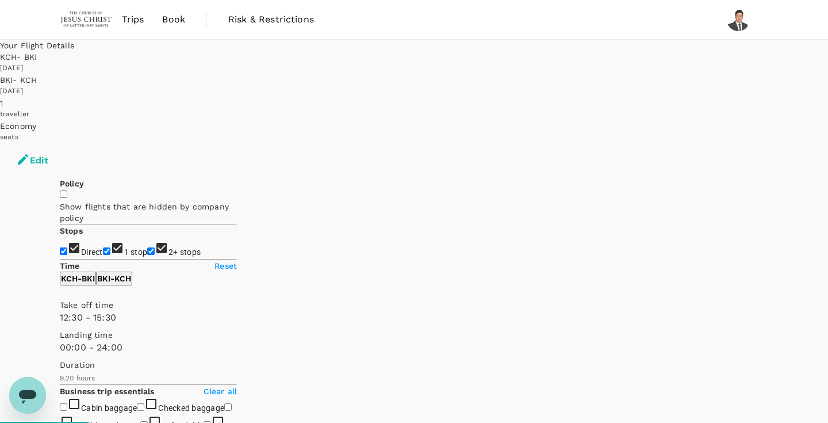
type input "990"
drag, startPoint x: 236, startPoint y: 343, endPoint x: 180, endPoint y: 347, distance: 56.5
click at [60, 324] on span at bounding box center [60, 324] width 0 height 0
click at [131, 284] on p "BKI - KCH" at bounding box center [114, 279] width 34 height 12
type input "720"
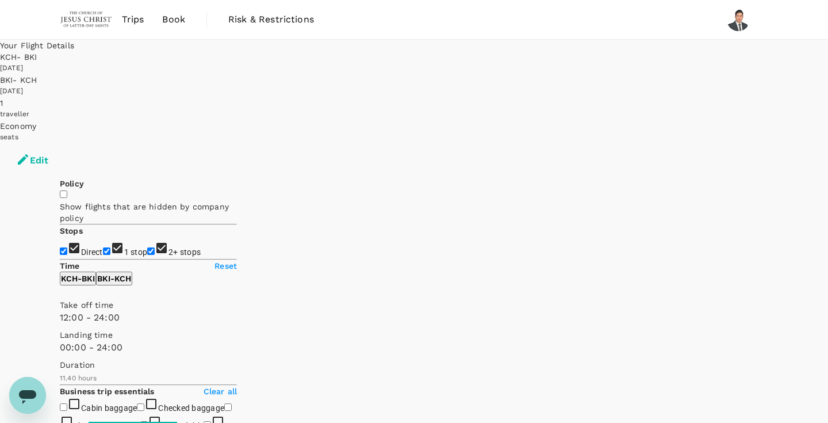
drag, startPoint x: 66, startPoint y: 341, endPoint x: 147, endPoint y: 343, distance: 80.6
click at [60, 324] on span at bounding box center [60, 324] width 0 height 0
type input "870"
drag, startPoint x: 233, startPoint y: 342, endPoint x: 167, endPoint y: 343, distance: 65.6
click at [60, 324] on span at bounding box center [60, 324] width 0 height 0
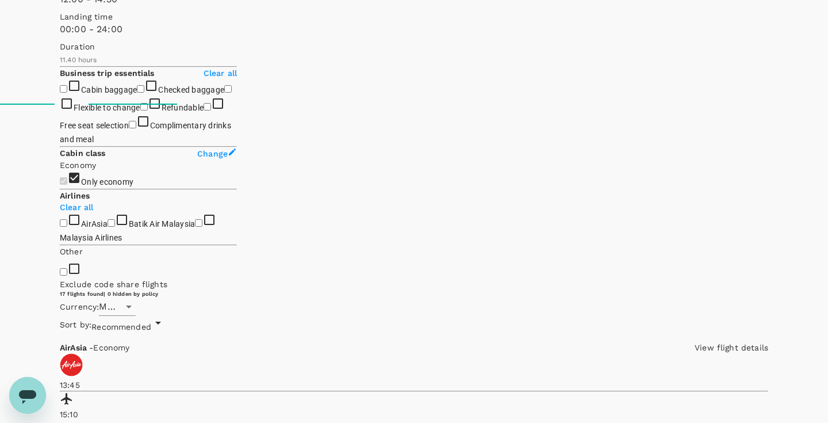
scroll to position [332, 0]
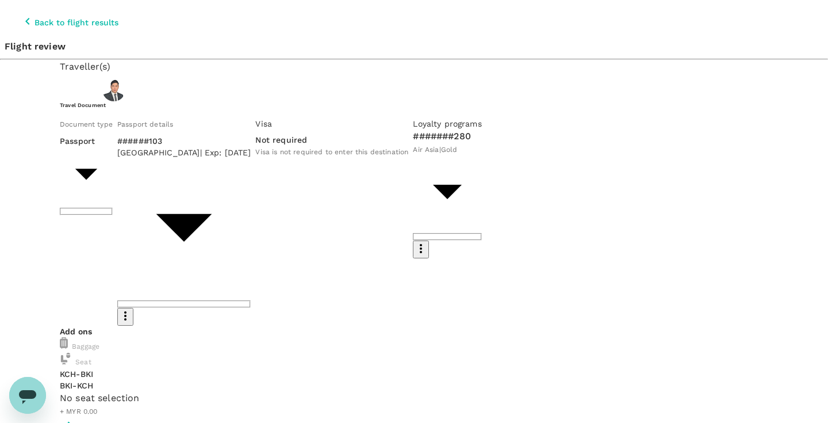
click at [179, 337] on div "Baggage" at bounding box center [414, 345] width 709 height 16
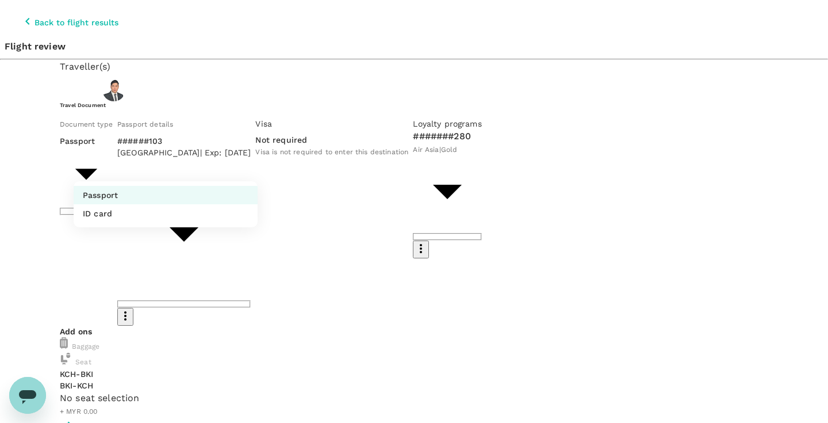
click at [178, 198] on li "Passport" at bounding box center [166, 195] width 184 height 18
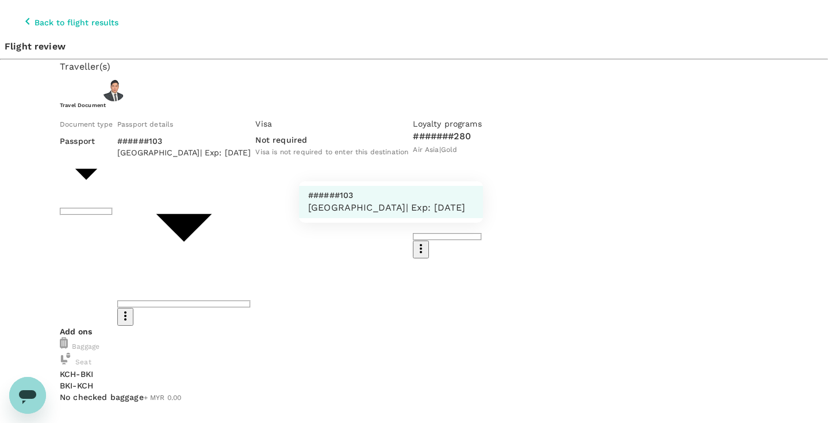
click at [330, 154] on div at bounding box center [414, 211] width 828 height 423
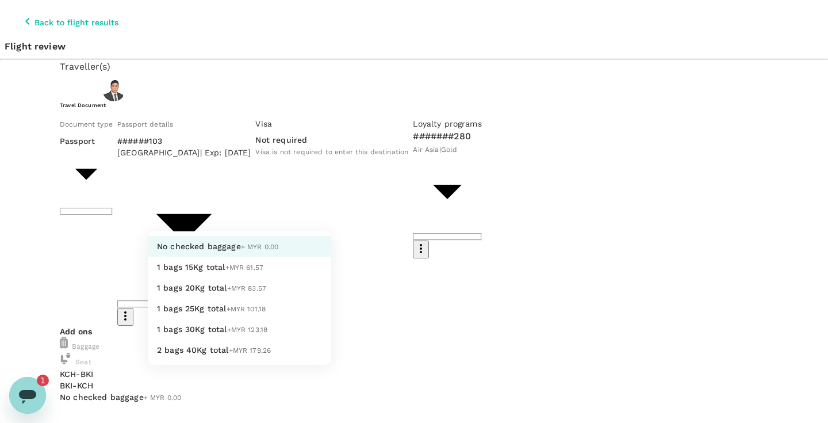
click at [289, 277] on li "1 bags 15Kg total +MYR 61.57" at bounding box center [239, 267] width 183 height 21
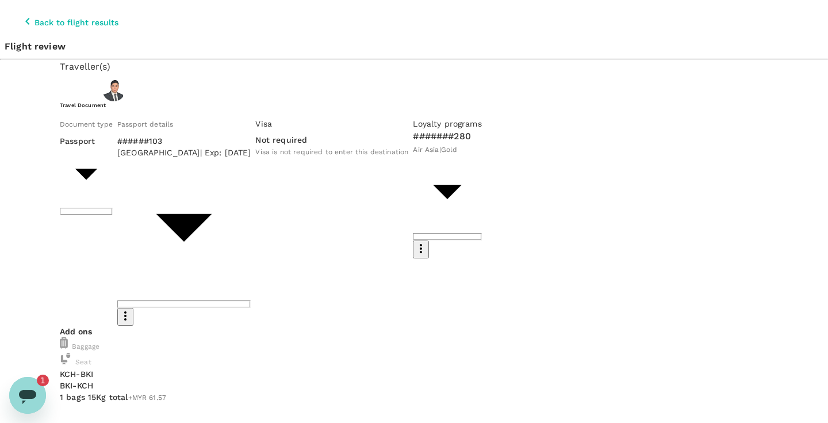
type input "1 - 61.57"
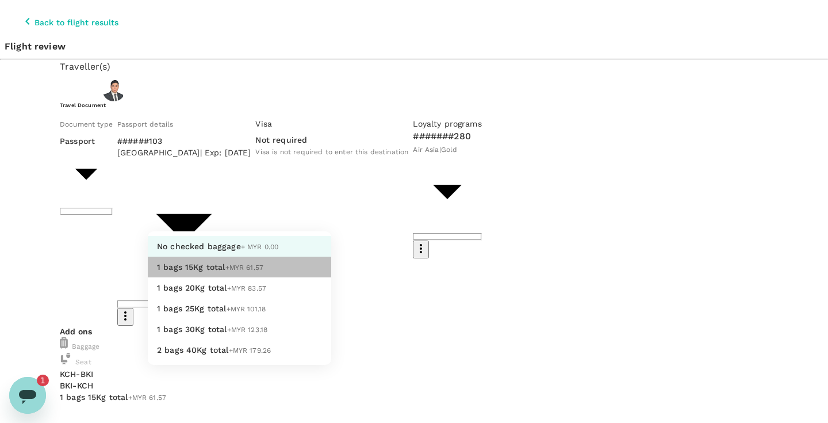
click at [250, 277] on li "1 bags 15Kg total +MYR 61.57" at bounding box center [239, 267] width 183 height 21
type input "1 - 61.57"
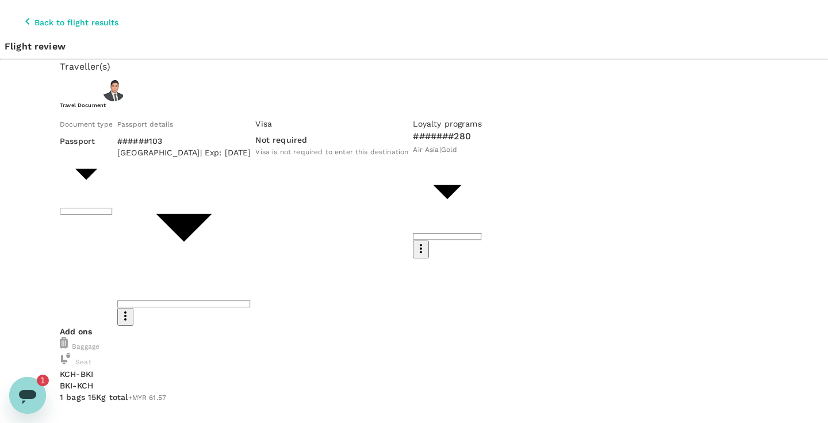
click at [31, 389] on icon "Open messaging window, 1 unread message" at bounding box center [27, 395] width 21 height 21
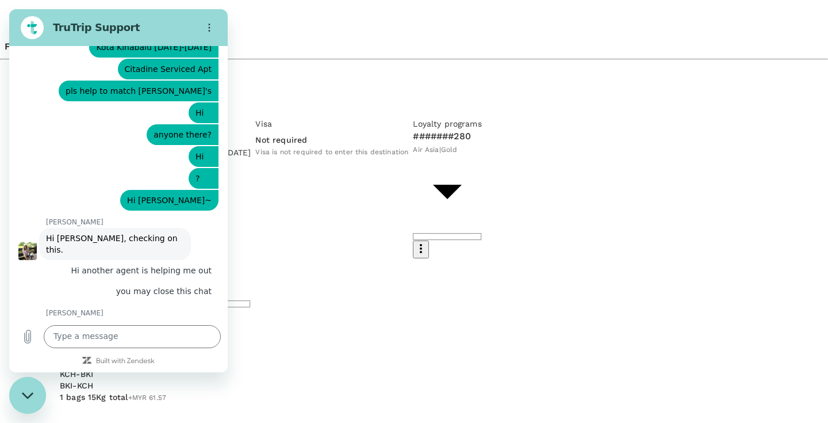
click at [29, 391] on div "Close messaging window" at bounding box center [27, 395] width 35 height 35
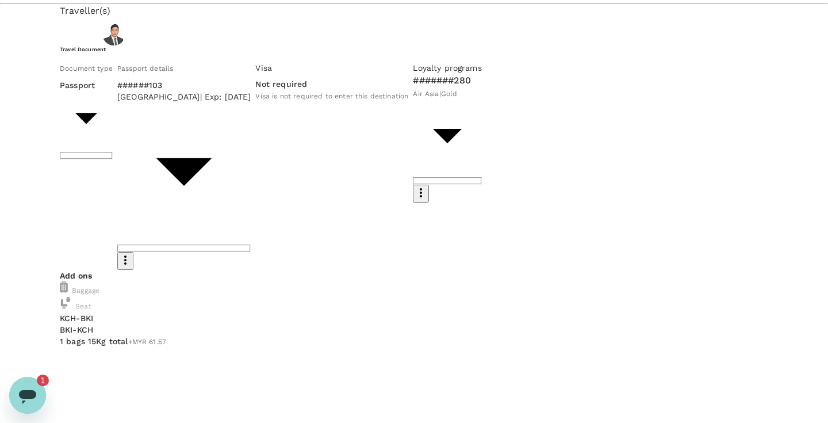
scroll to position [60, 0]
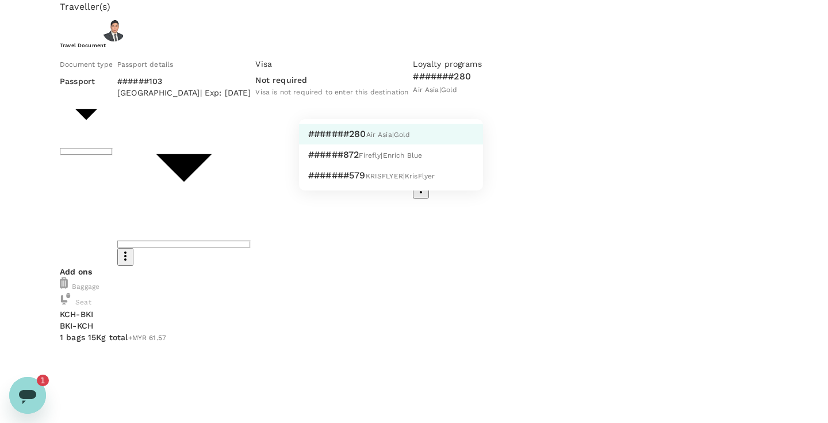
click at [422, 144] on li "#######280 Air Asia | Gold" at bounding box center [391, 134] width 184 height 21
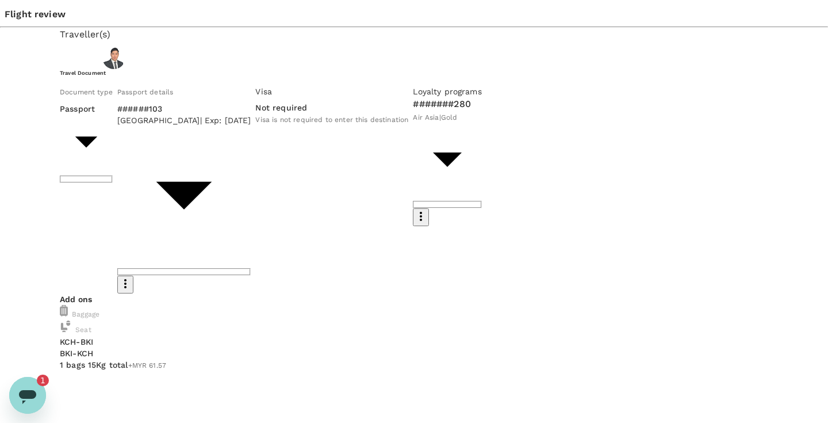
scroll to position [36, 0]
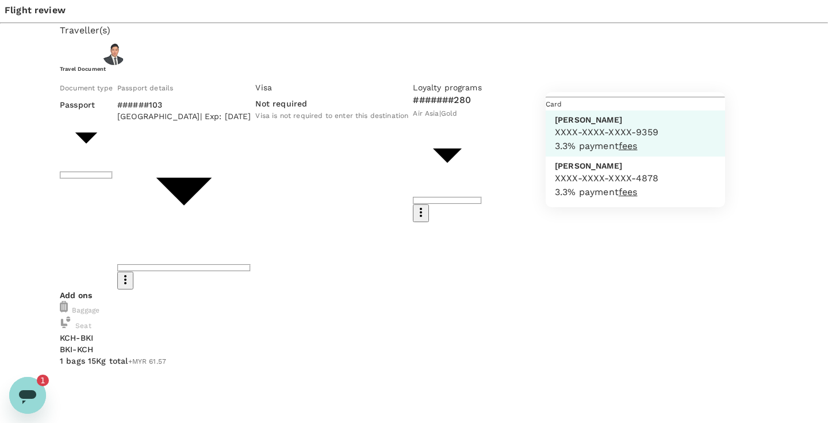
click at [612, 171] on p "[PERSON_NAME]" at bounding box center [607, 166] width 104 height 12
type input "9e9e034c-574a-4685-8da4-9aa8061f6224"
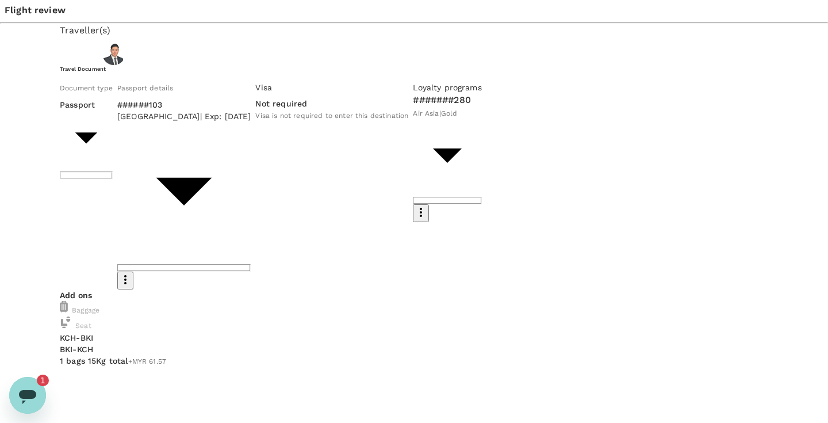
type textarea "T"
type textarea "S"
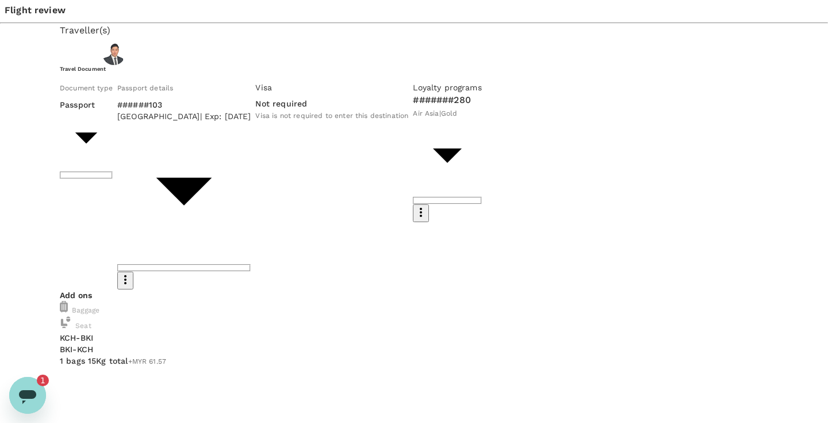
scroll to position [0, 0]
type textarea "Work travel to [GEOGRAPHIC_DATA] for work transition"
